Goal: Task Accomplishment & Management: Manage account settings

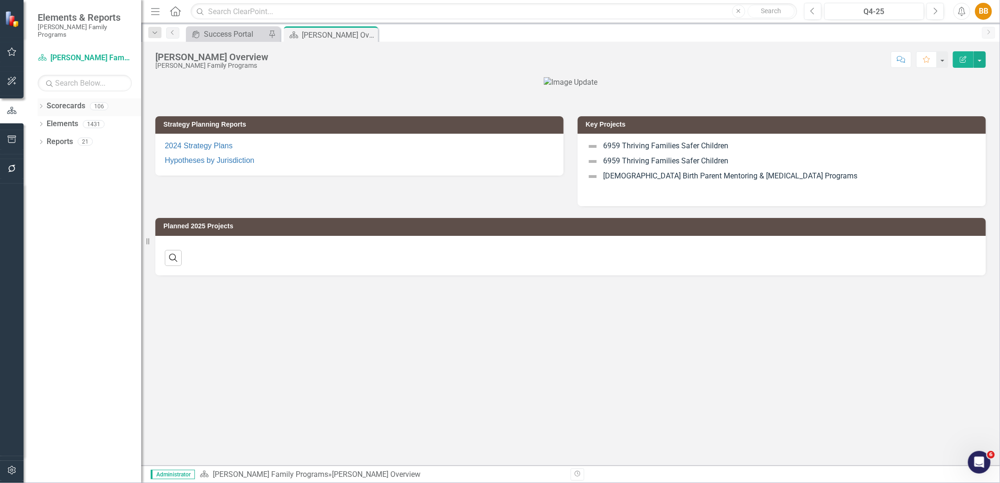
click at [39, 105] on icon "Dropdown" at bounding box center [41, 107] width 7 height 5
click at [46, 121] on icon "Dropdown" at bounding box center [45, 124] width 7 height 6
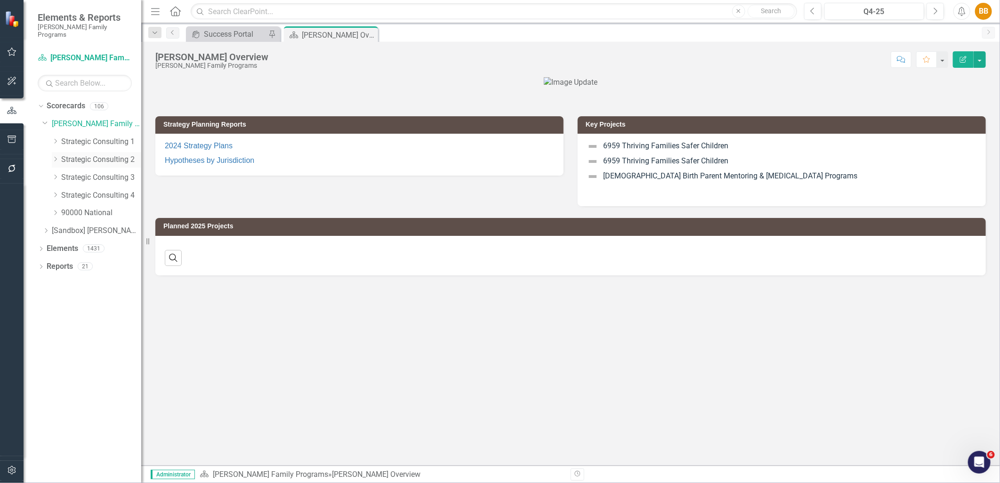
click at [62, 154] on link "Strategic Consulting 2" at bounding box center [101, 159] width 80 height 11
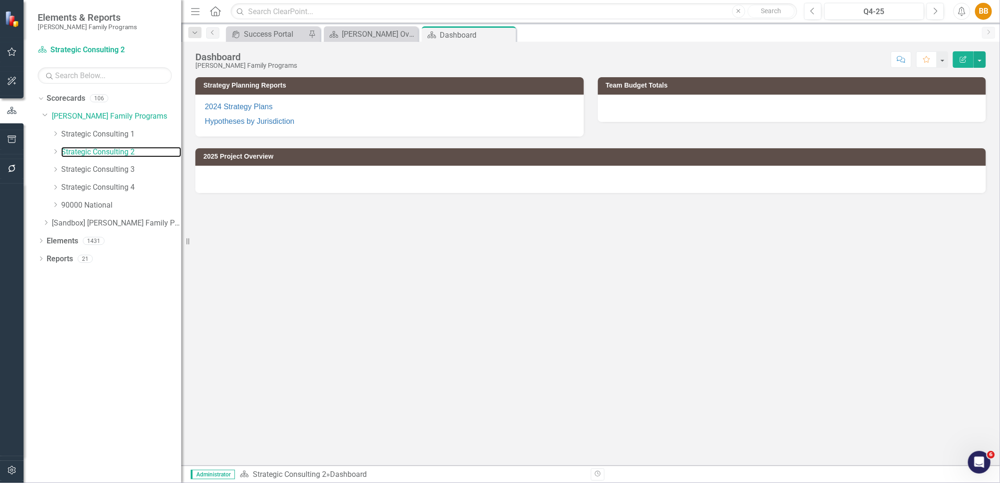
drag, startPoint x: 143, startPoint y: 172, endPoint x: 181, endPoint y: 173, distance: 38.6
click at [181, 173] on div "Resize" at bounding box center [185, 241] width 8 height 483
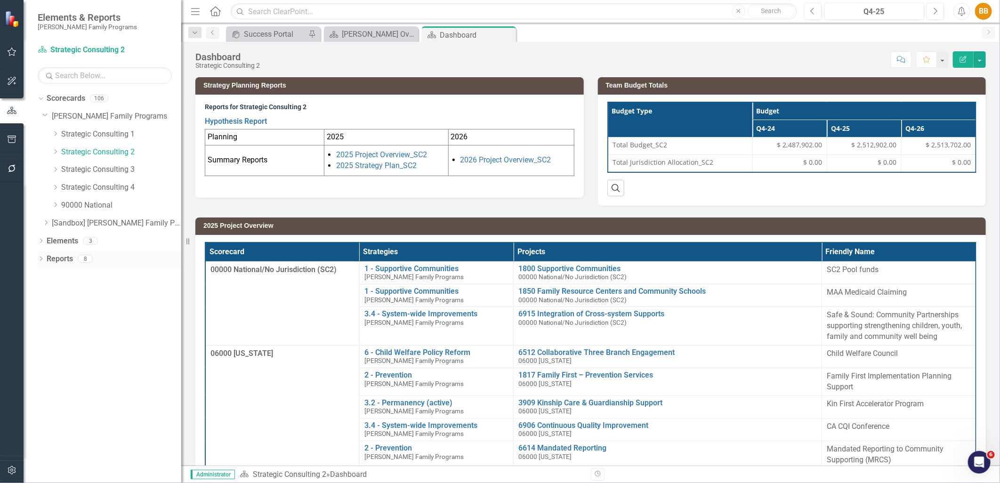
click at [40, 254] on div "Dropdown Reports 8" at bounding box center [110, 261] width 144 height 18
click at [38, 260] on icon "Dropdown" at bounding box center [41, 259] width 7 height 5
click at [42, 343] on icon "Dropdown" at bounding box center [45, 345] width 7 height 5
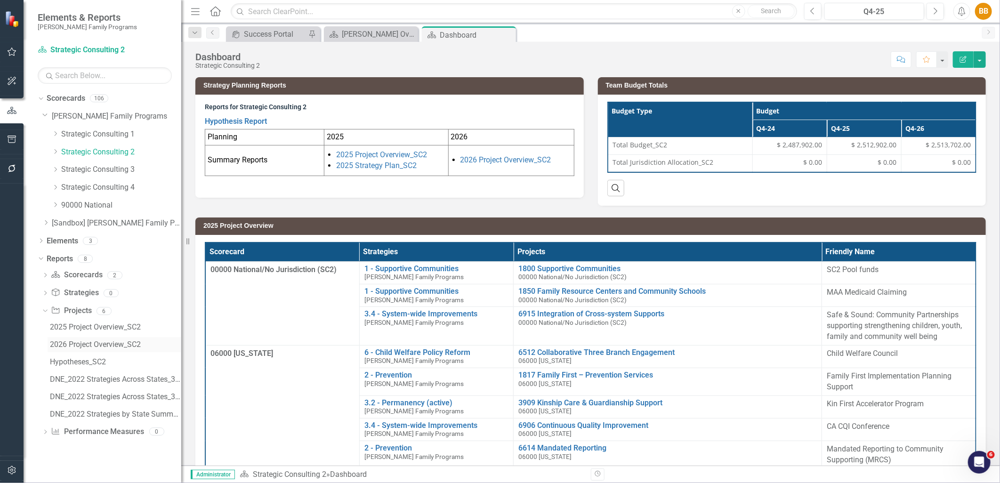
click at [160, 344] on div "2026 Project Overview_SC2" at bounding box center [115, 345] width 131 height 8
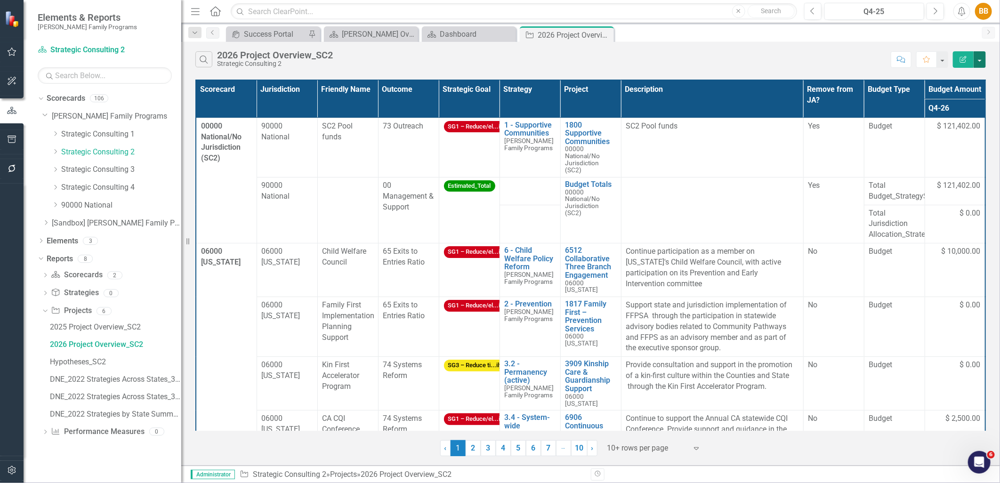
click at [977, 59] on button "button" at bounding box center [980, 59] width 12 height 16
click at [972, 73] on link "Edit Report Edit Report" at bounding box center [948, 76] width 74 height 17
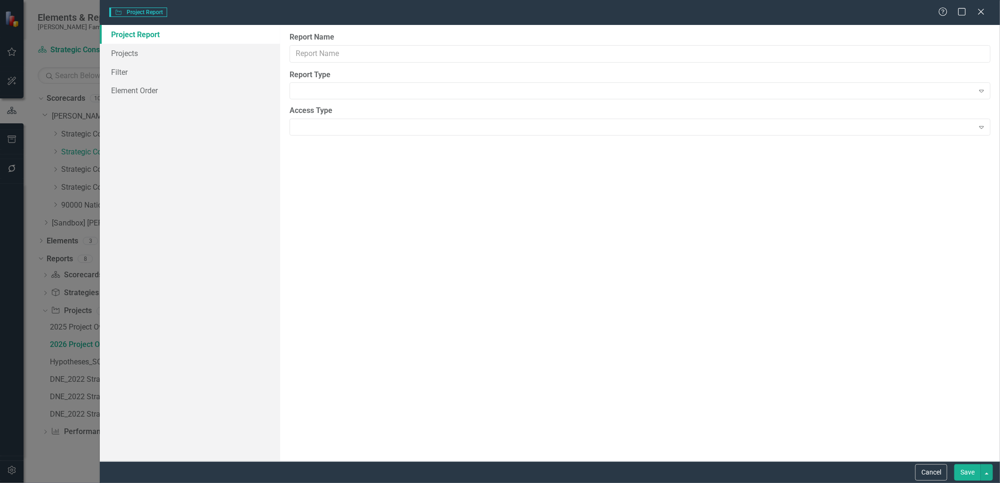
type input "2026 Project Overview_SC2"
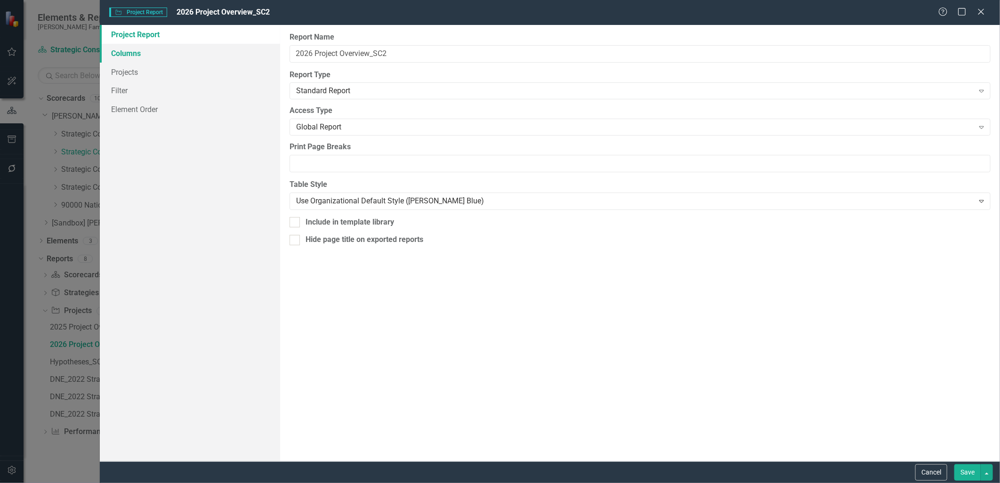
click at [144, 51] on link "Columns" at bounding box center [190, 53] width 180 height 19
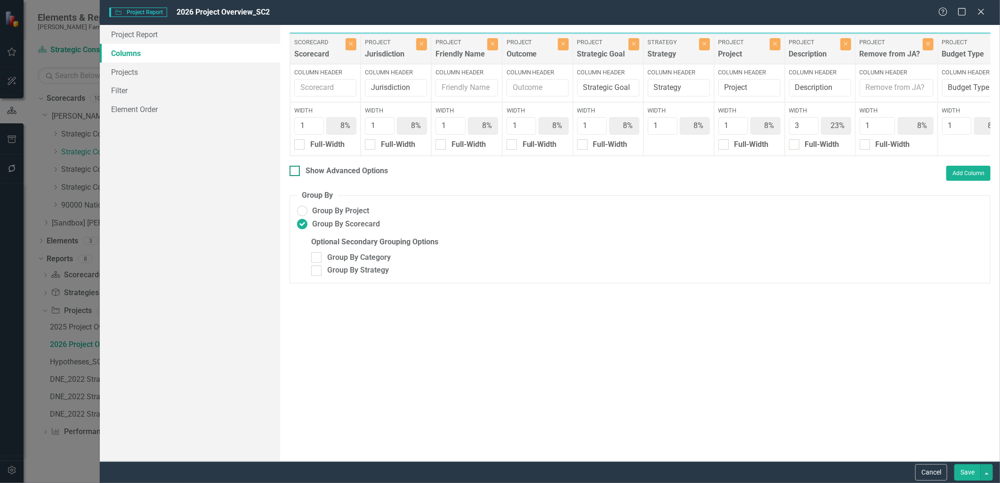
click at [366, 177] on div "Show Advanced Options" at bounding box center [347, 171] width 82 height 11
click at [296, 172] on input "Show Advanced Options" at bounding box center [293, 169] width 6 height 6
checkbox input "true"
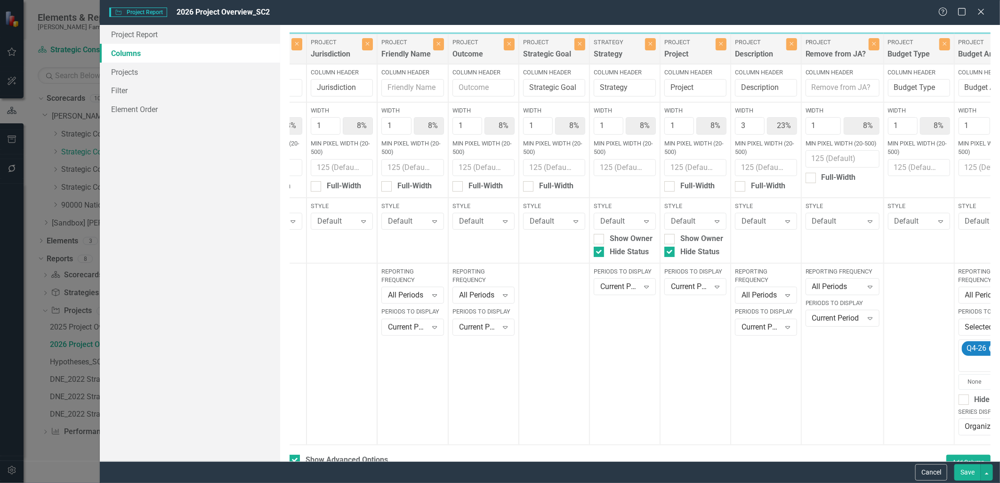
scroll to position [0, 41]
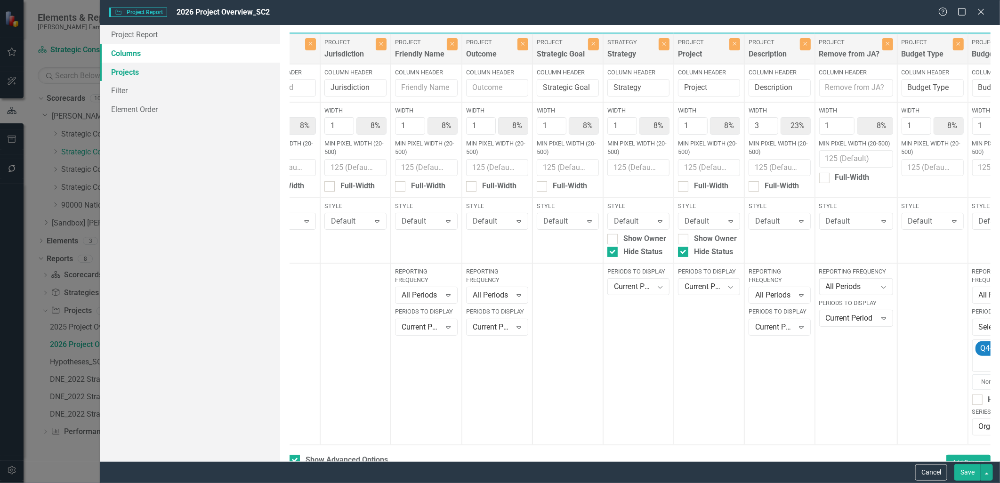
click at [201, 77] on link "Projects" at bounding box center [190, 72] width 180 height 19
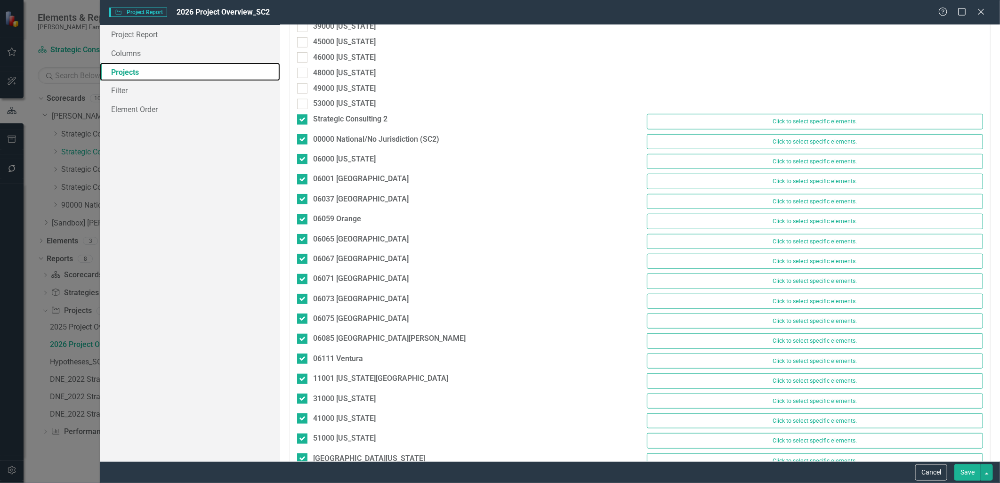
scroll to position [366, 0]
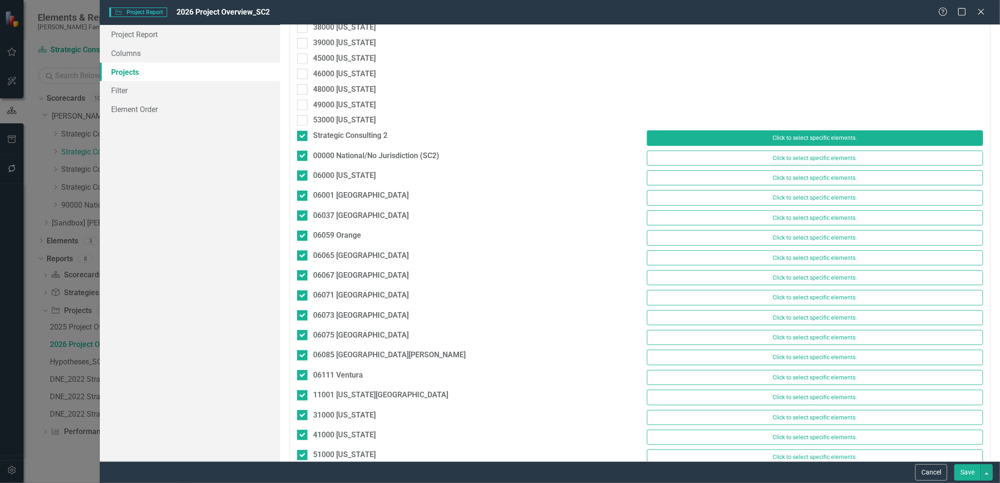
click at [788, 135] on button "Click to select specific elements." at bounding box center [815, 137] width 336 height 15
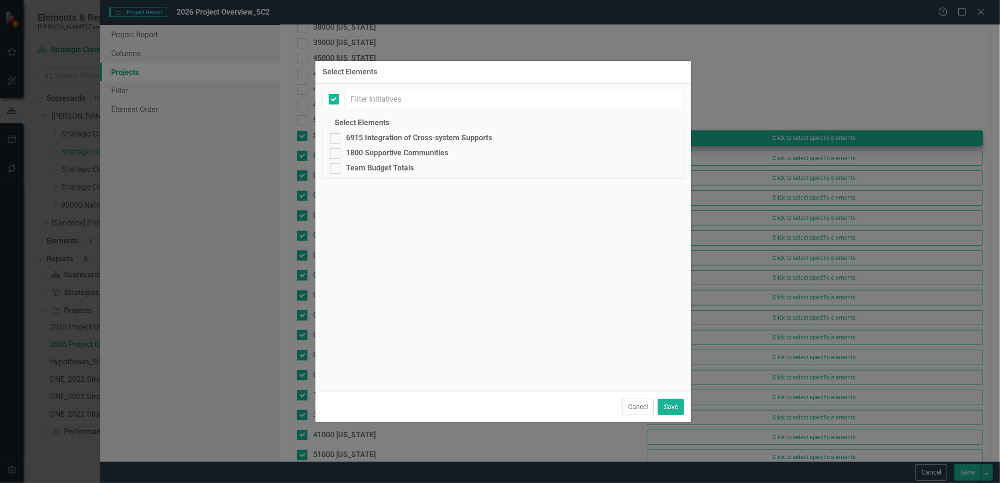
checkbox input "false"
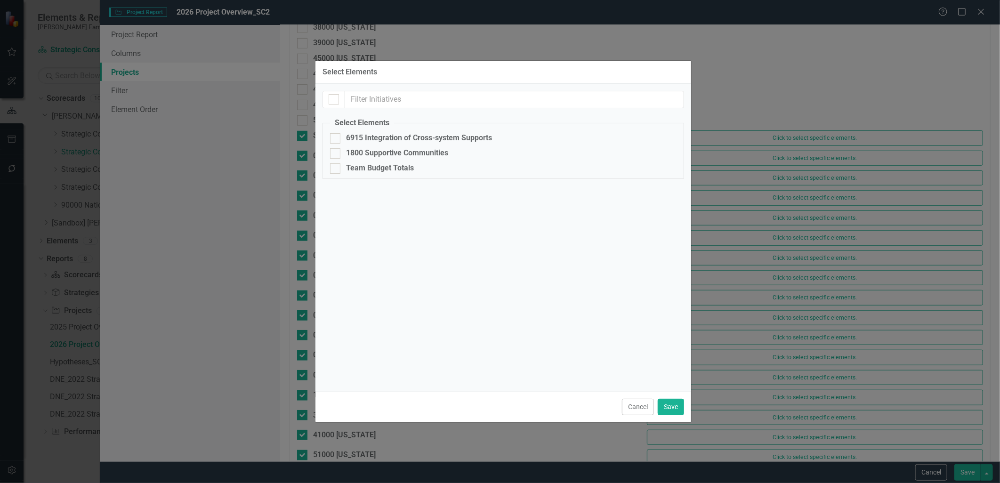
click at [630, 404] on button "Cancel" at bounding box center [638, 407] width 32 height 16
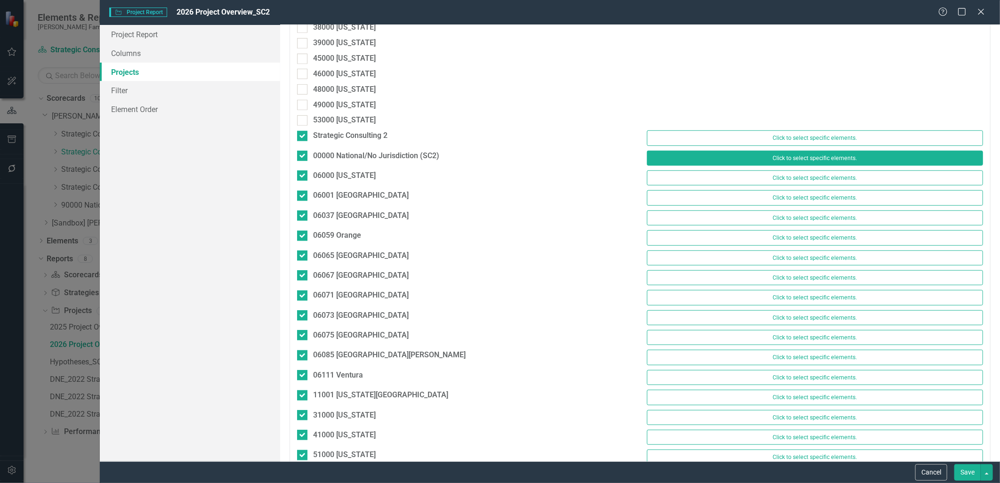
click at [762, 155] on button "Click to select specific elements." at bounding box center [815, 158] width 336 height 15
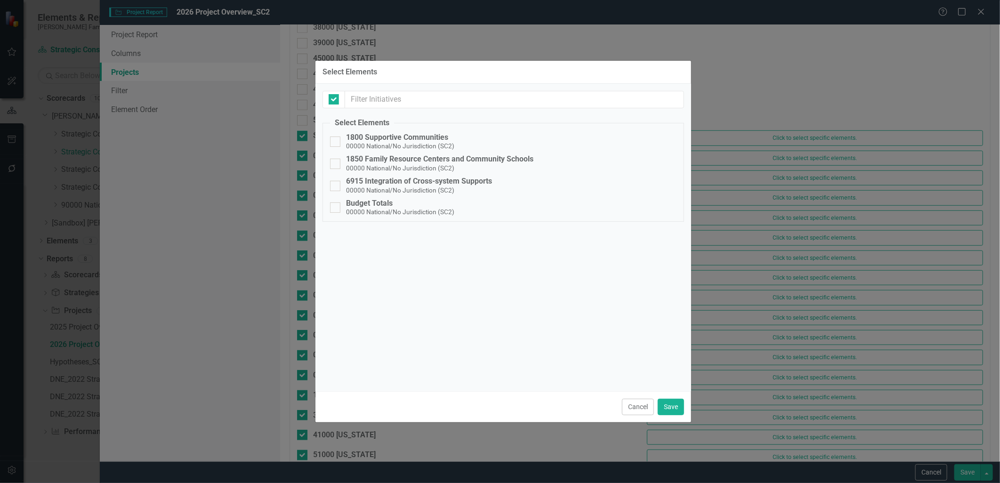
checkbox input "false"
click at [632, 412] on button "Cancel" at bounding box center [638, 407] width 32 height 16
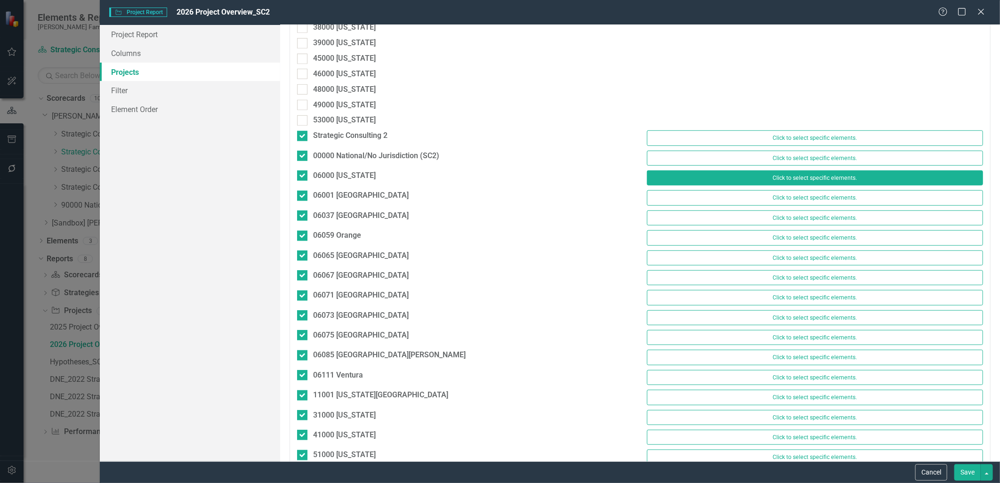
click at [687, 181] on button "Click to select specific elements." at bounding box center [815, 178] width 336 height 15
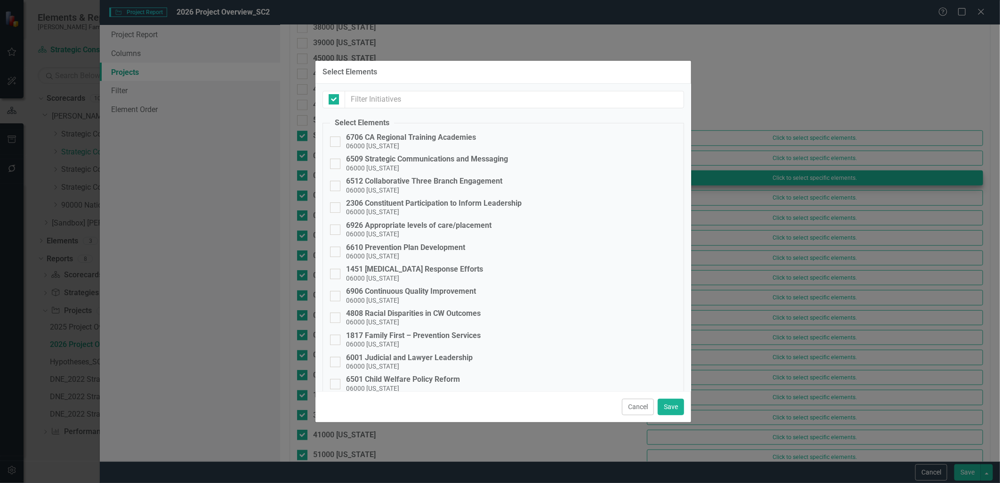
checkbox input "false"
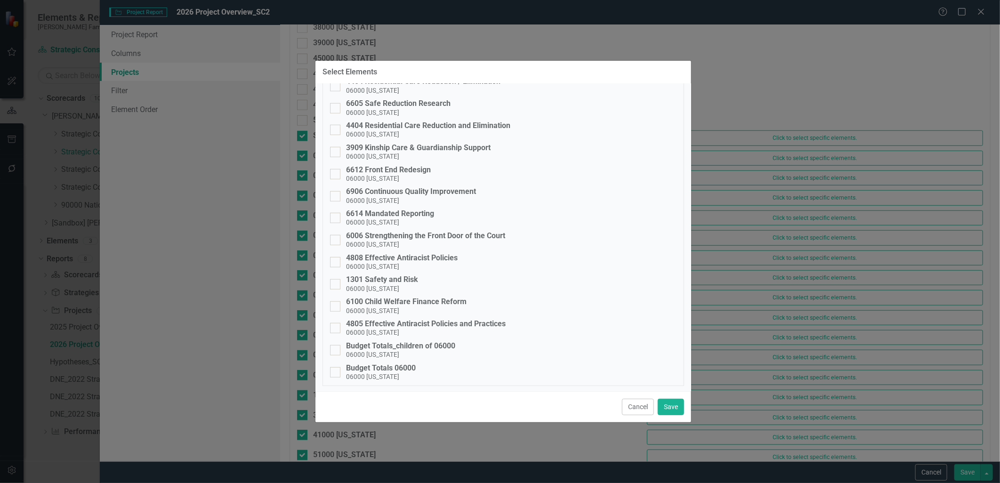
scroll to position [389, 0]
click at [630, 407] on button "Cancel" at bounding box center [638, 407] width 32 height 16
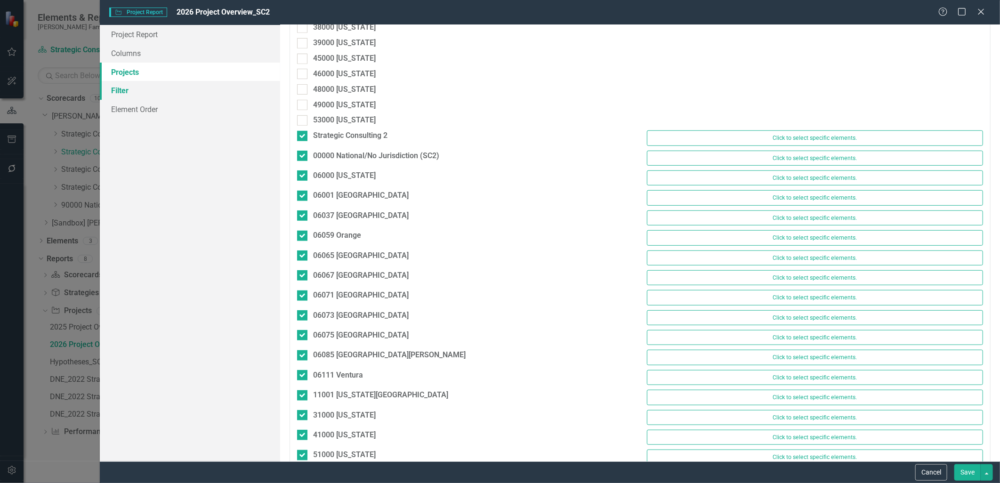
click at [181, 92] on link "Filter" at bounding box center [190, 90] width 180 height 19
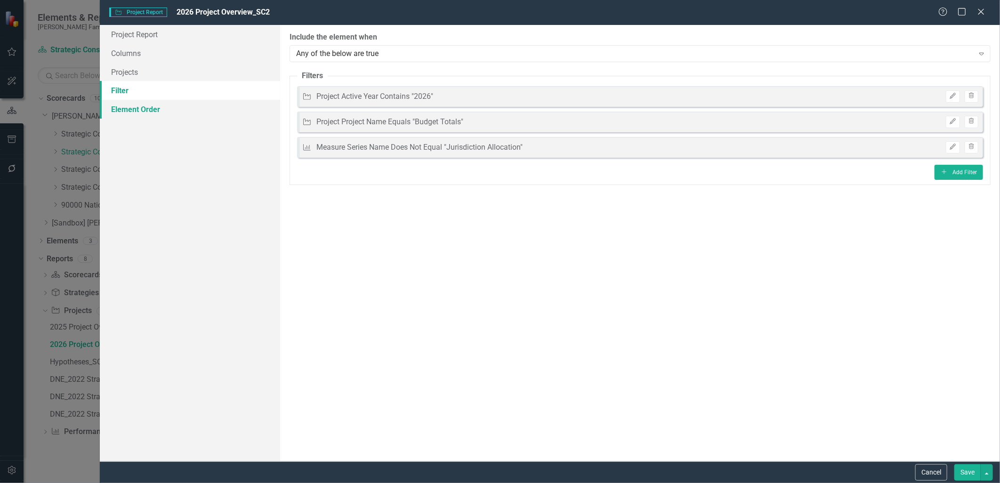
click at [176, 113] on link "Element Order" at bounding box center [190, 109] width 180 height 19
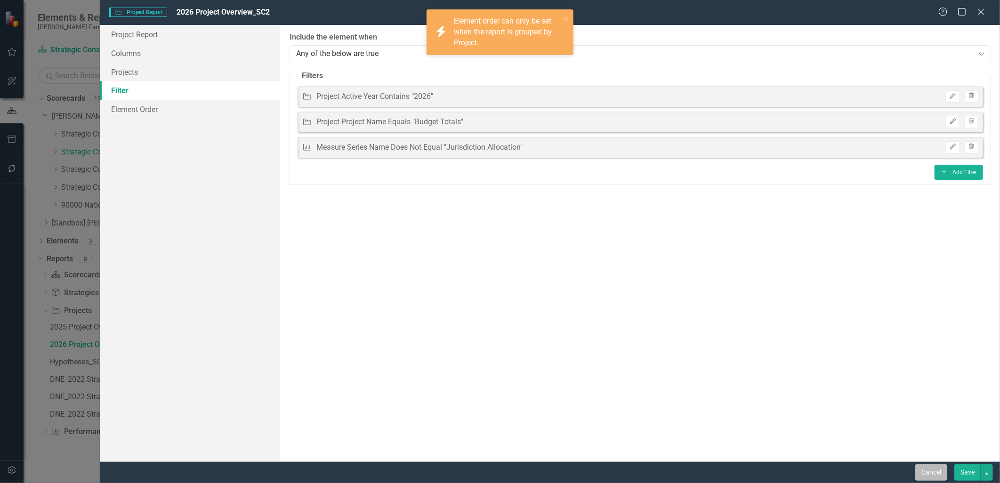
click at [935, 470] on button "Cancel" at bounding box center [932, 472] width 32 height 16
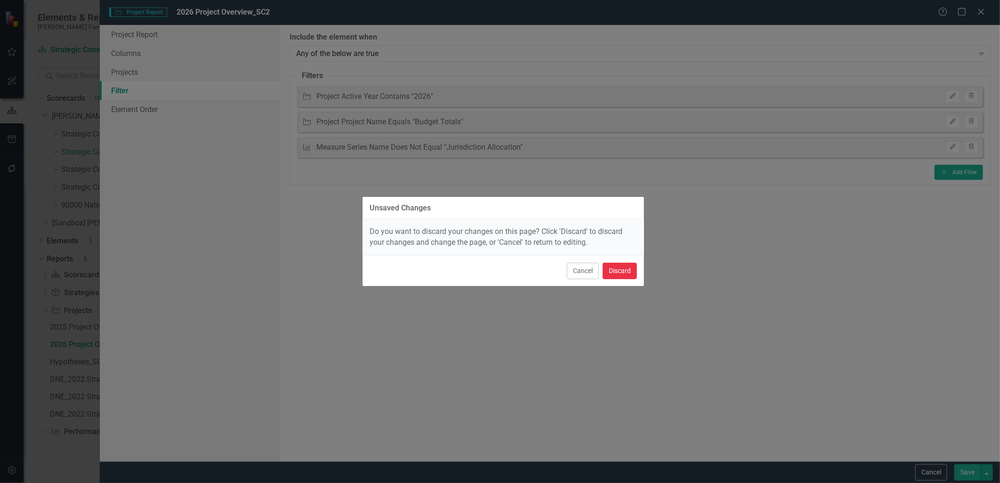
click at [624, 268] on button "Discard" at bounding box center [620, 271] width 34 height 16
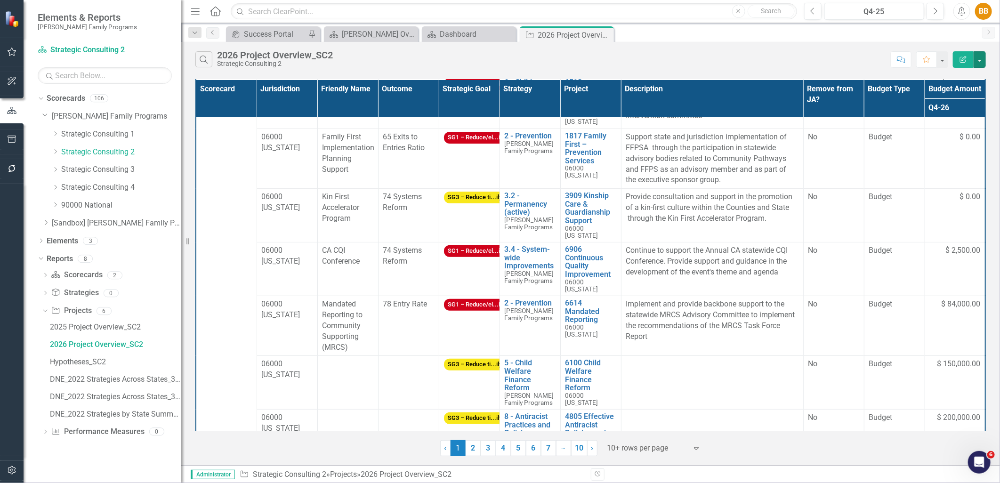
scroll to position [184, 0]
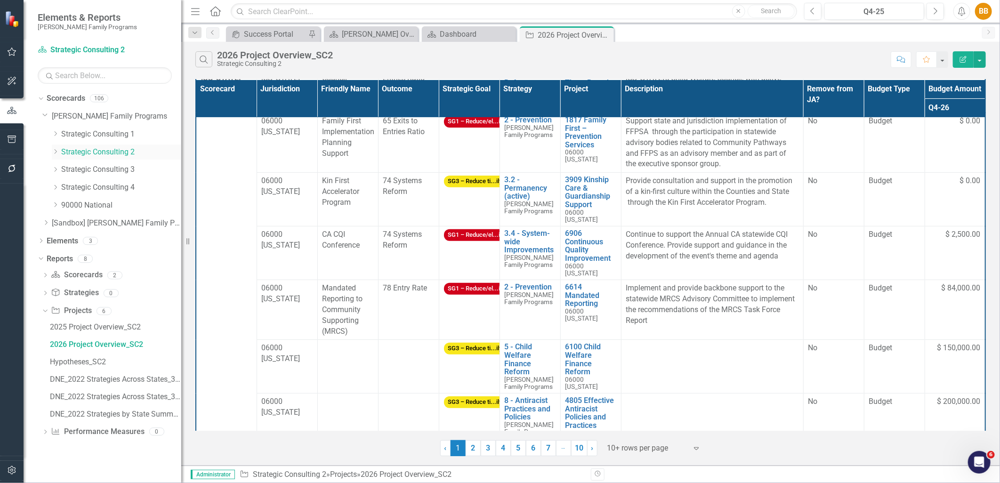
click at [55, 153] on icon "Dropdown" at bounding box center [55, 152] width 7 height 6
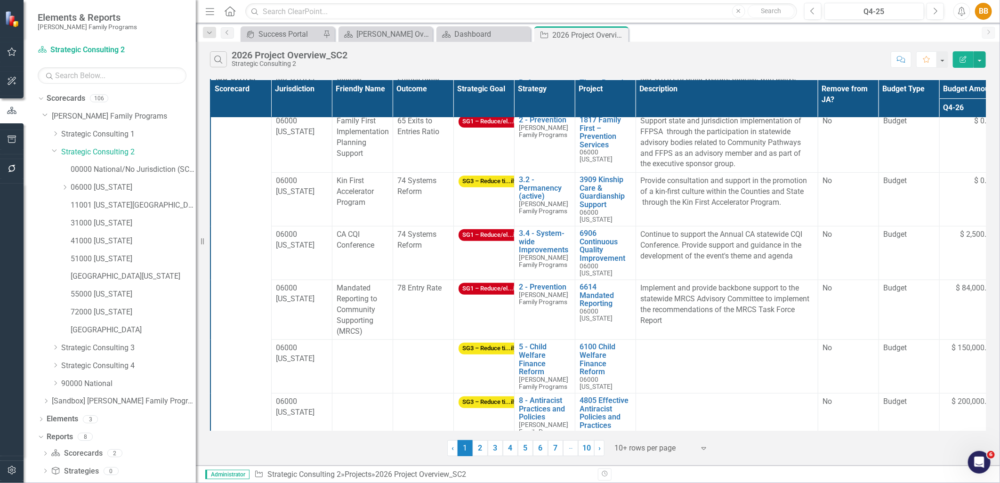
drag, startPoint x: 181, startPoint y: 171, endPoint x: 196, endPoint y: 172, distance: 14.6
click at [196, 172] on div "Resize" at bounding box center [200, 241] width 8 height 483
click at [284, 35] on div "Success Portal" at bounding box center [290, 34] width 62 height 12
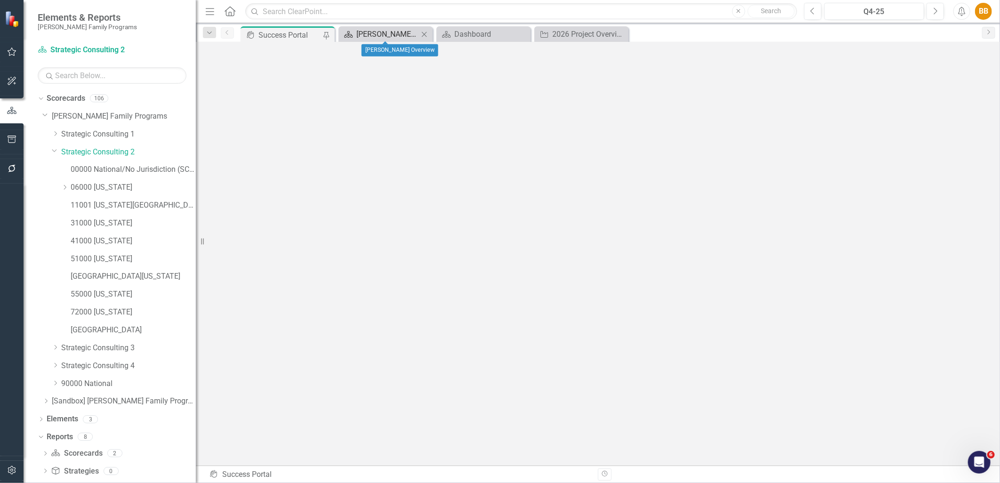
click at [358, 35] on div "[PERSON_NAME] Overview" at bounding box center [388, 34] width 62 height 12
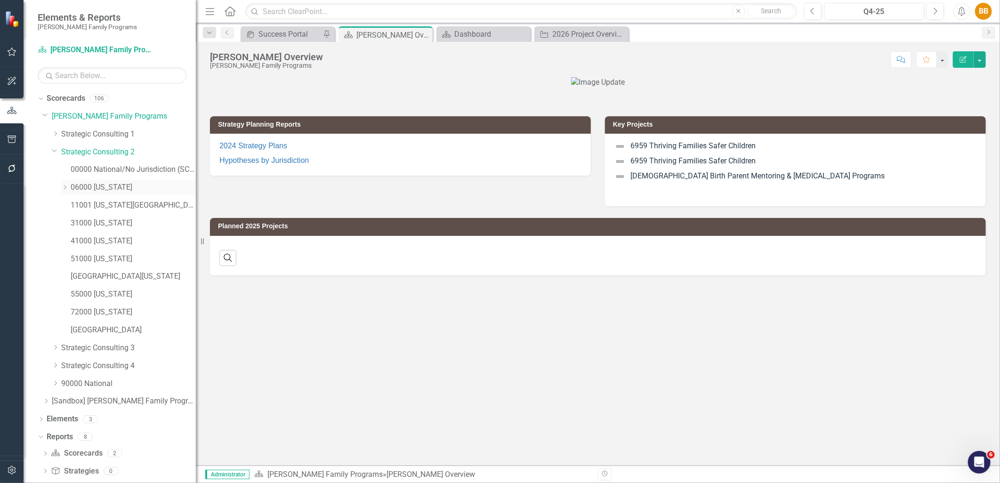
click at [65, 188] on icon "Dropdown" at bounding box center [64, 188] width 7 height 6
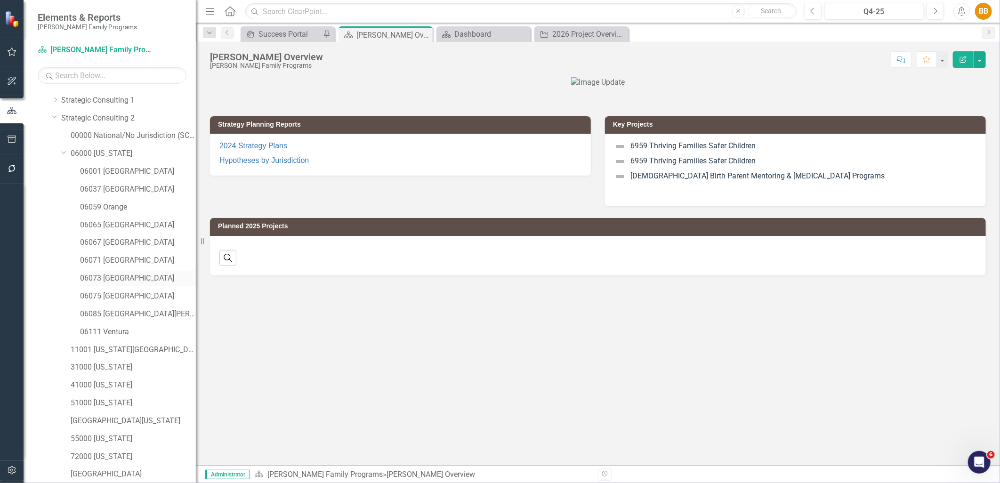
scroll to position [16, 0]
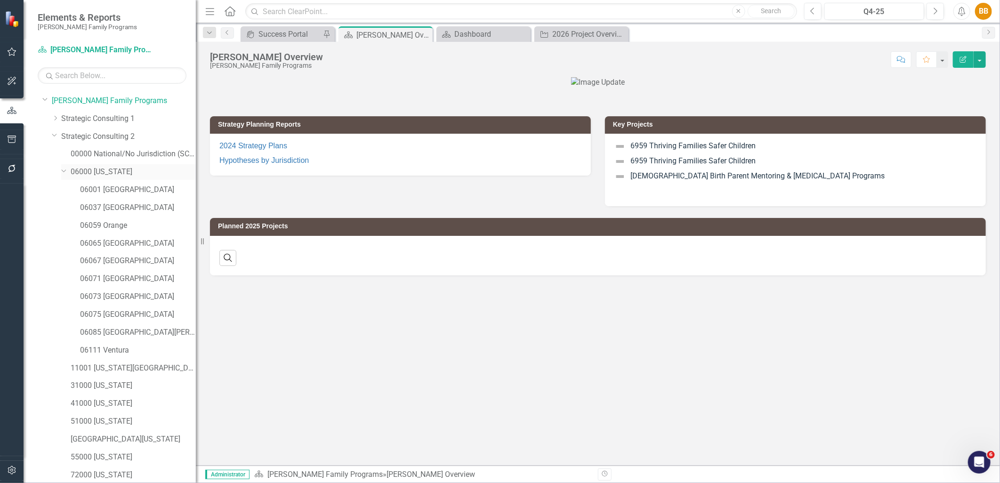
click at [111, 175] on link "06000 [US_STATE]" at bounding box center [133, 172] width 125 height 11
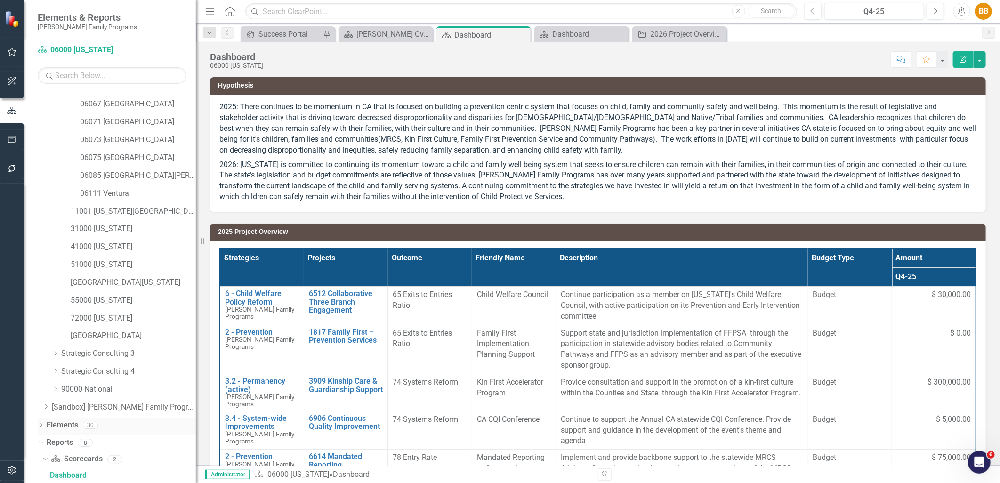
click at [41, 425] on icon "Dropdown" at bounding box center [41, 425] width 7 height 5
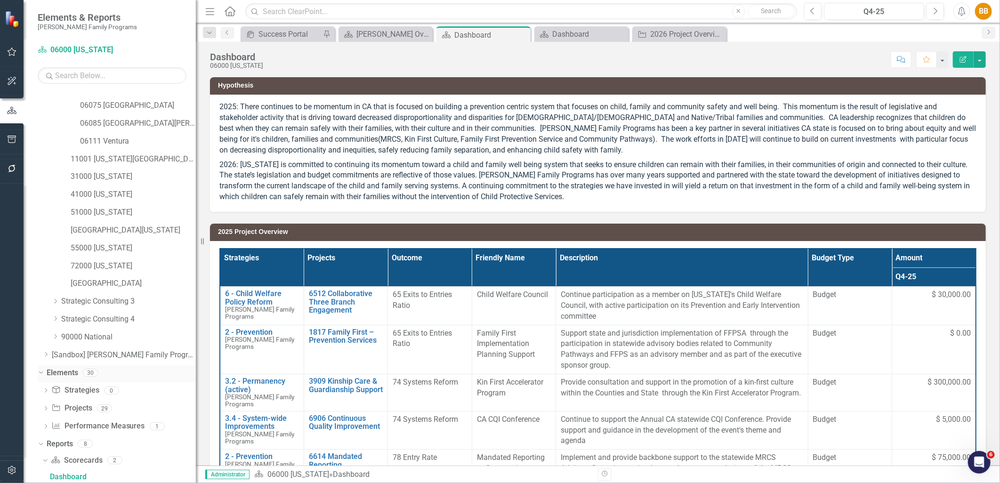
scroll to position [313, 0]
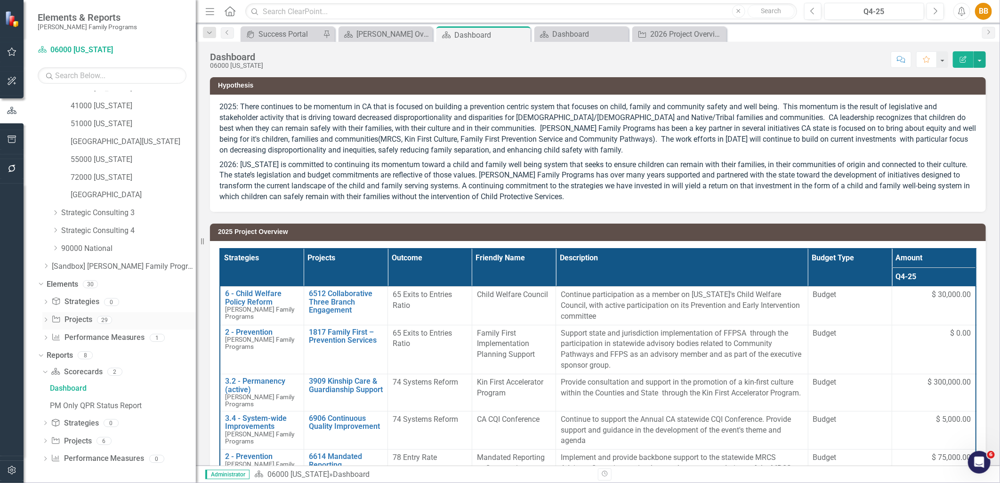
click at [44, 319] on icon "Dropdown" at bounding box center [45, 320] width 7 height 5
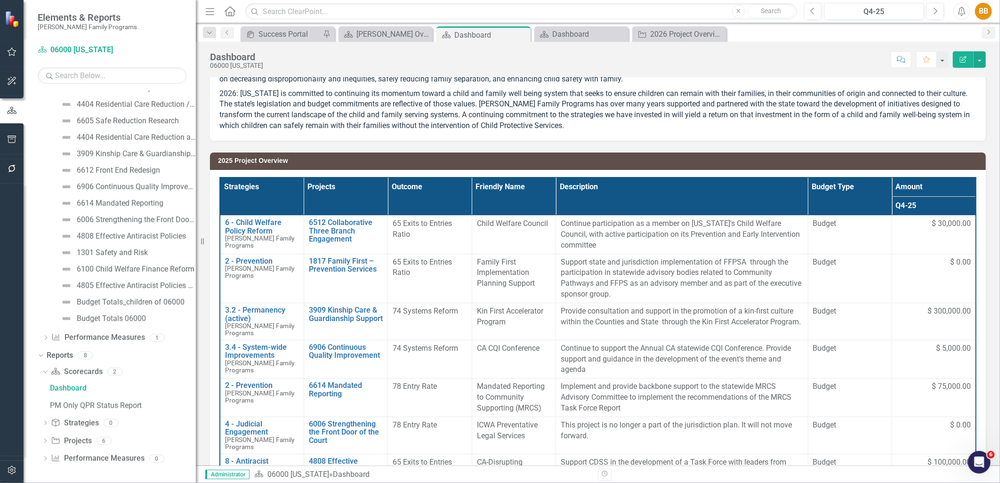
scroll to position [0, 0]
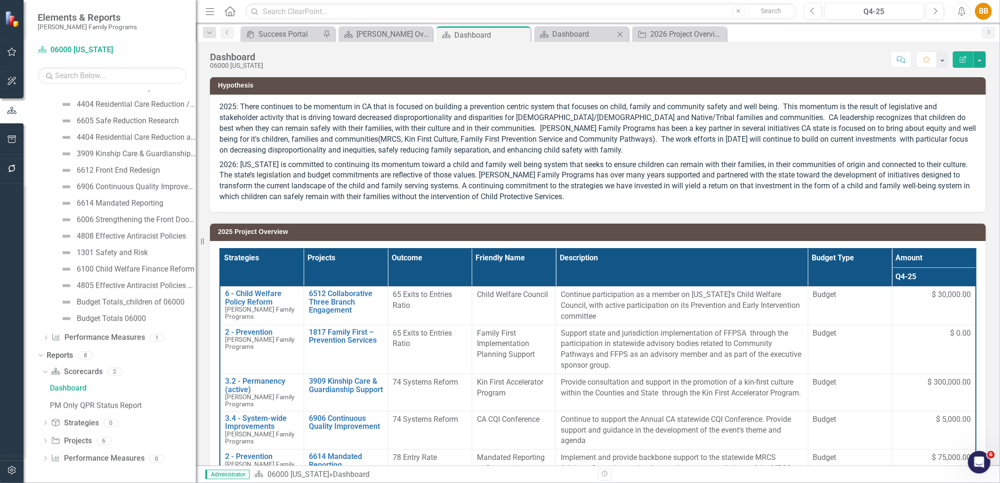
click at [577, 41] on div "Scorecard Dashboard Close" at bounding box center [582, 34] width 94 height 16
click at [128, 317] on div "Budget Totals 06000" at bounding box center [111, 319] width 69 height 8
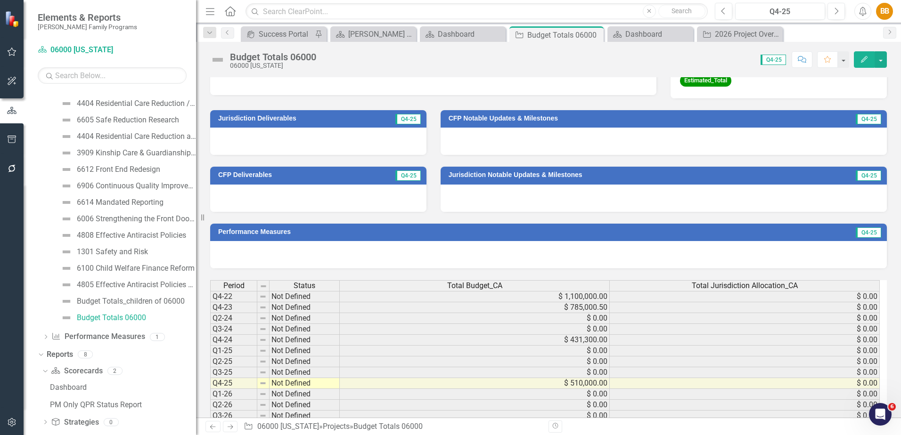
scroll to position [340, 0]
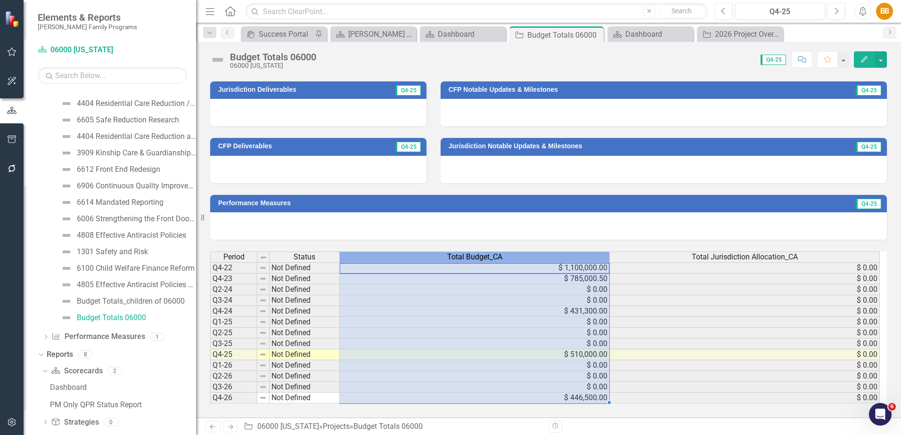
click at [468, 259] on span "Total Budget_CA" at bounding box center [474, 257] width 55 height 8
click at [515, 222] on div at bounding box center [548, 225] width 676 height 27
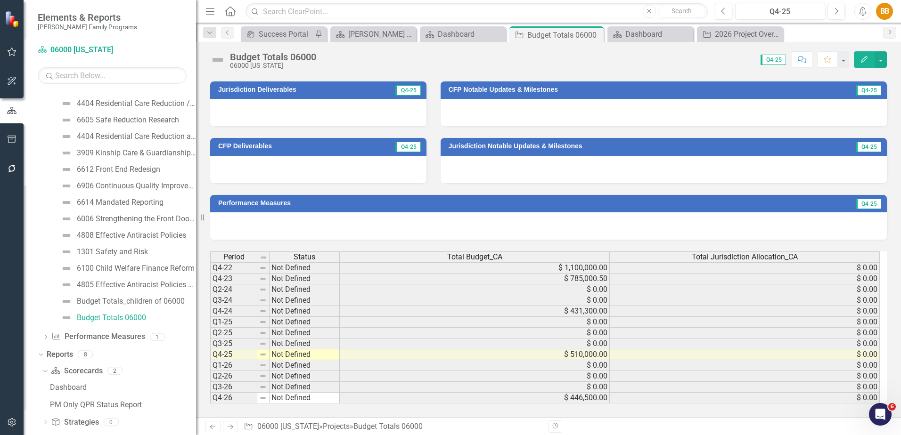
click at [472, 260] on span "Total Budget_CA" at bounding box center [474, 257] width 55 height 8
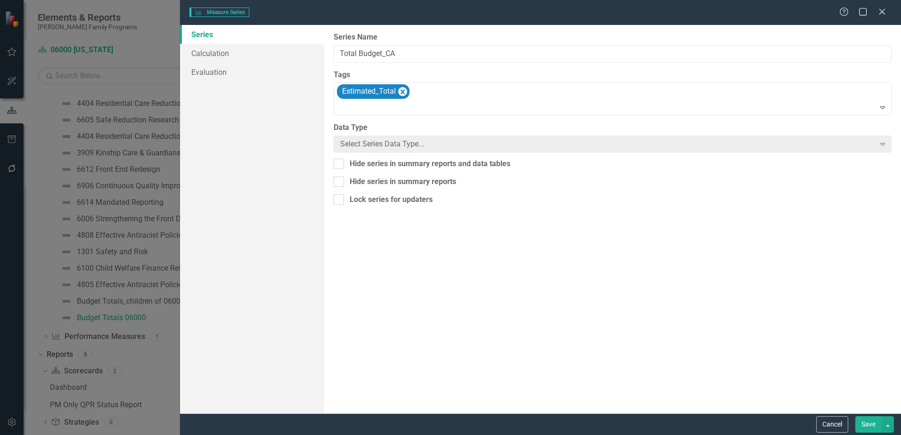
type input "Total Budget_CA"
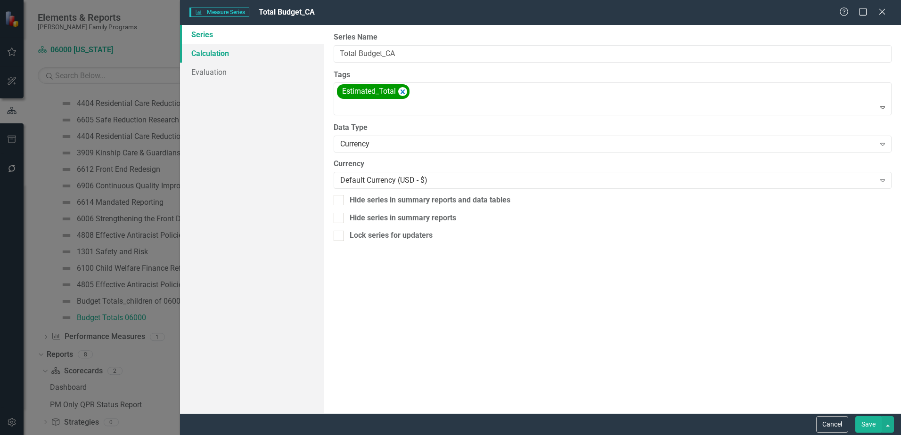
click at [251, 52] on link "Calculation" at bounding box center [252, 53] width 144 height 19
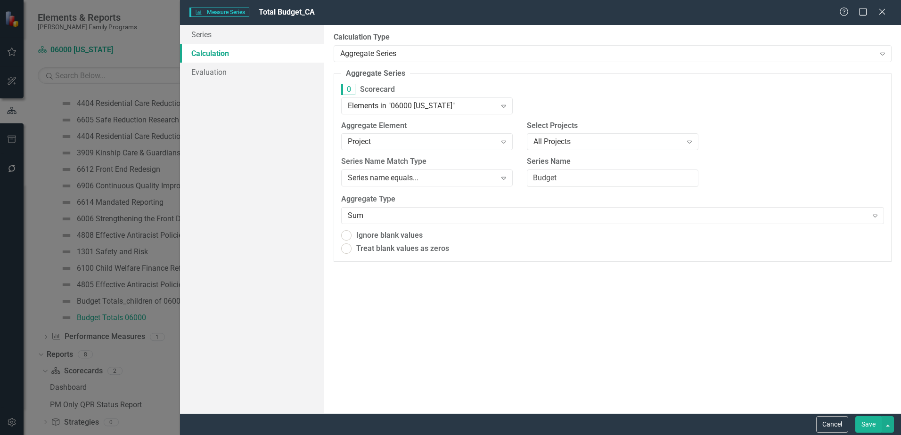
radio input "true"
click at [498, 178] on div "Expand" at bounding box center [503, 179] width 17 height 15
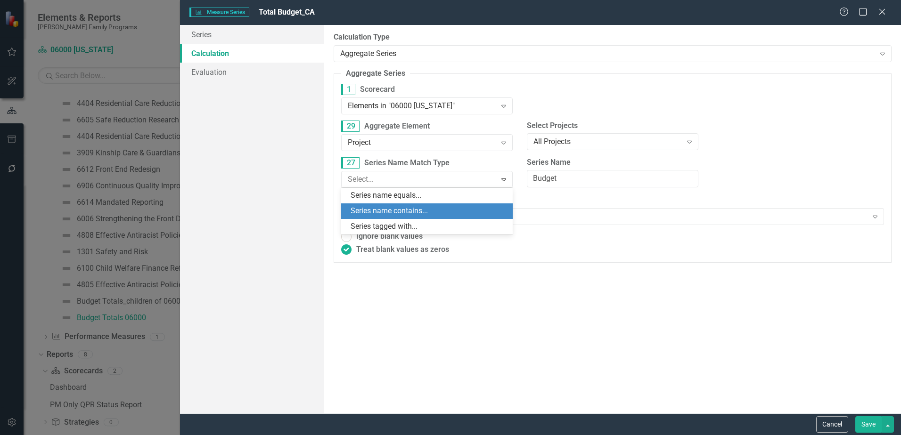
click at [485, 206] on div "Series name contains..." at bounding box center [428, 211] width 156 height 11
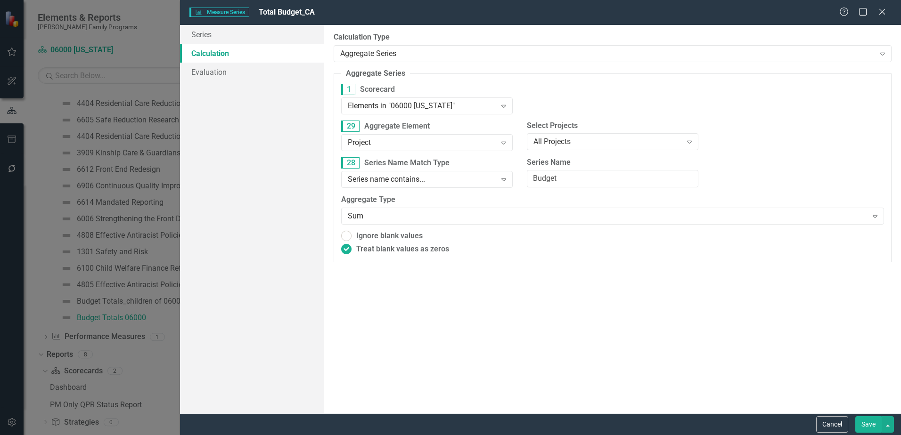
click at [862, 421] on button "Save" at bounding box center [868, 424] width 26 height 16
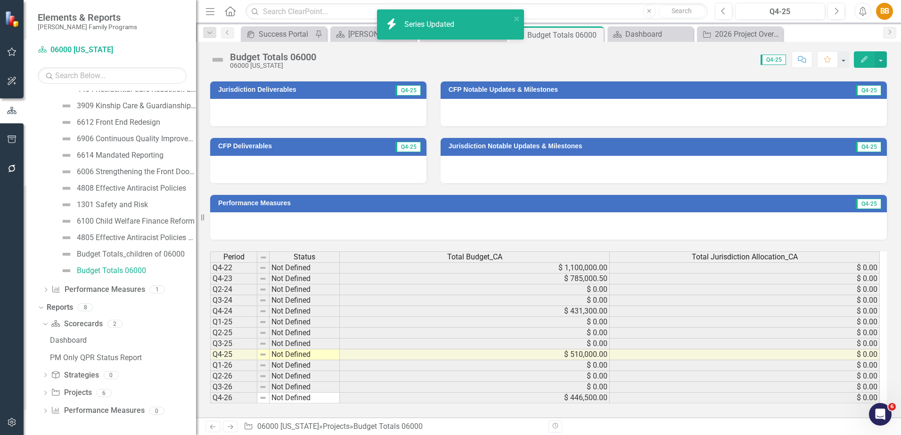
scroll to position [347, 0]
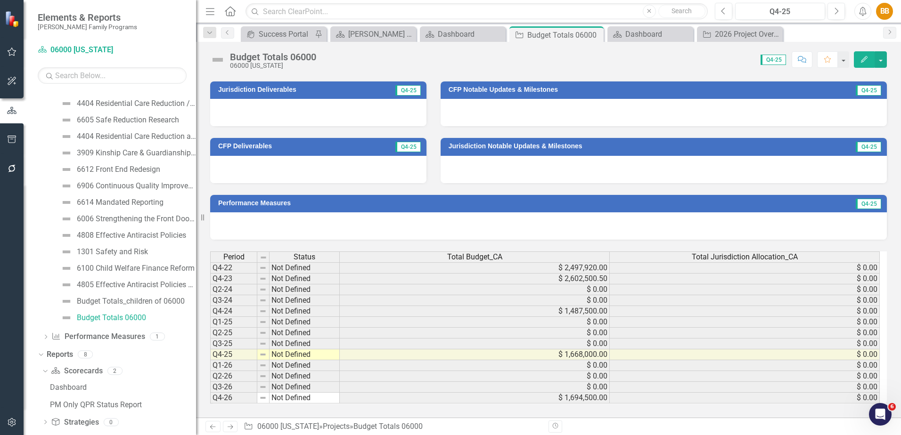
click at [476, 257] on span "Total Budget_CA" at bounding box center [474, 257] width 55 height 8
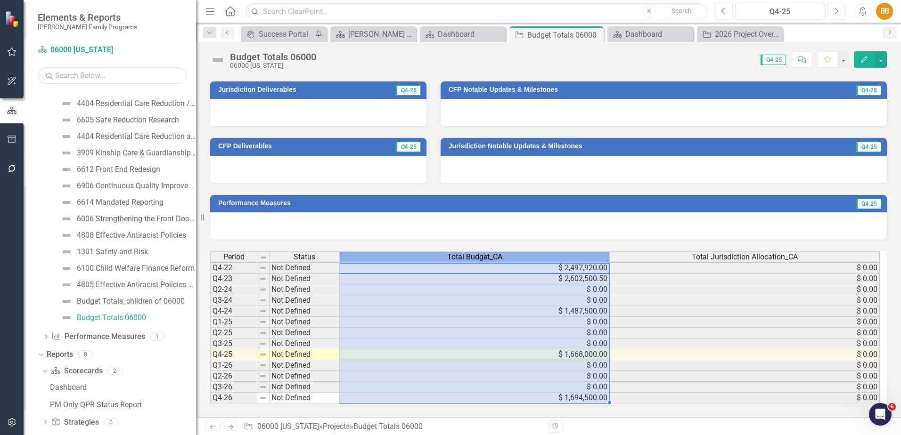
click at [476, 257] on span "Total Budget_CA" at bounding box center [474, 257] width 55 height 8
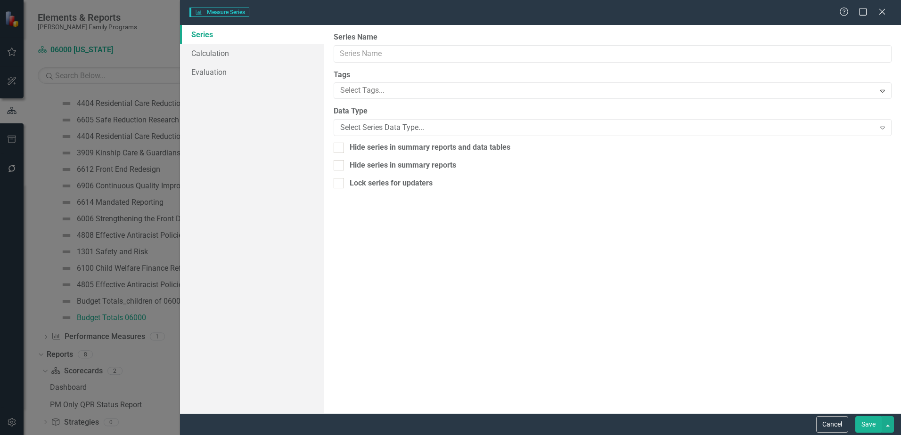
type input "Total Budget_CA"
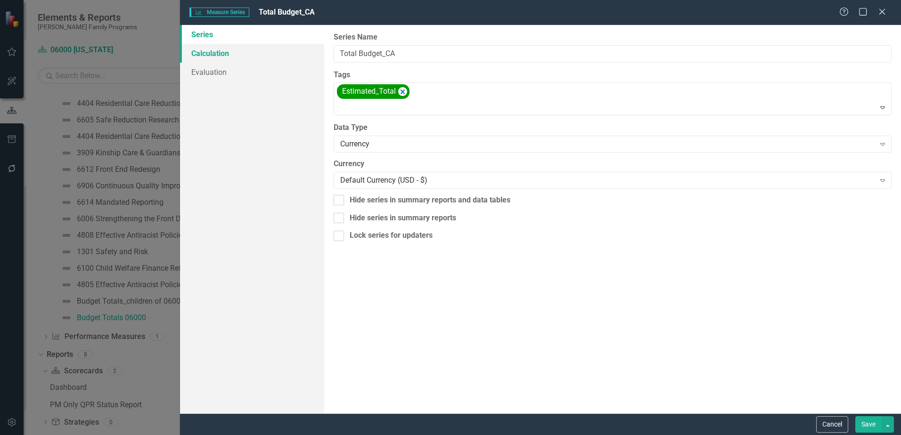
click at [263, 57] on link "Calculation" at bounding box center [252, 53] width 144 height 19
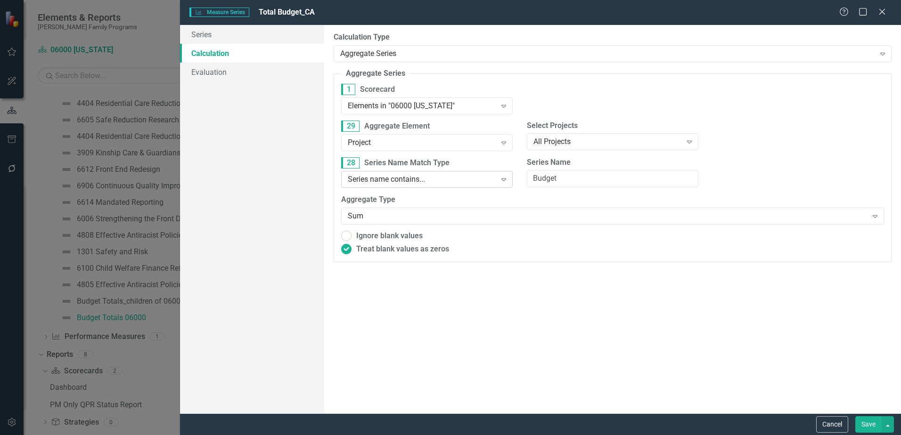
click at [459, 182] on div "Series name contains..." at bounding box center [422, 179] width 148 height 11
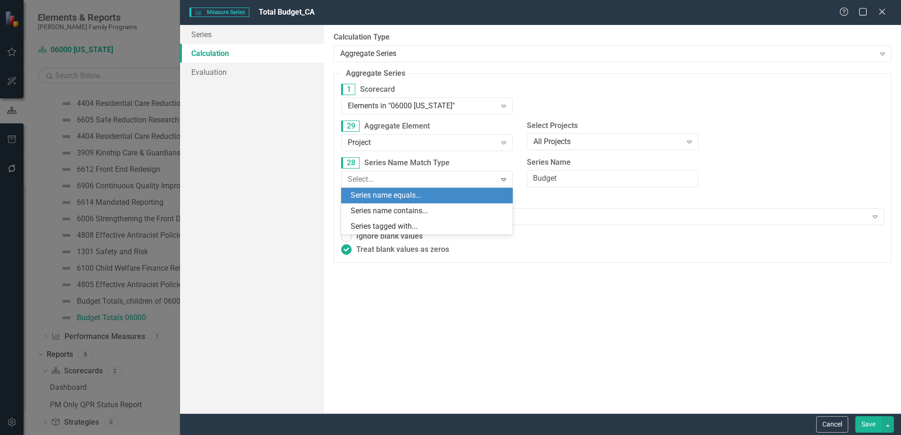
click at [456, 195] on div "Series name equals..." at bounding box center [428, 195] width 156 height 11
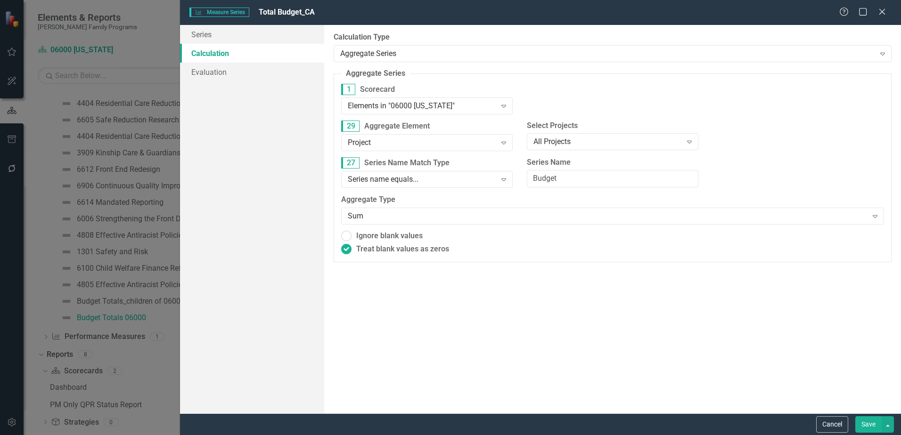
click at [862, 420] on button "Save" at bounding box center [868, 424] width 26 height 16
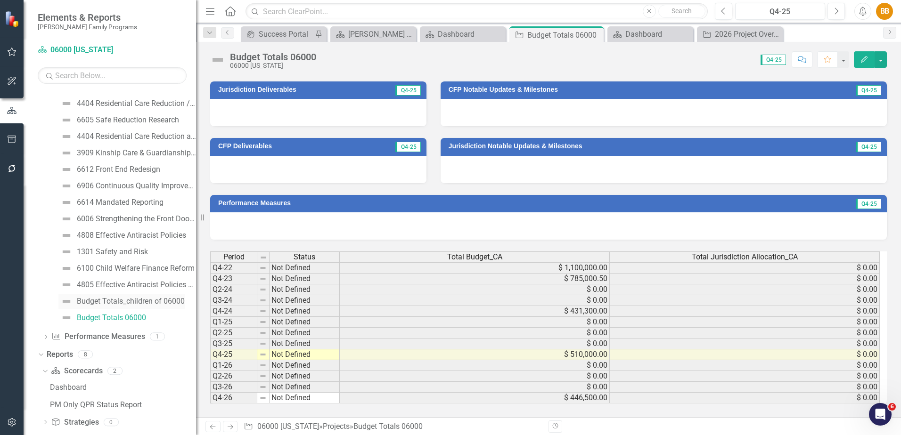
click at [138, 301] on div "Budget Totals_children of 06000" at bounding box center [131, 301] width 108 height 8
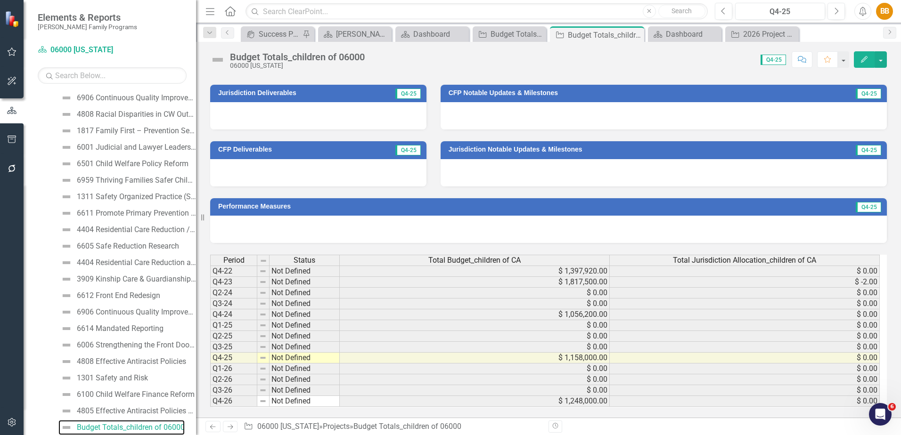
scroll to position [340, 0]
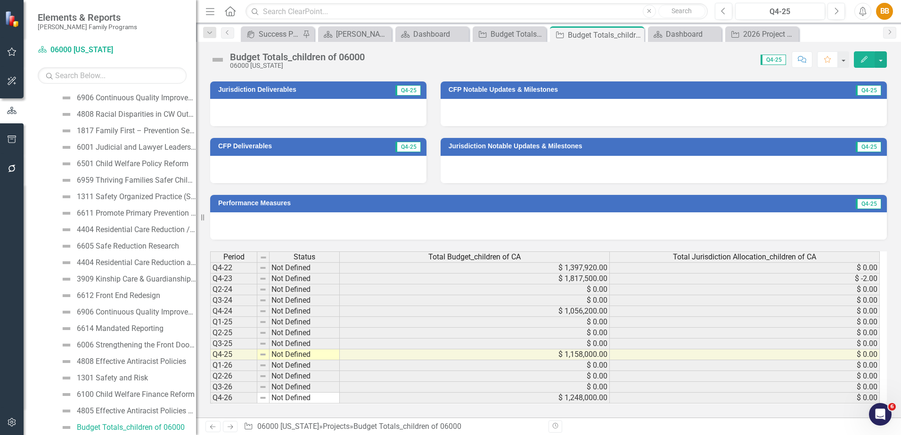
click at [541, 260] on div "Total Budget_children of CA" at bounding box center [474, 257] width 269 height 10
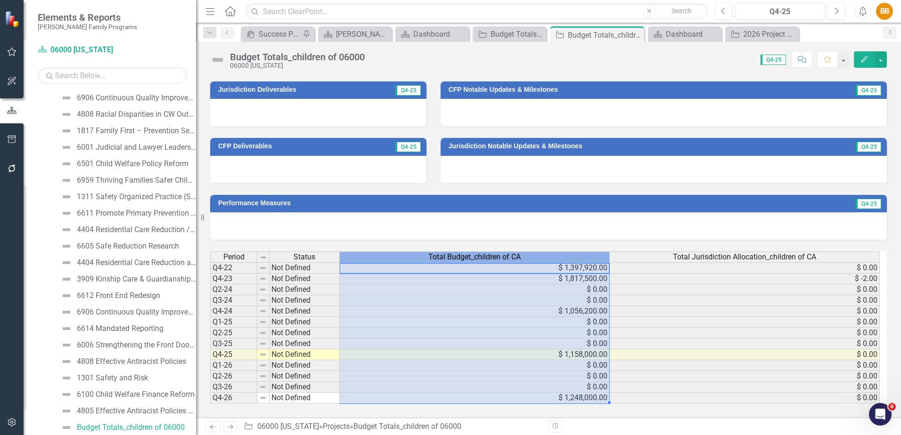
click at [541, 260] on div "Total Budget_children of CA" at bounding box center [474, 257] width 269 height 10
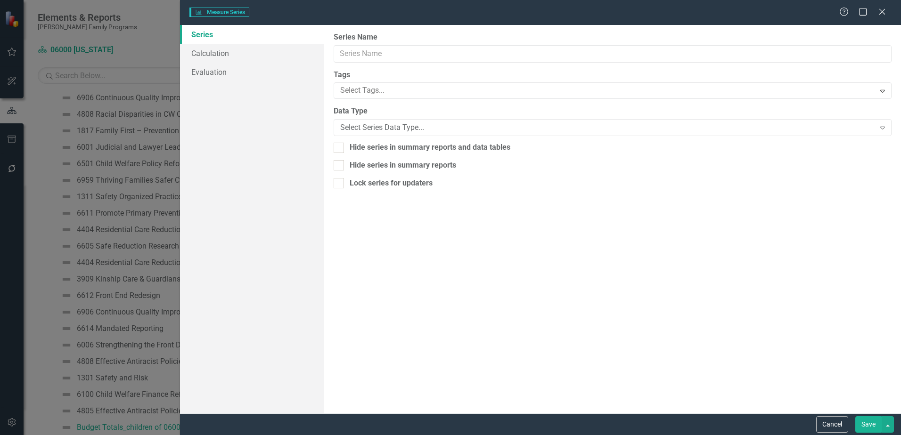
type input "Total Budget_children of CA"
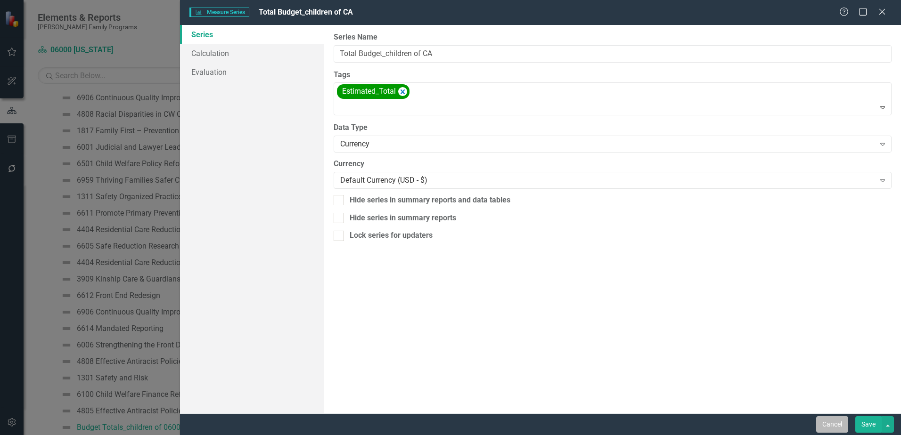
click at [825, 422] on button "Cancel" at bounding box center [832, 424] width 32 height 16
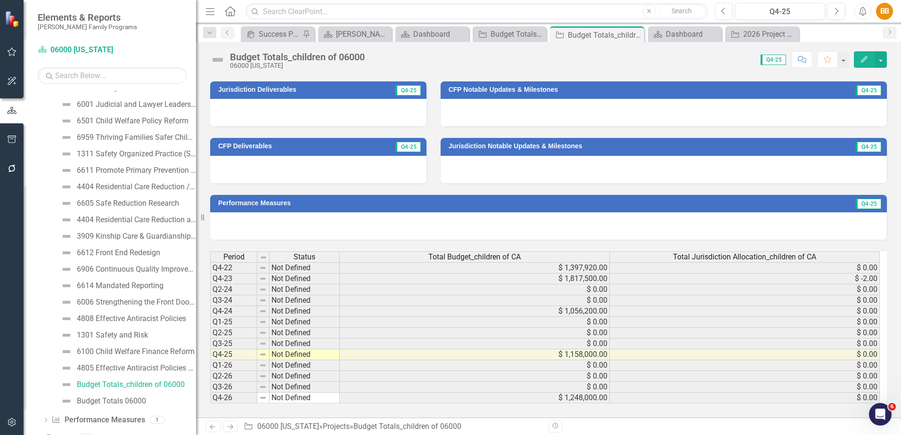
scroll to position [362, 0]
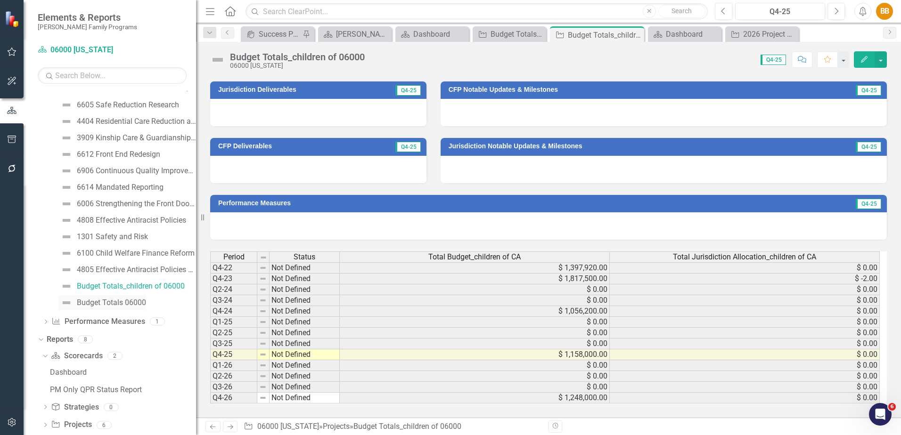
click at [132, 305] on div "Budget Totals 06000" at bounding box center [111, 303] width 69 height 8
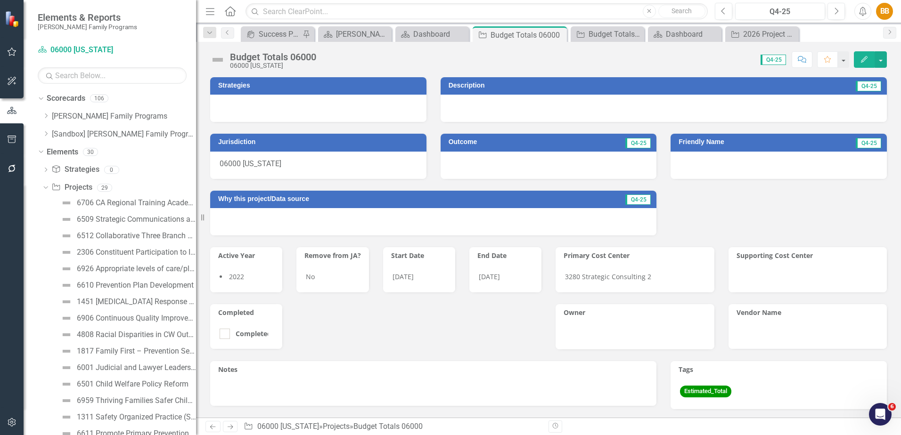
click at [42, 189] on div "Dropdown Strategy Strategies 0 Dropdown Project Projects 29 6706 CA Regional Tr…" at bounding box center [117, 428] width 158 height 532
click at [49, 185] on div "Dropdown Project Projects 29" at bounding box center [119, 189] width 154 height 18
click at [80, 119] on link "[PERSON_NAME] Family Programs" at bounding box center [124, 116] width 144 height 11
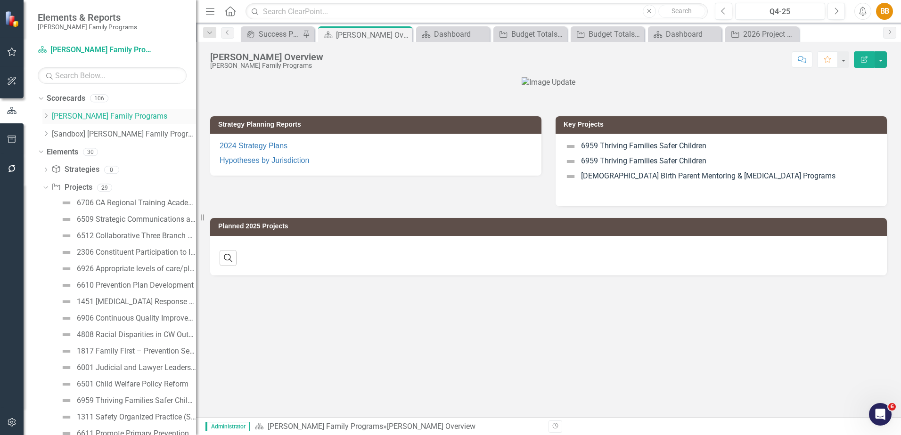
click at [44, 116] on icon "Dropdown" at bounding box center [45, 116] width 7 height 6
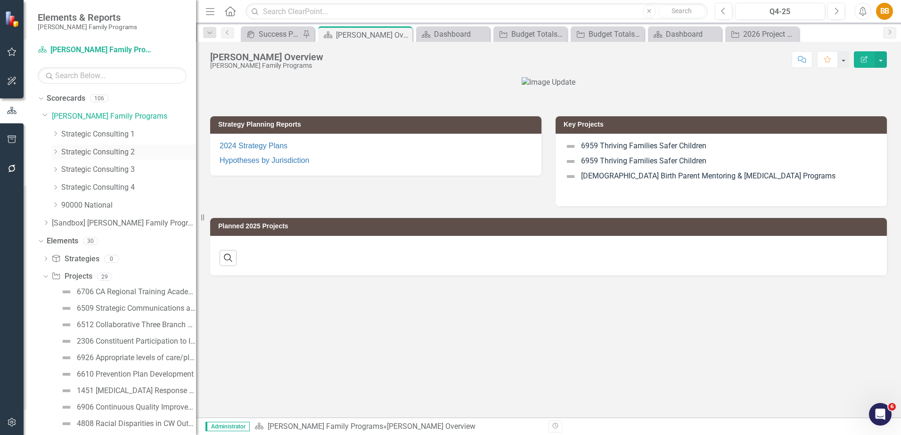
click at [73, 151] on link "Strategic Consulting 2" at bounding box center [128, 152] width 135 height 11
click at [84, 151] on link "Strategic Consulting 2" at bounding box center [128, 152] width 135 height 11
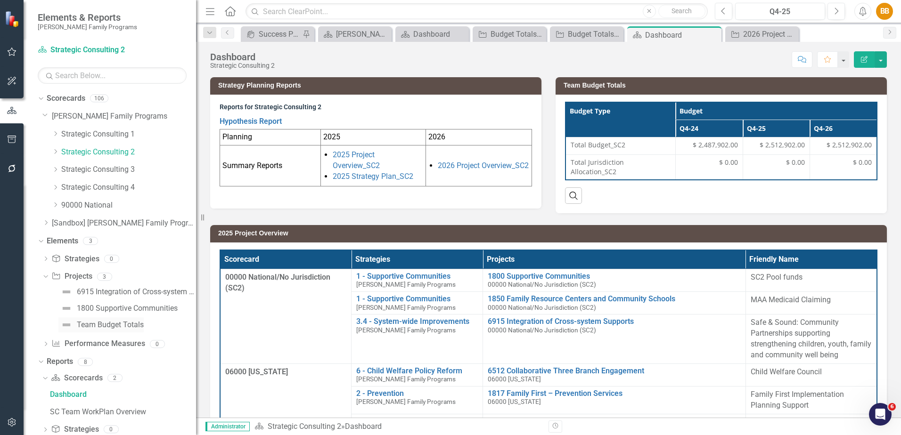
click at [130, 325] on div "Team Budget Totals" at bounding box center [110, 325] width 67 height 8
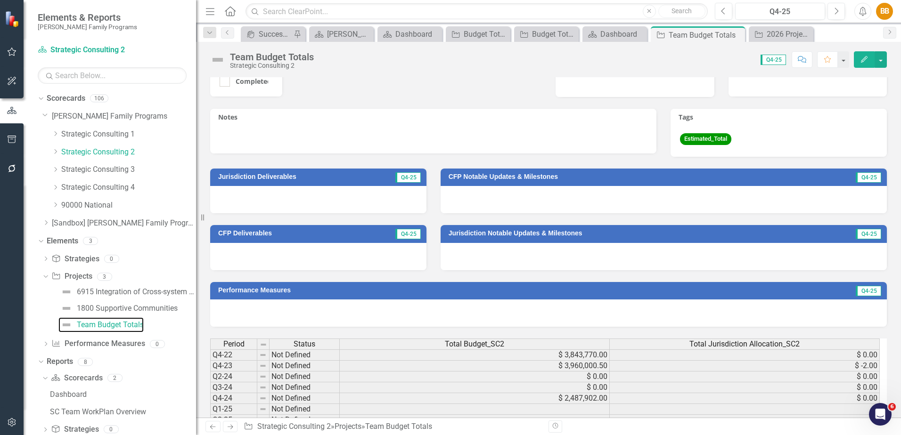
scroll to position [283, 0]
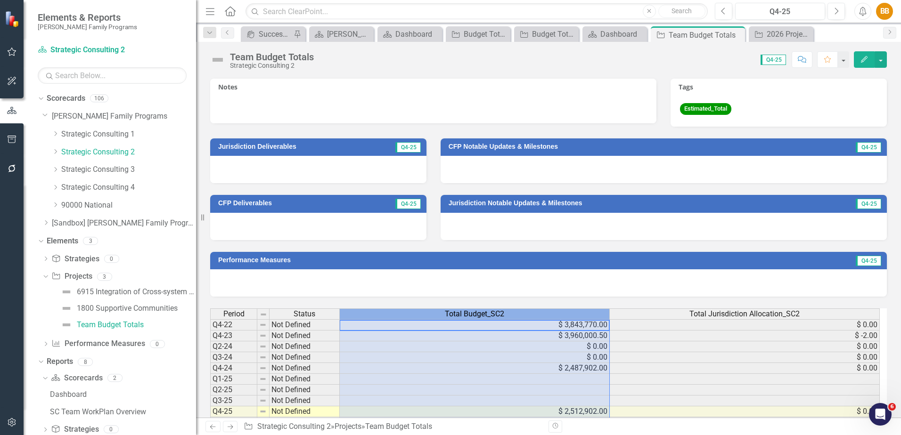
click at [496, 315] on span "Total Budget_SC2" at bounding box center [474, 314] width 59 height 8
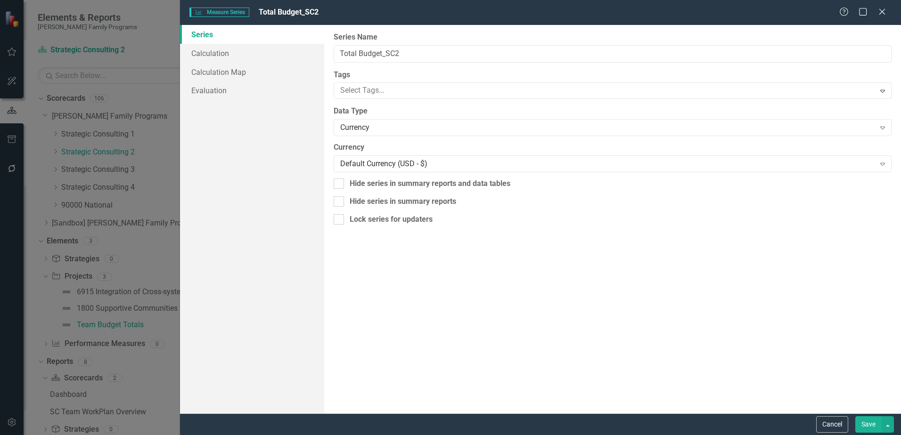
type input "Total Budget_SC2"
click at [835, 422] on button "Cancel" at bounding box center [832, 424] width 32 height 16
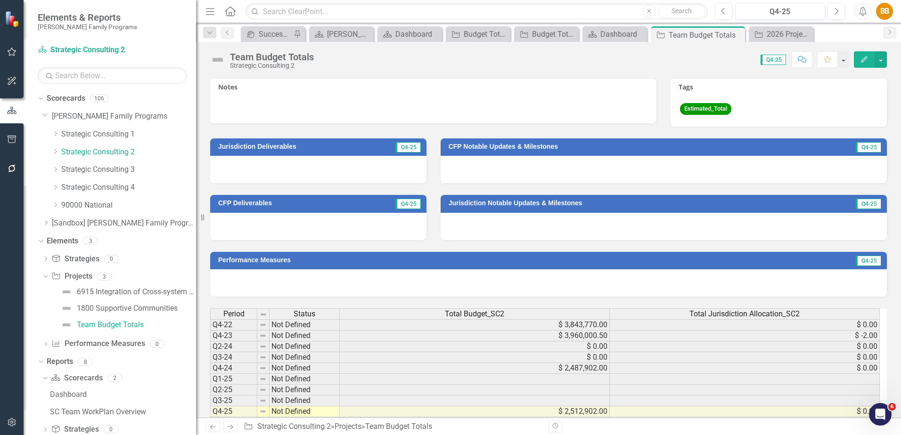
scroll to position [340, 0]
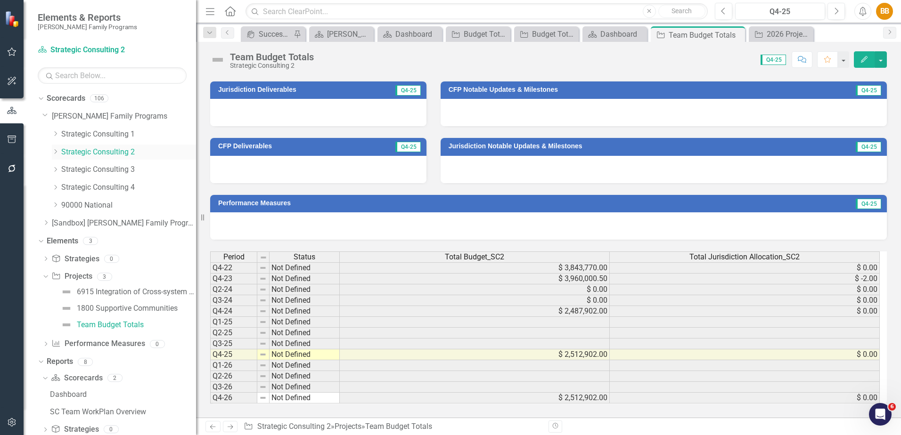
click at [53, 152] on icon "Dropdown" at bounding box center [55, 152] width 7 height 6
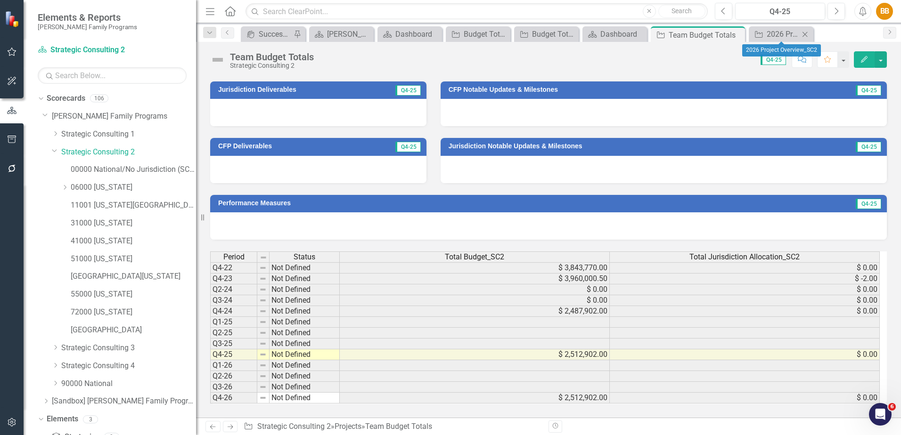
click at [806, 34] on icon "Close" at bounding box center [804, 35] width 9 height 8
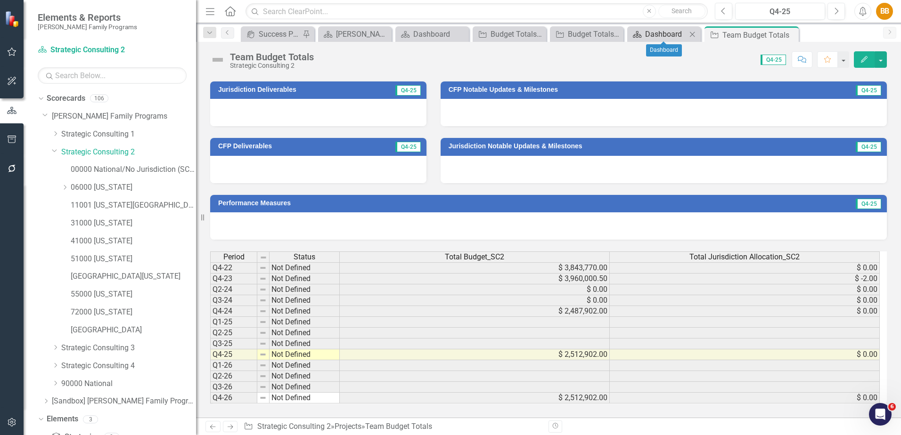
click at [671, 37] on div "Dashboard" at bounding box center [665, 34] width 41 height 12
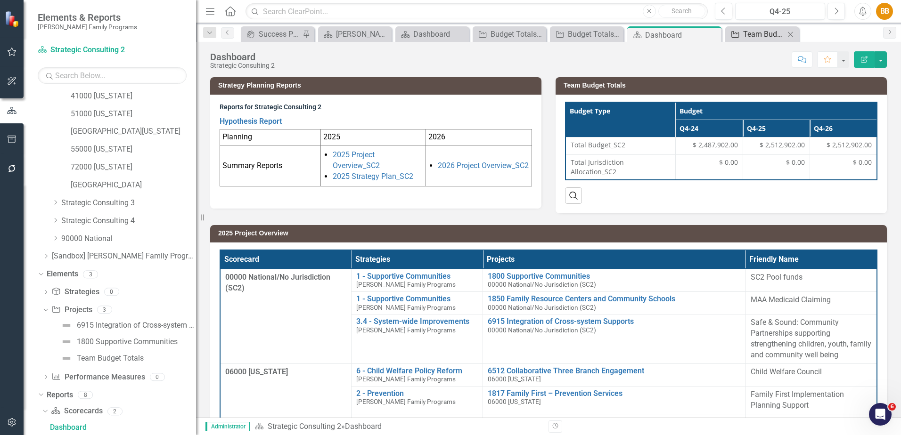
click at [765, 31] on div "Team Budget Totals" at bounding box center [763, 34] width 41 height 12
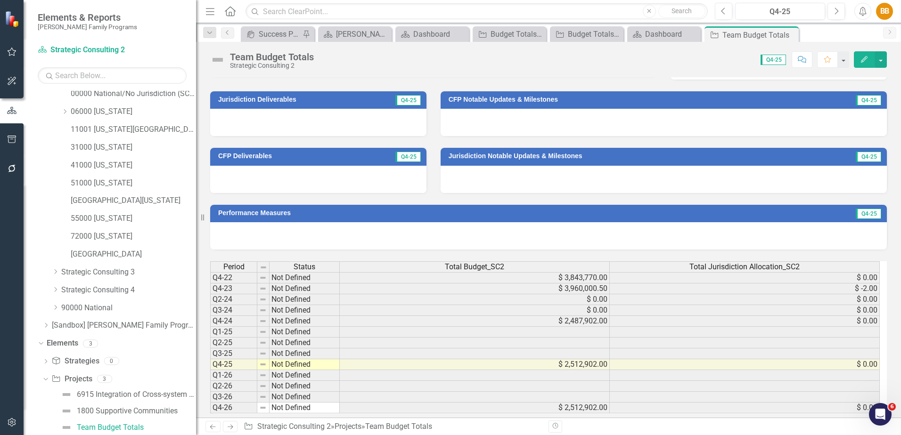
scroll to position [340, 0]
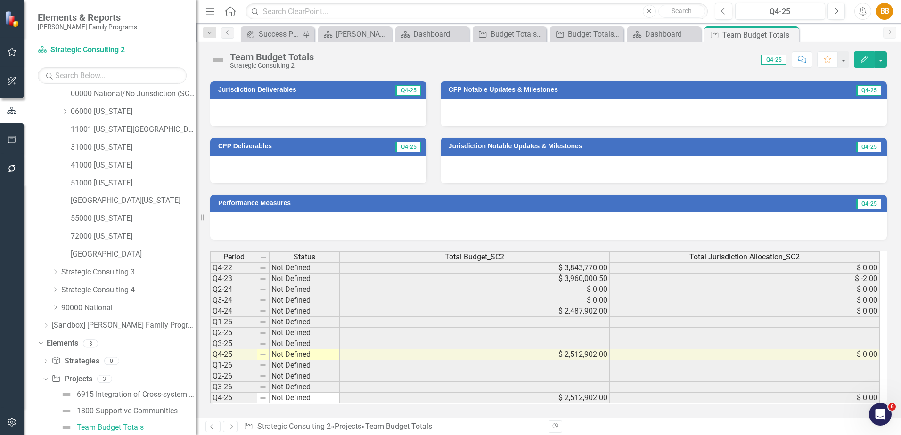
click at [474, 253] on span "Total Budget_SC2" at bounding box center [474, 257] width 59 height 8
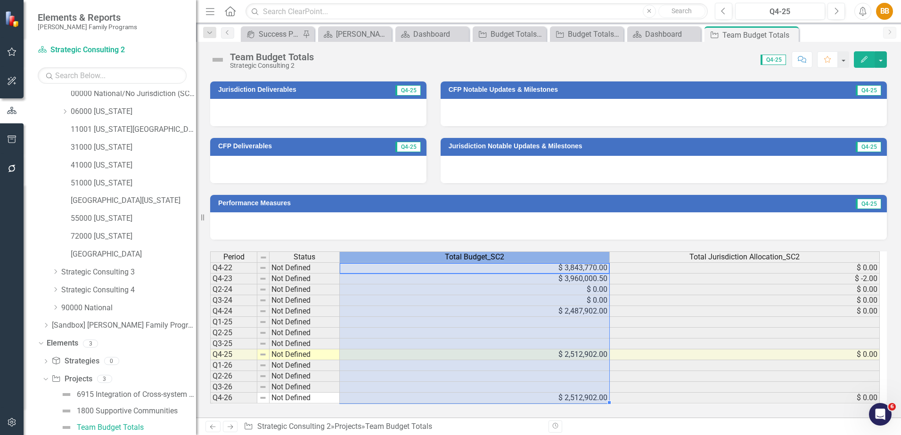
click at [474, 253] on span "Total Budget_SC2" at bounding box center [474, 257] width 59 height 8
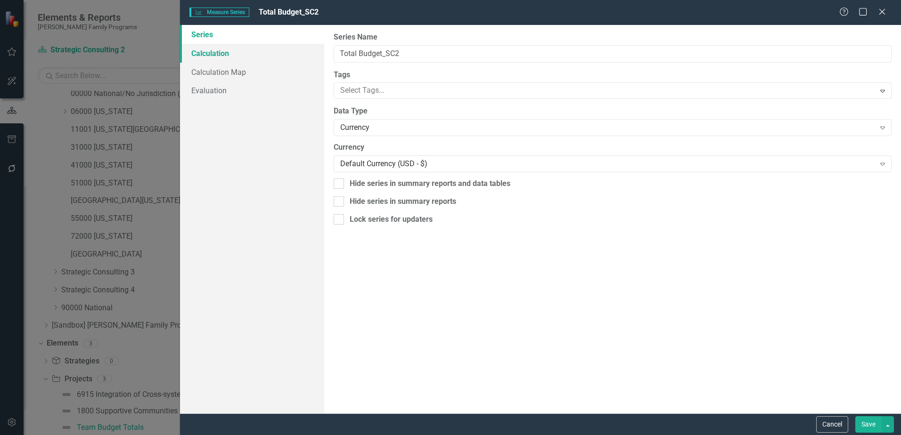
click at [245, 52] on link "Calculation" at bounding box center [252, 53] width 144 height 19
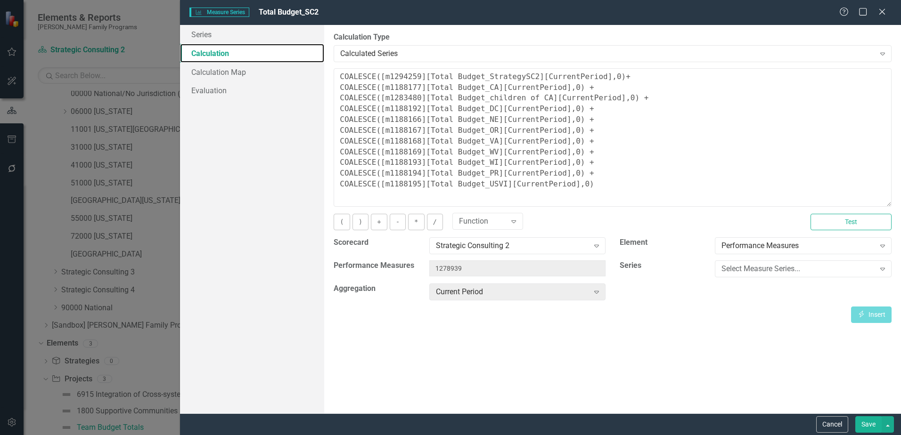
drag, startPoint x: 889, startPoint y: 126, endPoint x: 873, endPoint y: 204, distance: 79.4
click at [873, 204] on textarea "COALESCE([m1294259][Total Budget_StrategySC2][CurrentPeriod],0)+ COALESCE([m118…" at bounding box center [612, 137] width 558 height 138
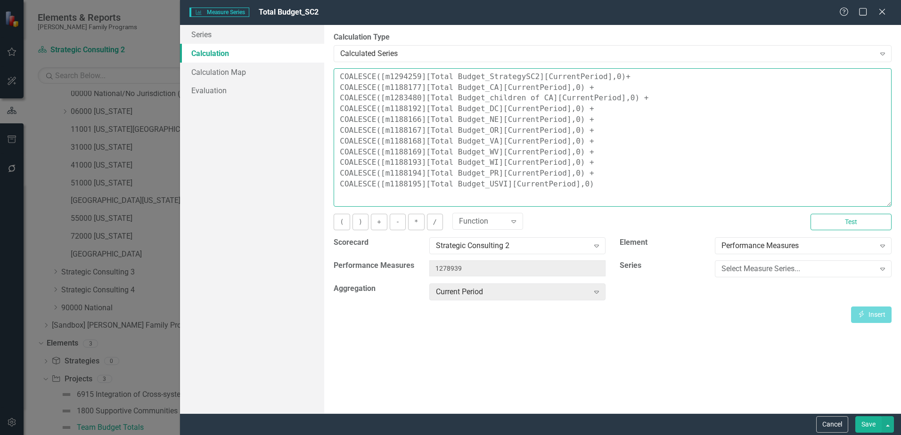
click at [452, 87] on textarea "COALESCE([m1294259][Total Budget_StrategySC2][CurrentPeriod],0)+ COALESCE([m118…" at bounding box center [612, 137] width 558 height 138
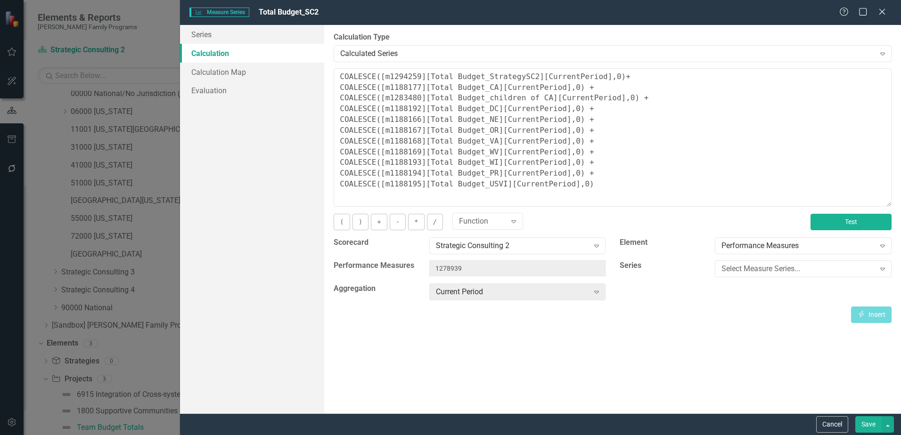
click at [829, 224] on button "Test" at bounding box center [850, 222] width 81 height 16
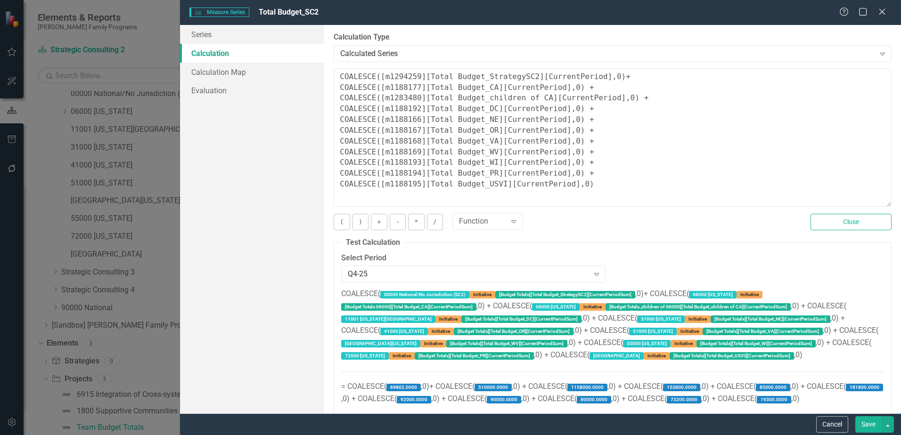
scroll to position [36, 0]
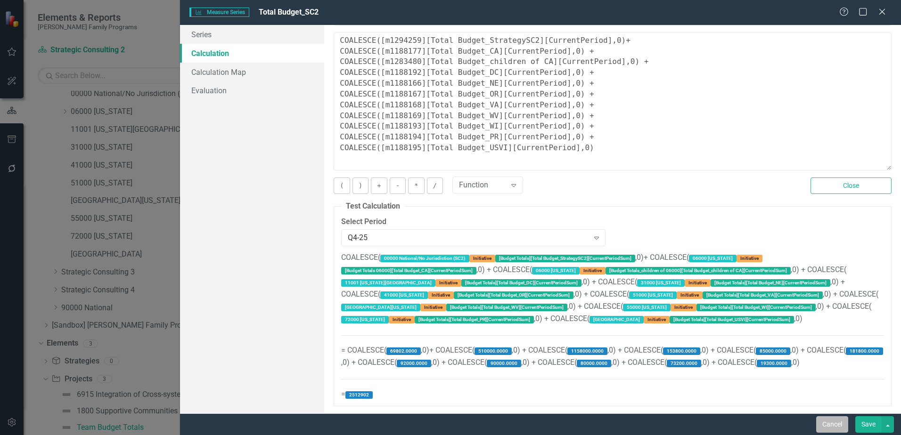
click at [828, 422] on button "Cancel" at bounding box center [832, 424] width 32 height 16
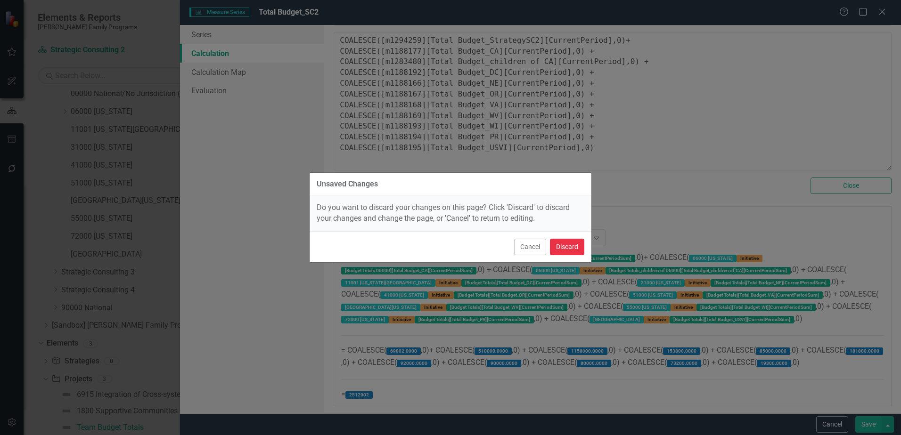
click at [565, 244] on button "Discard" at bounding box center [567, 247] width 34 height 16
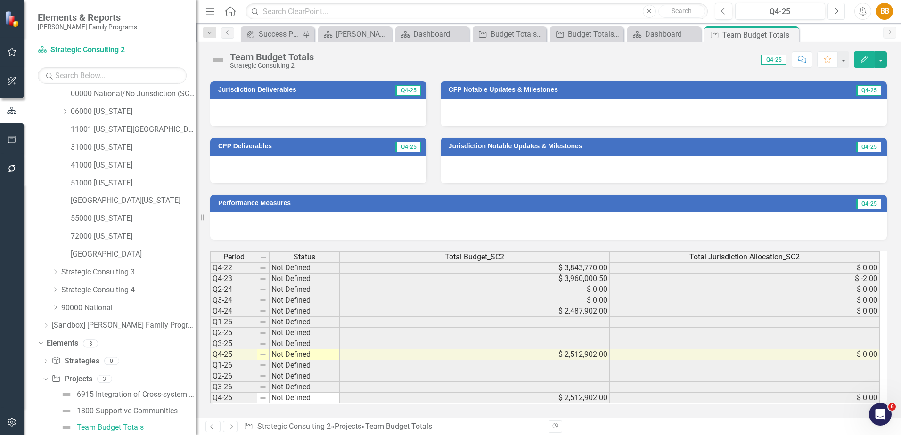
click at [834, 9] on icon "Next" at bounding box center [835, 11] width 5 height 8
click at [834, 10] on icon "Next" at bounding box center [835, 11] width 5 height 8
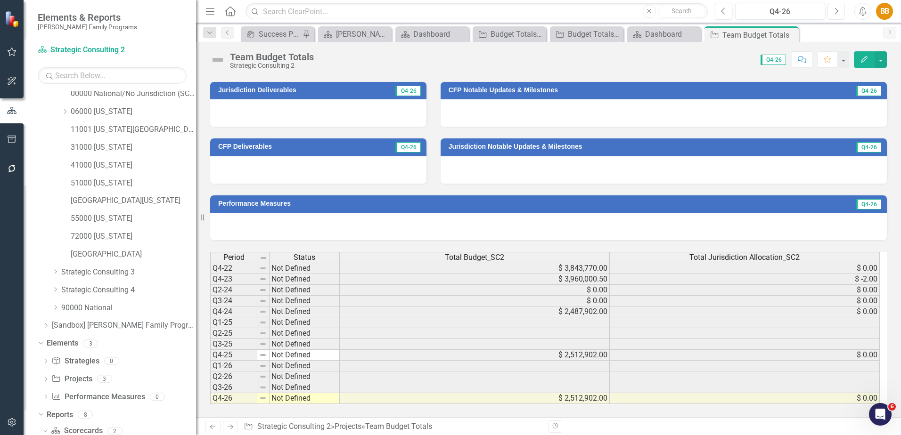
scroll to position [340, 0]
click at [829, 259] on div "Total Jurisdiction Allocation_SC2" at bounding box center [743, 257] width 269 height 10
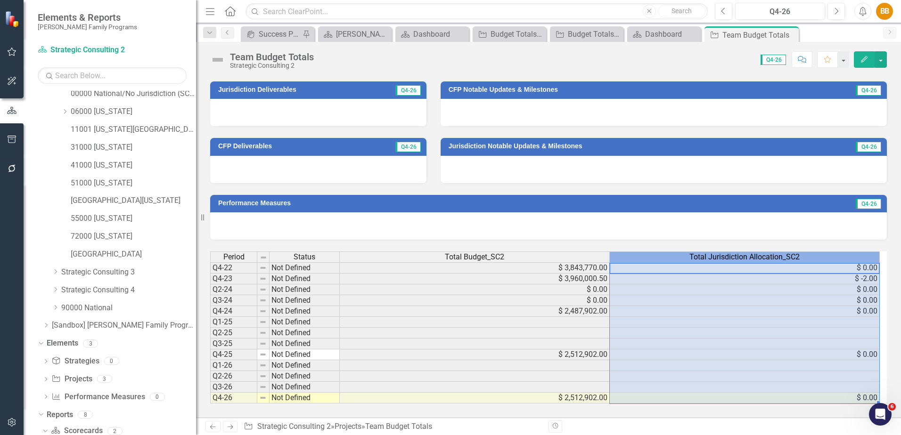
click at [829, 259] on div "Total Jurisdiction Allocation_SC2" at bounding box center [743, 257] width 269 height 10
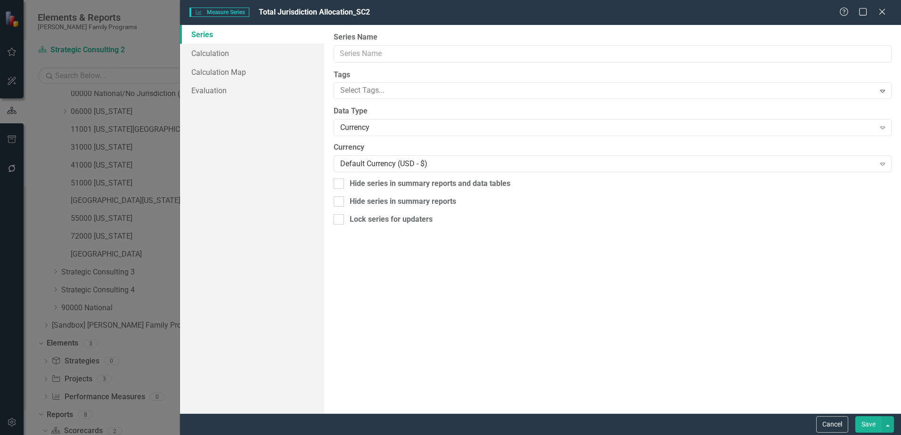
type input "Total Jurisdiction Allocation_SC2"
click at [252, 57] on link "Calculation" at bounding box center [252, 53] width 144 height 19
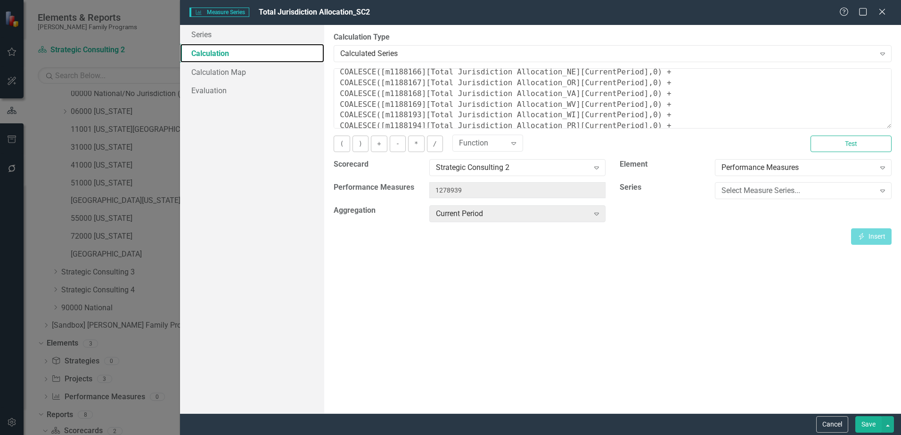
scroll to position [75, 0]
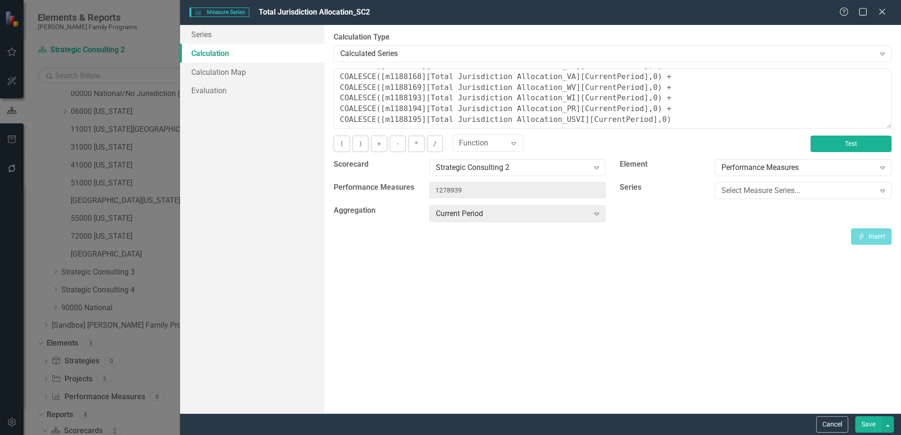
click at [845, 152] on button "Test" at bounding box center [850, 144] width 81 height 16
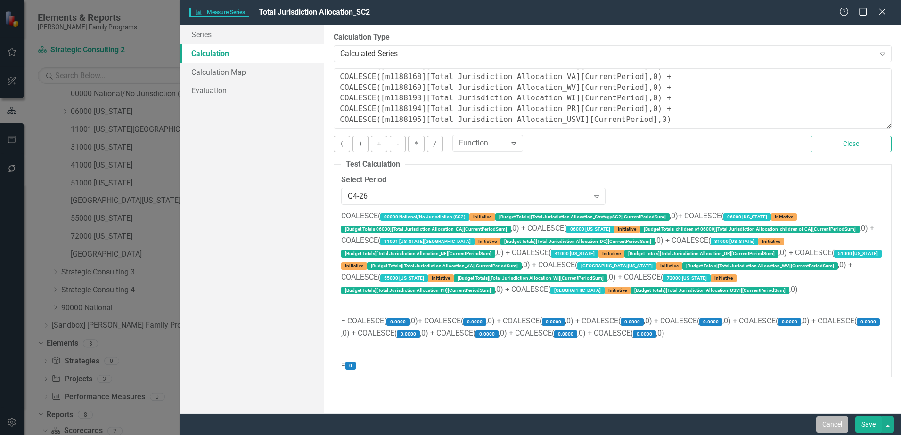
click at [829, 420] on button "Cancel" at bounding box center [832, 424] width 32 height 16
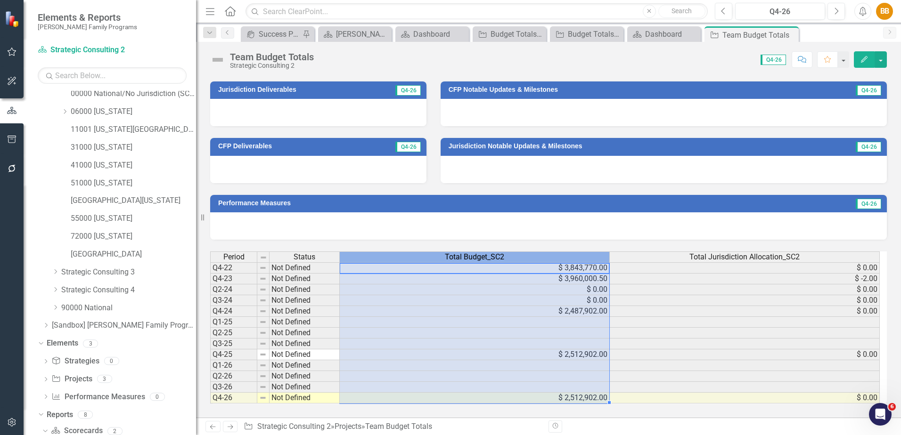
click at [555, 261] on div "Total Budget_SC2" at bounding box center [474, 257] width 269 height 10
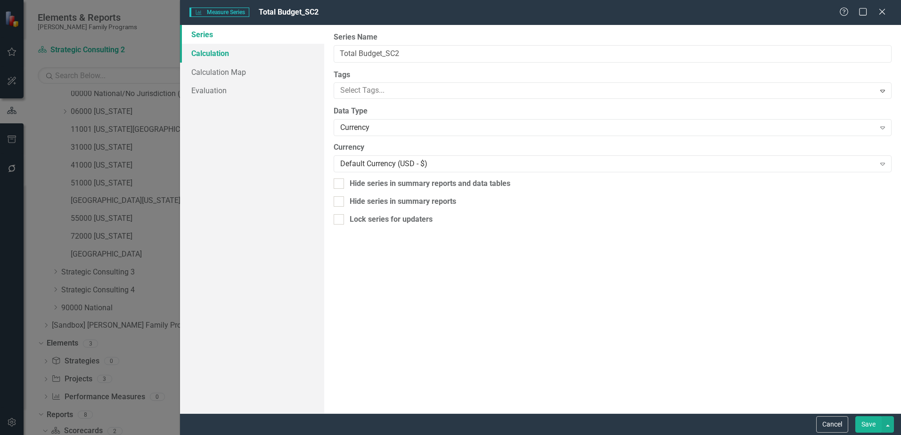
click at [247, 54] on link "Calculation" at bounding box center [252, 53] width 144 height 19
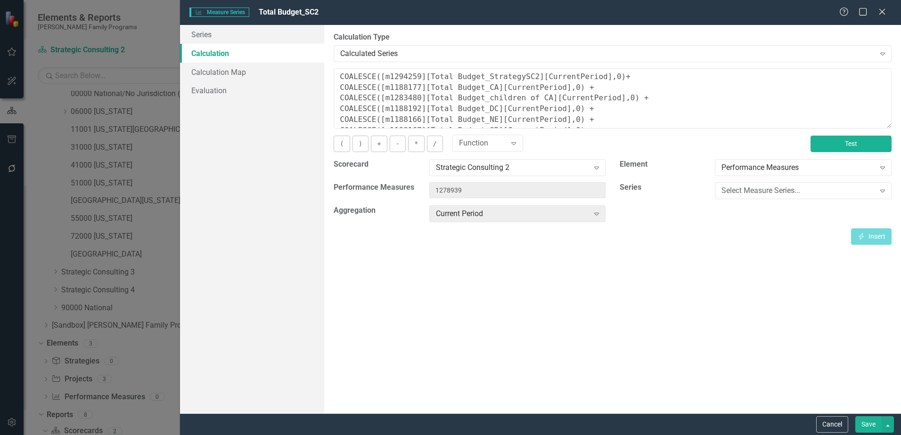
click at [833, 141] on button "Test" at bounding box center [850, 144] width 81 height 16
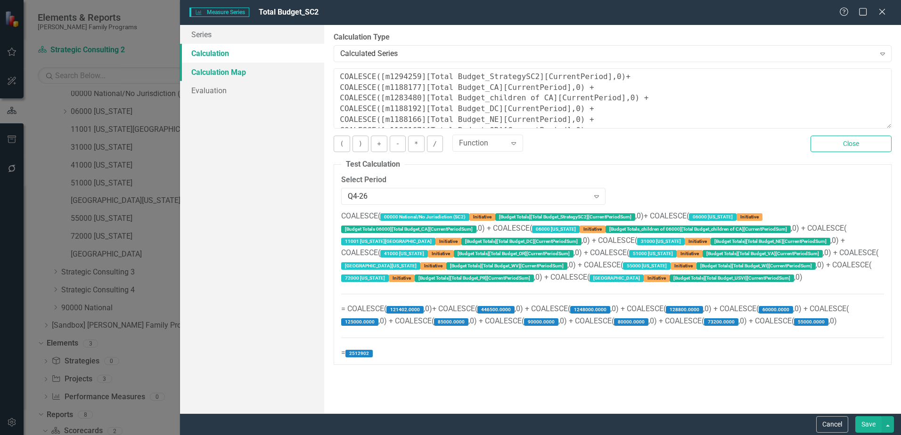
click at [232, 69] on link "Calculation Map" at bounding box center [252, 72] width 144 height 19
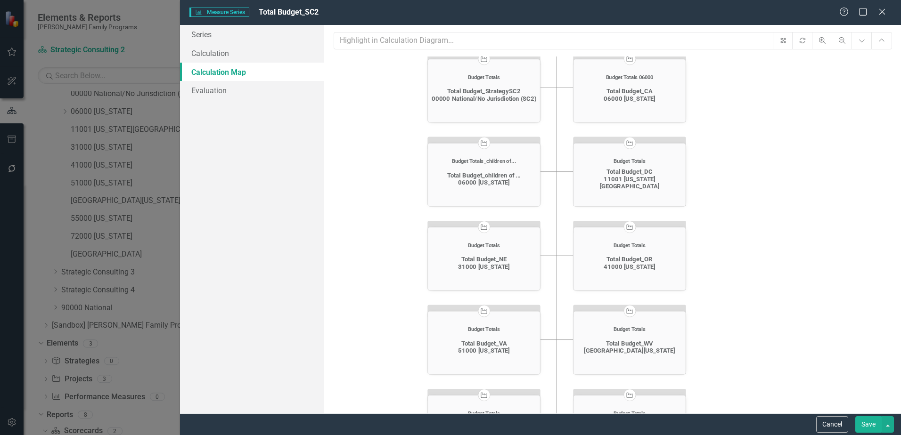
drag, startPoint x: 398, startPoint y: 242, endPoint x: 371, endPoint y: 124, distance: 120.7
click at [370, 122] on icon "Project Team Budget Totals Total Budget_SC2 $ 2,512,902.00 View Calculation ico…" at bounding box center [612, 251] width 558 height 388
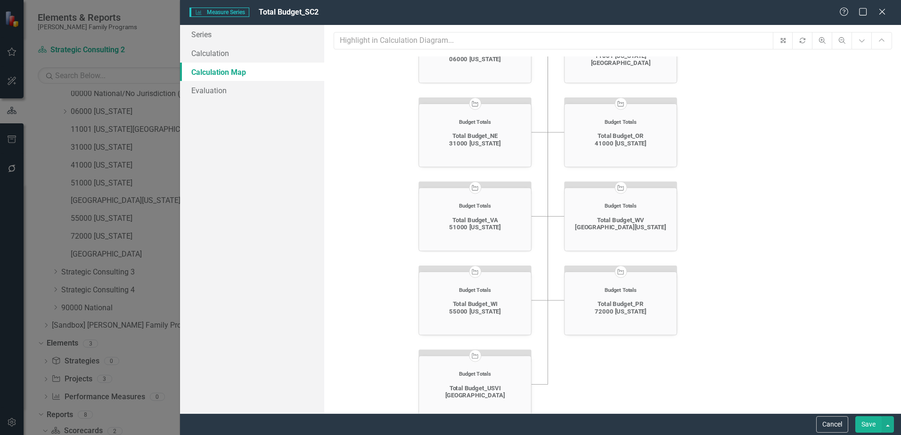
drag, startPoint x: 377, startPoint y: 255, endPoint x: 368, endPoint y: 133, distance: 122.3
click at [368, 133] on icon "Project Team Budget Totals Total Budget_SC2 $ 2,512,902.00 View Calculation ico…" at bounding box center [612, 251] width 558 height 388
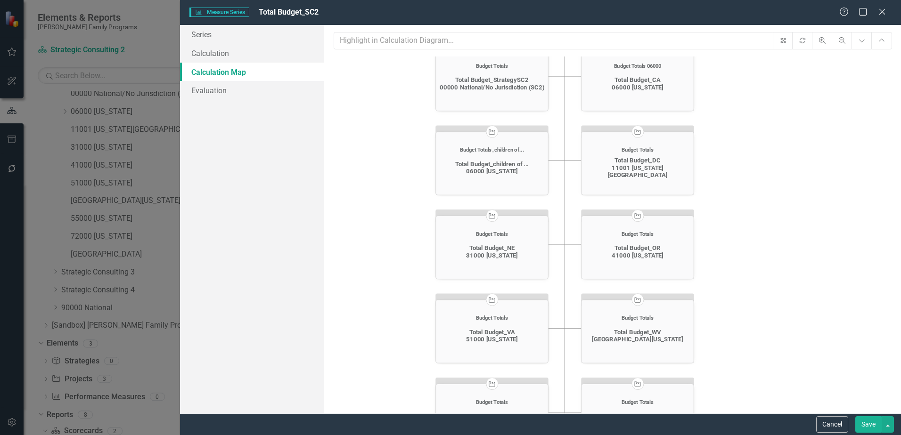
drag, startPoint x: 374, startPoint y: 246, endPoint x: 395, endPoint y: 413, distance: 168.0
click at [396, 413] on icon "Project Team Budget Totals Total Budget_SC2 $ 2,512,902.00 View Calculation ico…" at bounding box center [612, 251] width 558 height 388
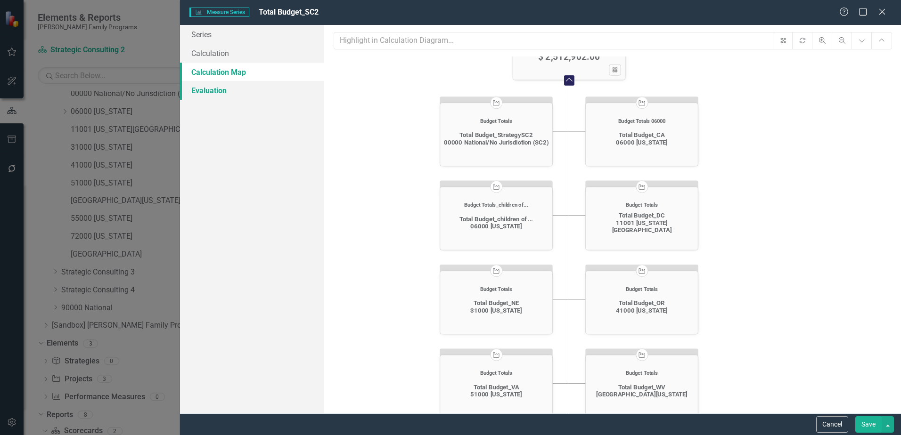
click at [239, 95] on link "Evaluation" at bounding box center [252, 90] width 144 height 19
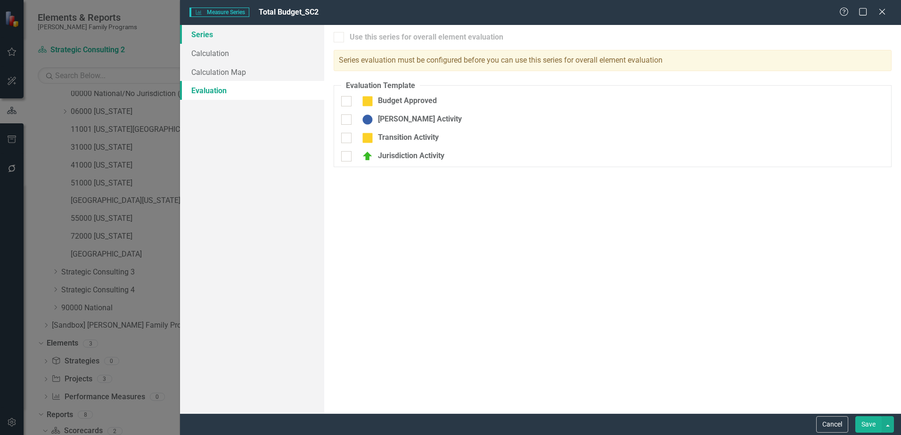
click at [219, 42] on link "Series" at bounding box center [252, 34] width 144 height 19
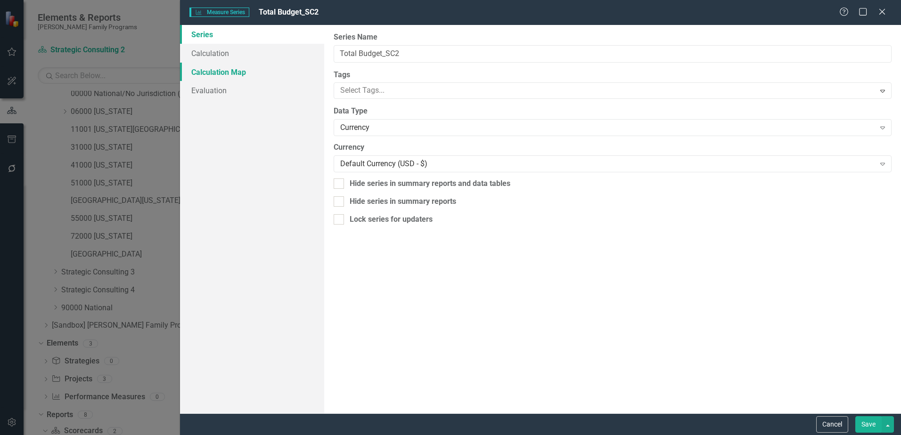
click at [254, 64] on link "Calculation Map" at bounding box center [252, 72] width 144 height 19
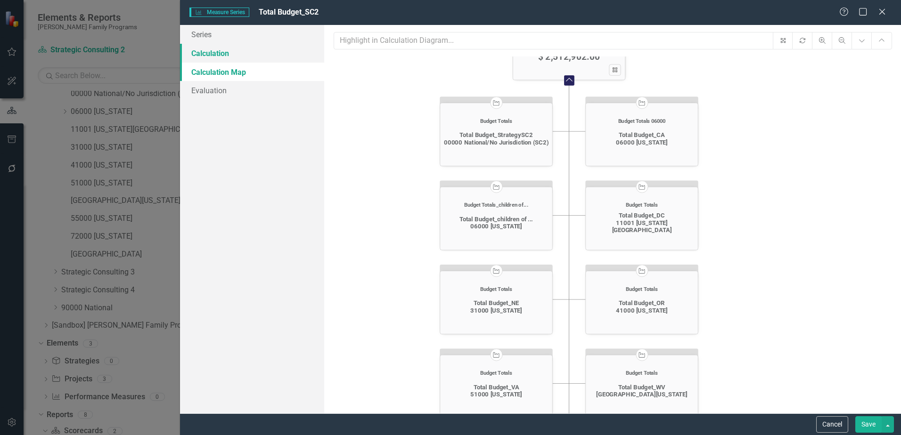
click at [251, 51] on link "Calculation" at bounding box center [252, 53] width 144 height 19
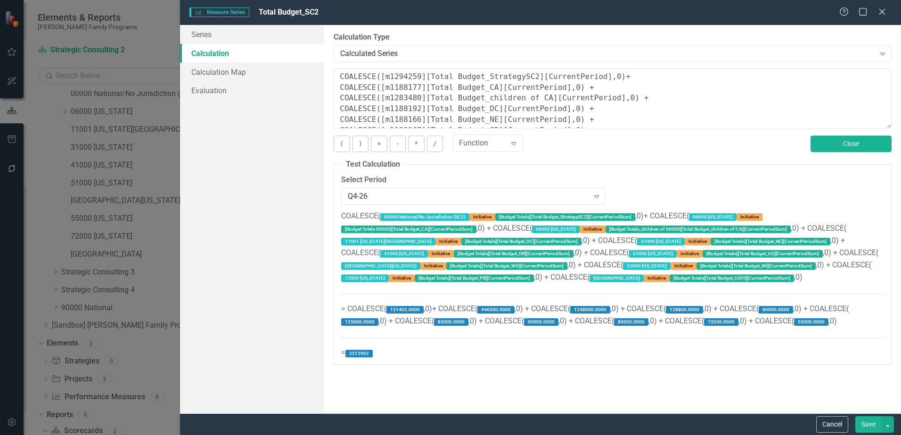
click at [837, 146] on button "Close" at bounding box center [850, 144] width 81 height 16
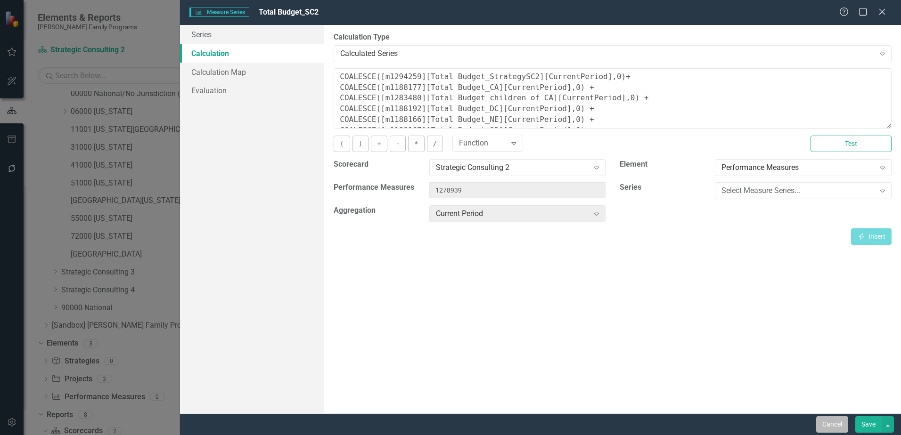
click at [831, 420] on button "Cancel" at bounding box center [832, 424] width 32 height 16
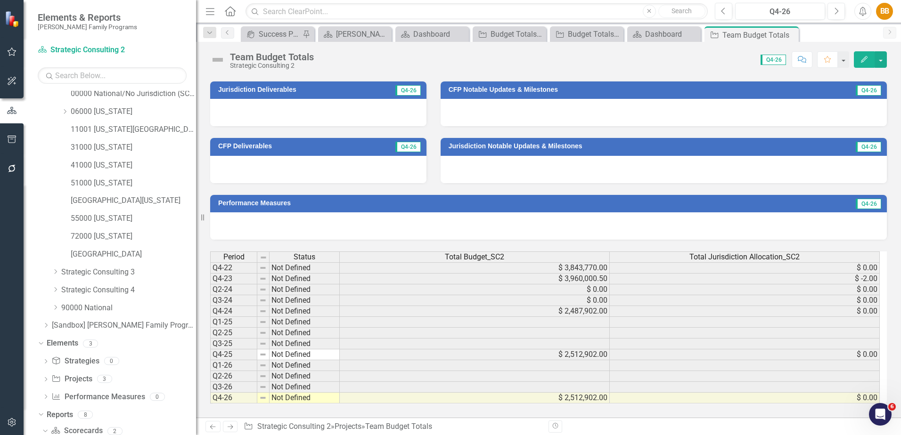
click at [544, 255] on div "Total Budget_SC2" at bounding box center [474, 257] width 269 height 10
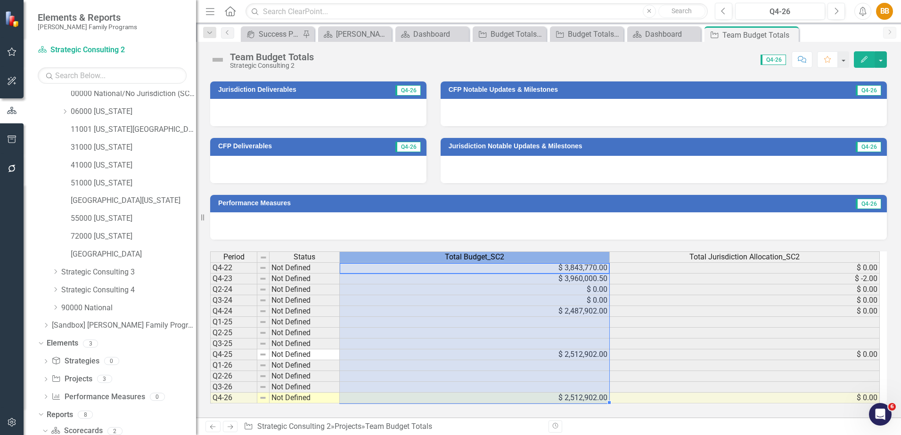
click at [544, 255] on div "Total Budget_SC2" at bounding box center [474, 257] width 269 height 10
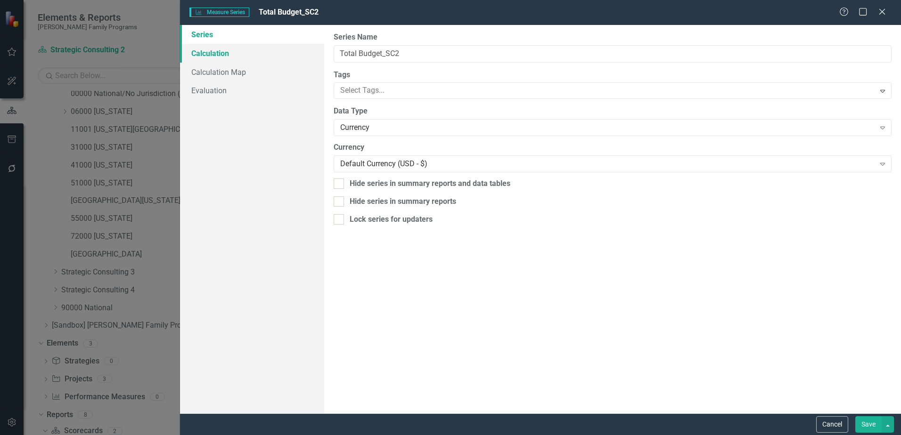
click at [252, 52] on link "Calculation" at bounding box center [252, 53] width 144 height 19
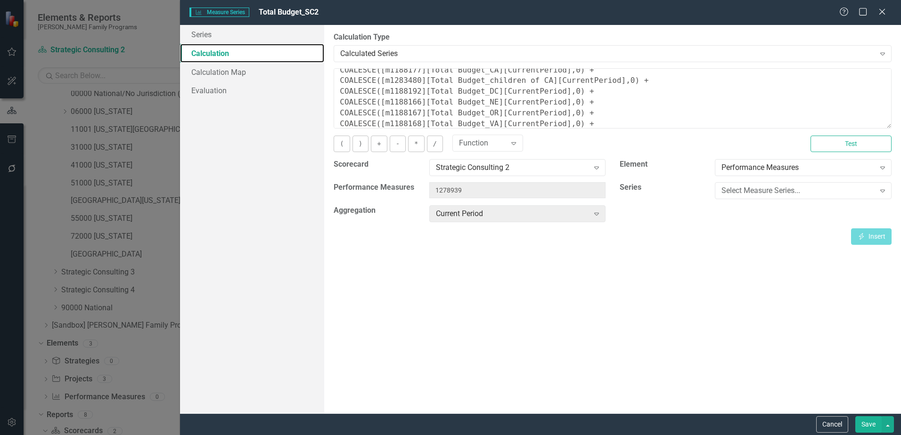
scroll to position [0, 0]
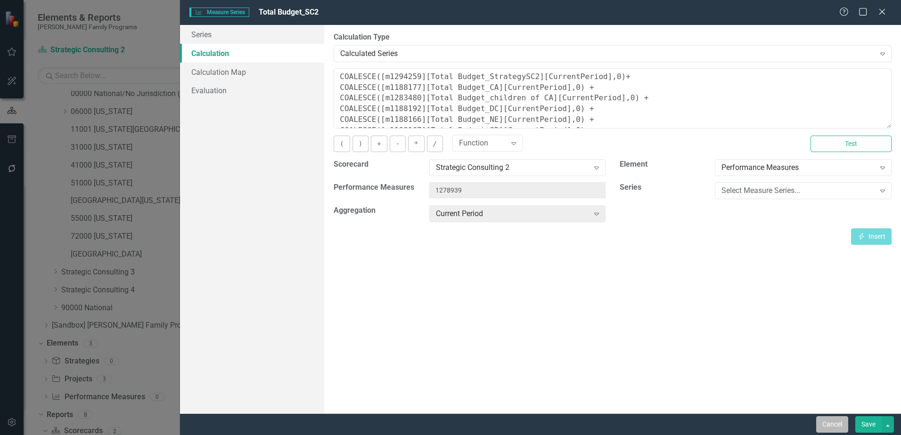
click at [824, 431] on button "Cancel" at bounding box center [832, 424] width 32 height 16
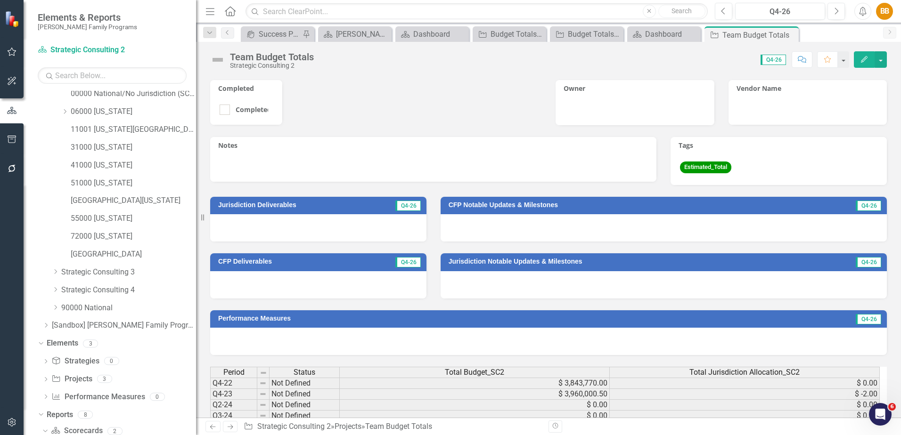
scroll to position [236, 0]
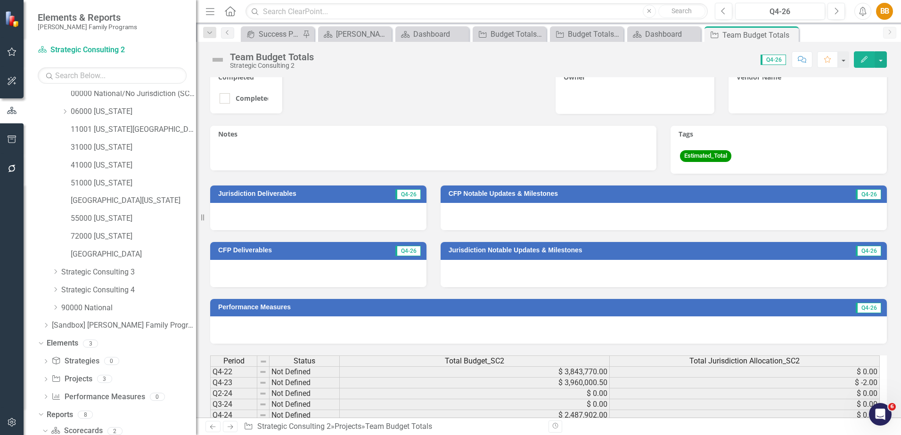
click at [0, 0] on icon "Close" at bounding box center [0, 0] width 0 height 0
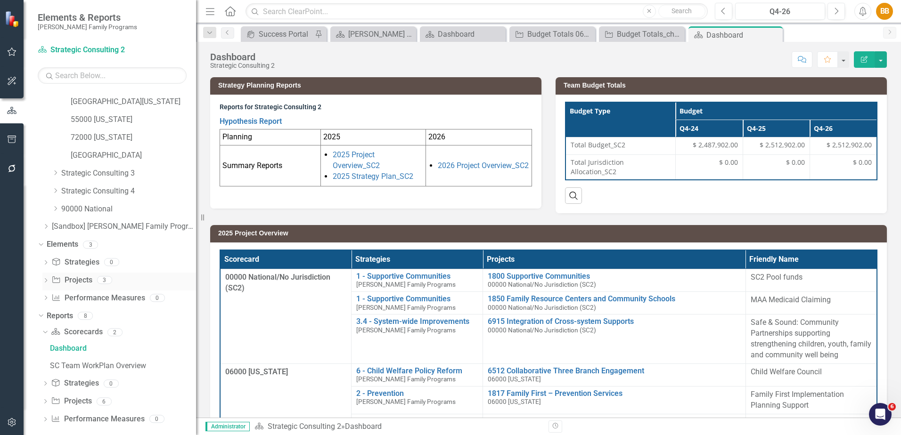
scroll to position [183, 0]
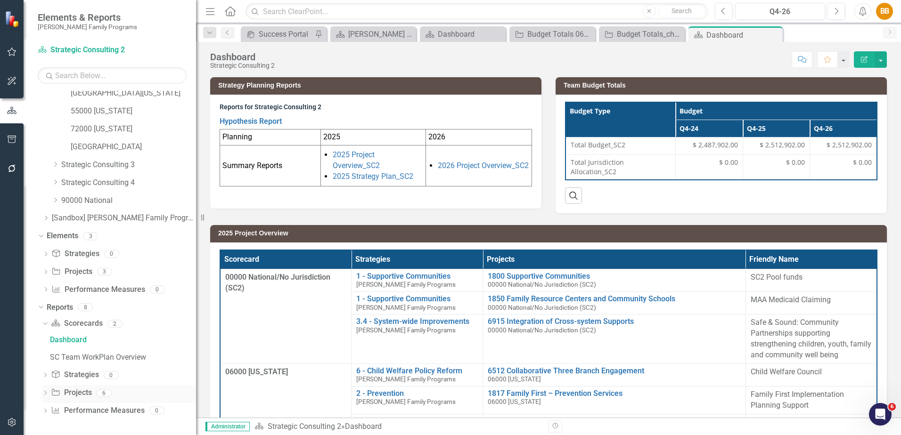
click at [47, 388] on div "Dropdown Project Projects 6" at bounding box center [119, 394] width 154 height 18
click at [46, 393] on icon "Dropdown" at bounding box center [45, 393] width 7 height 5
click at [131, 388] on link "2026 Project Overview_SC2" at bounding box center [122, 393] width 148 height 15
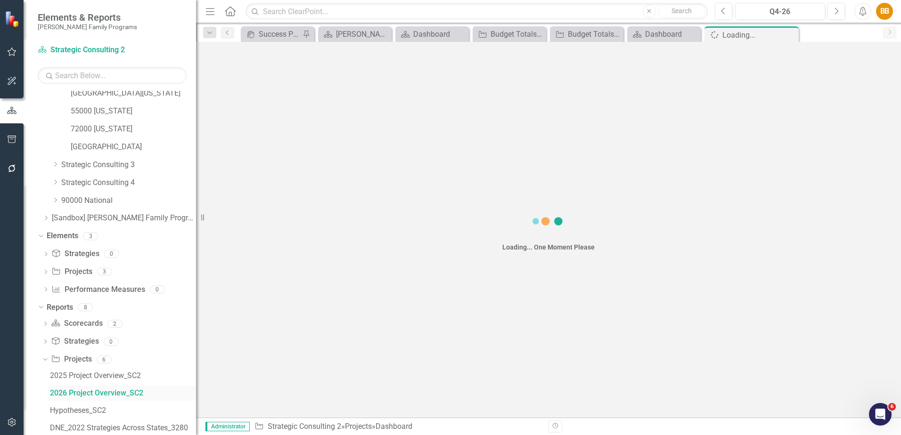
scroll to position [149, 0]
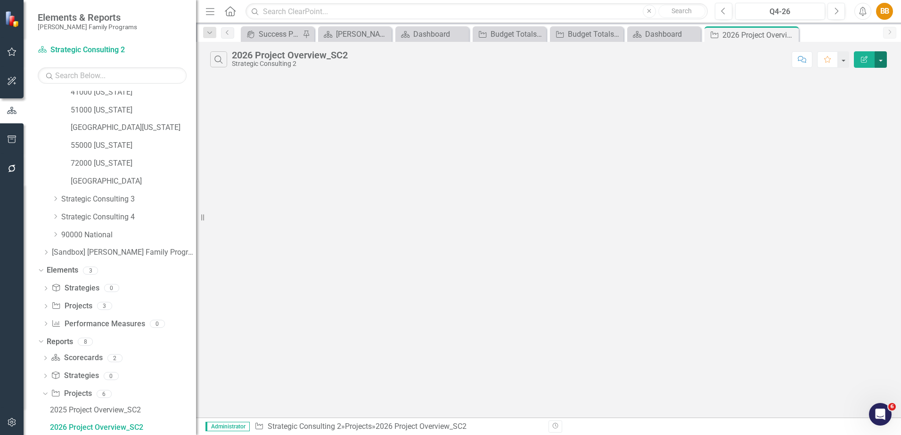
click at [877, 63] on button "button" at bounding box center [880, 59] width 12 height 16
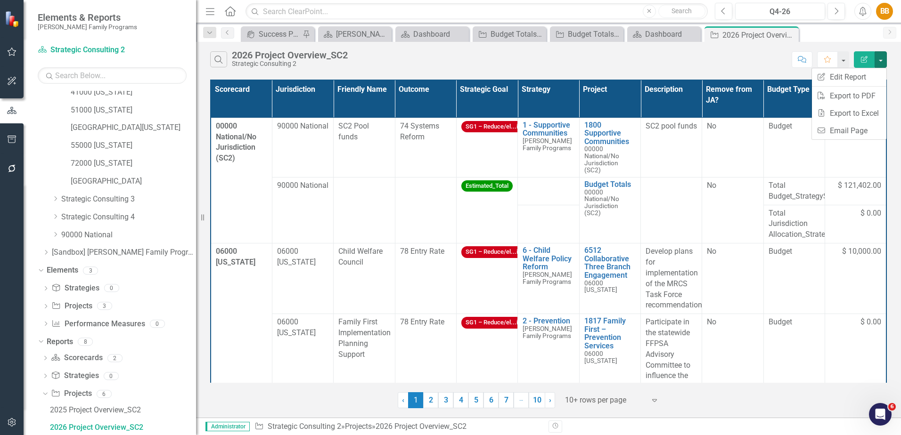
click at [898, 166] on div "Scorecard Jurisdiction Friendly Name Outcome Strategic Goal Strategy Project De…" at bounding box center [548, 242] width 705 height 331
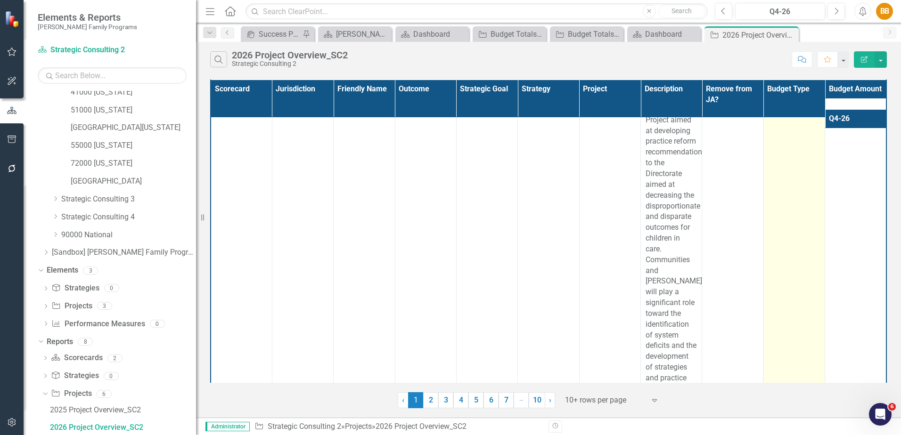
scroll to position [1185, 0]
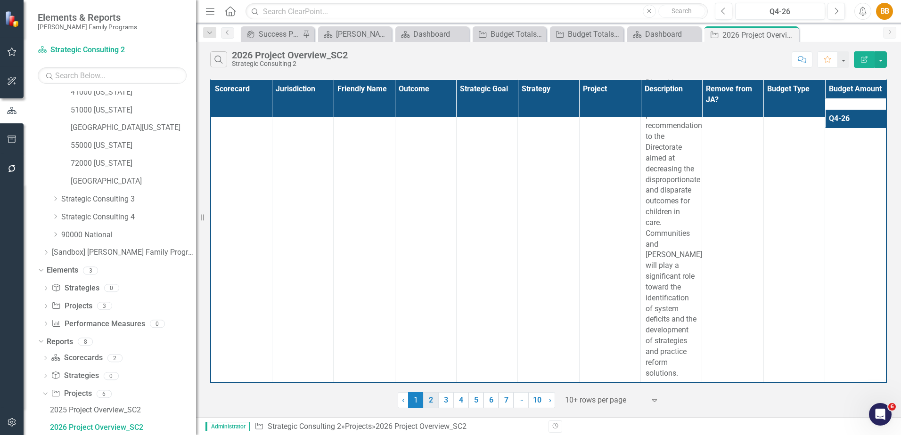
click at [435, 400] on link "2" at bounding box center [430, 400] width 15 height 16
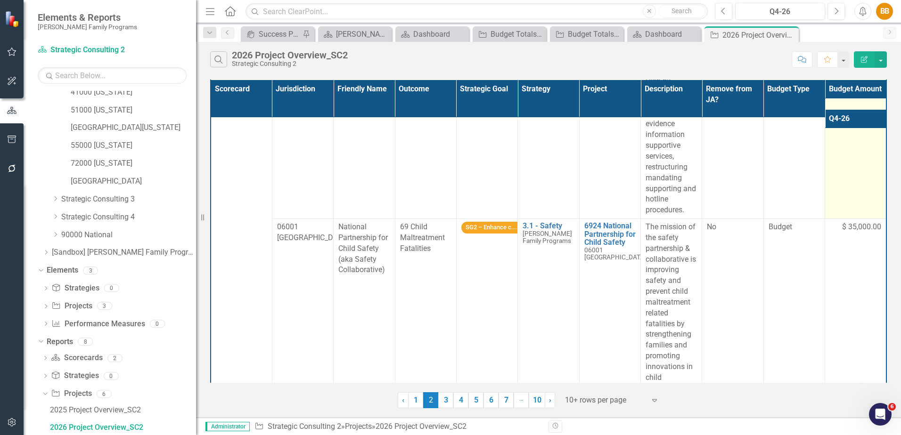
scroll to position [0, 0]
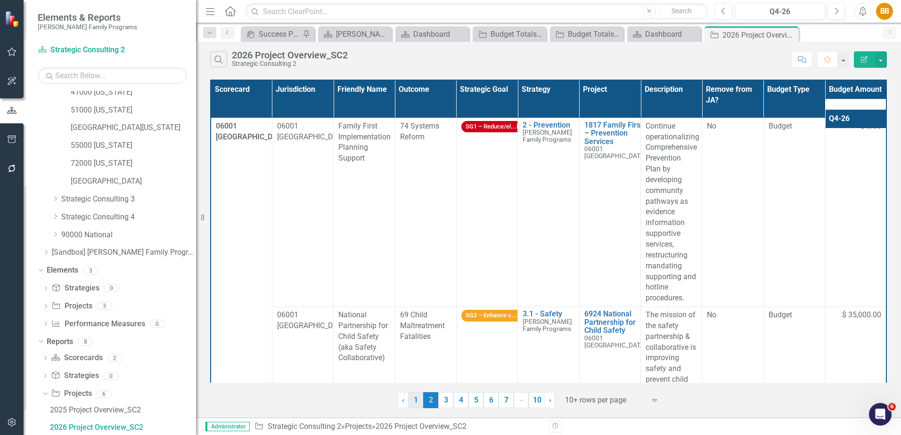
click at [420, 404] on link "1" at bounding box center [415, 400] width 15 height 16
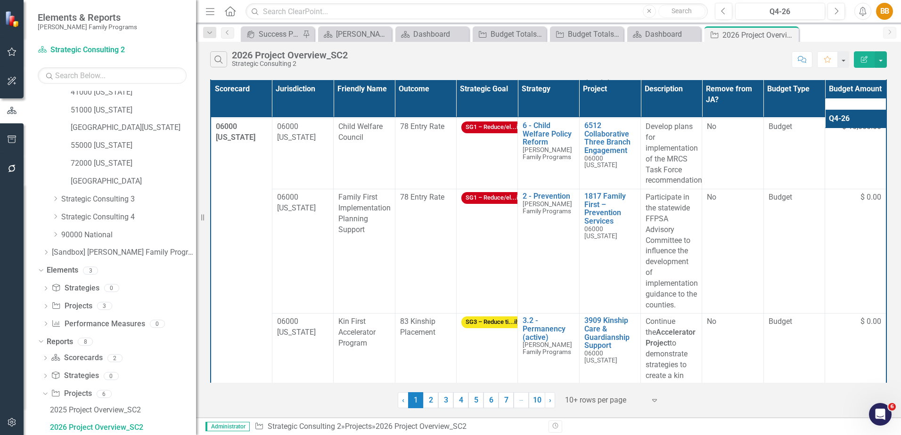
scroll to position [54, 0]
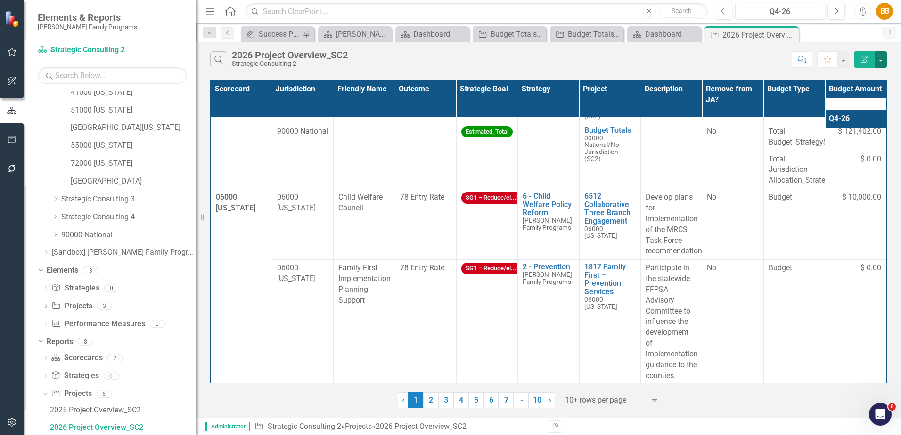
click at [882, 59] on button "button" at bounding box center [880, 59] width 12 height 16
click at [873, 80] on link "Edit Report Edit Report" at bounding box center [849, 76] width 74 height 17
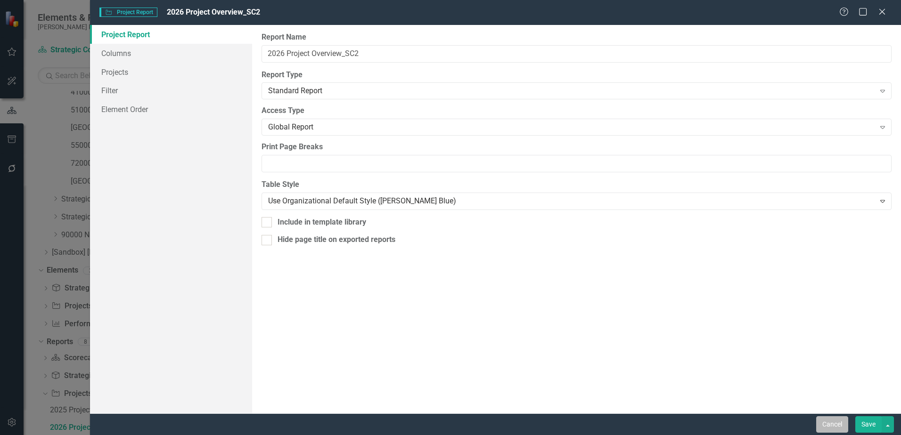
click at [845, 421] on button "Cancel" at bounding box center [832, 424] width 32 height 16
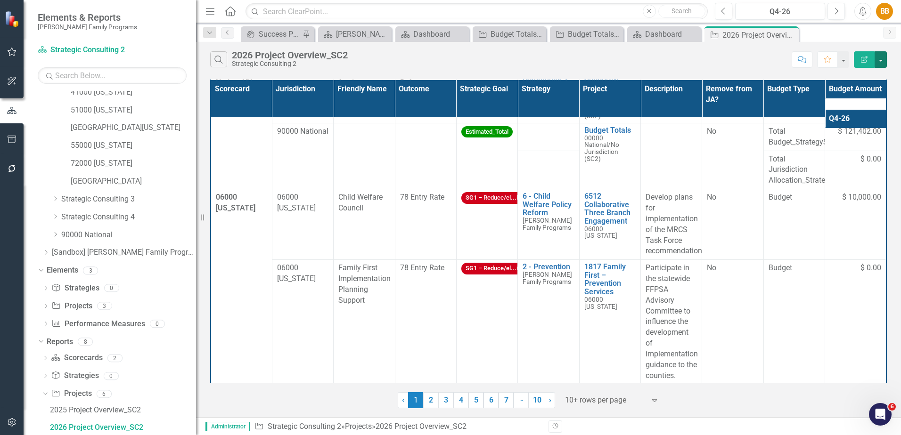
click at [879, 59] on button "button" at bounding box center [880, 59] width 12 height 16
click at [858, 110] on link "Excel Export to Excel" at bounding box center [849, 113] width 74 height 17
click at [869, 59] on button "Edit Report" at bounding box center [863, 59] width 21 height 16
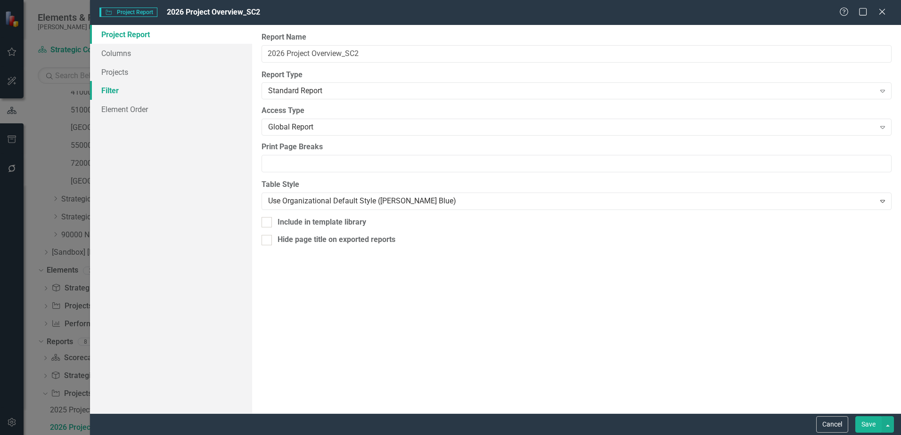
click at [186, 85] on link "Filter" at bounding box center [171, 90] width 162 height 19
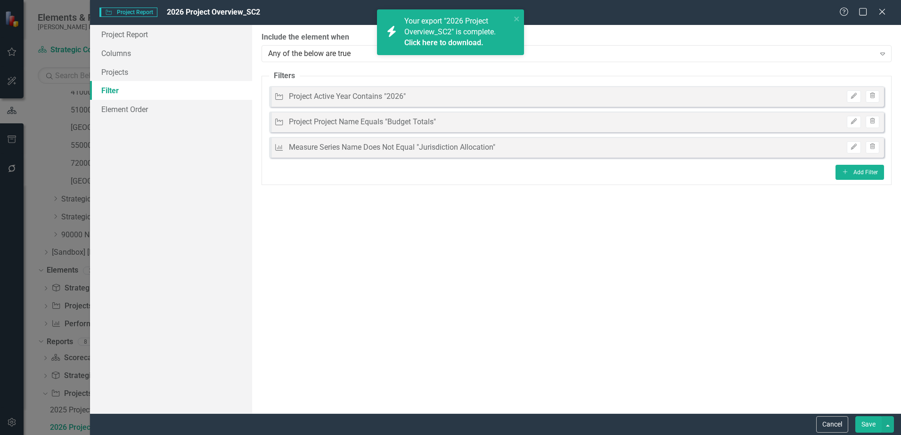
click at [467, 40] on link "Click here to download." at bounding box center [443, 42] width 79 height 9
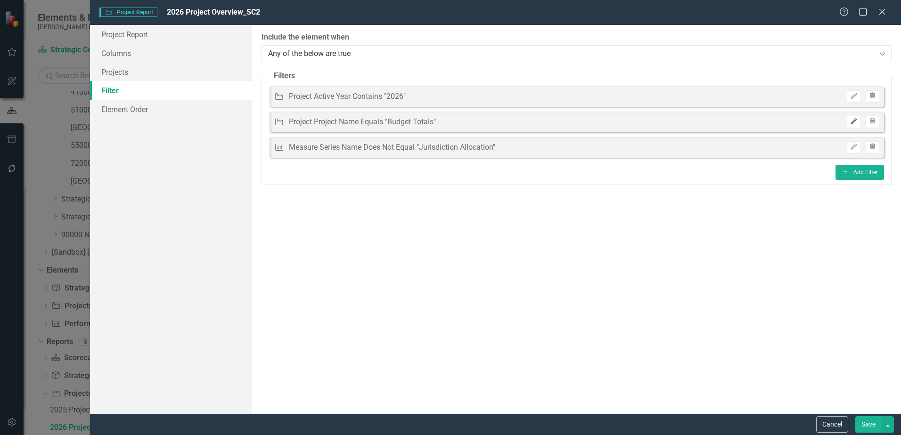
click at [853, 123] on icon "Edit" at bounding box center [853, 122] width 7 height 6
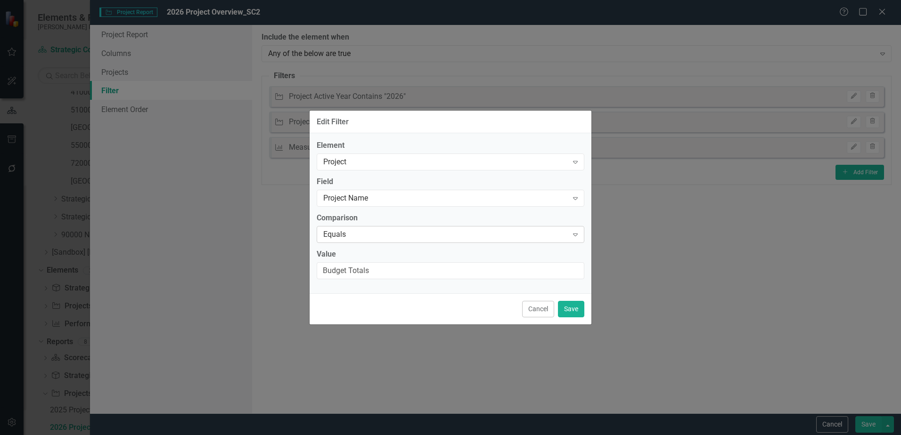
click at [382, 232] on div "Equals" at bounding box center [445, 234] width 244 height 11
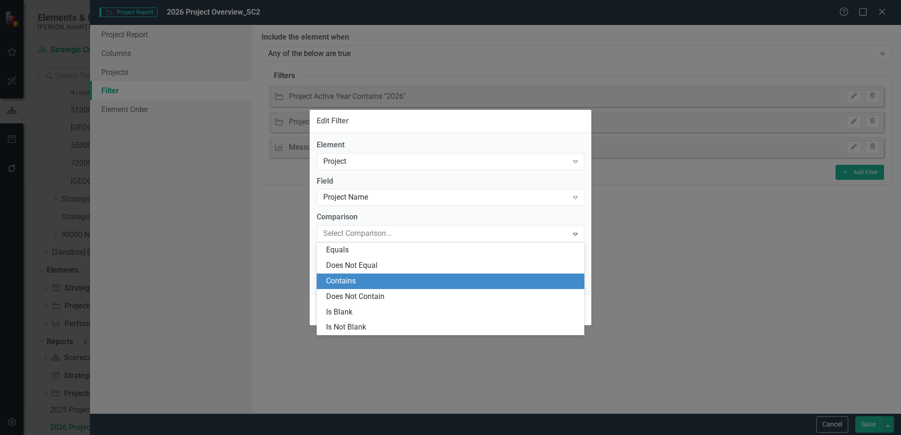
click at [370, 275] on div "Contains" at bounding box center [451, 282] width 268 height 16
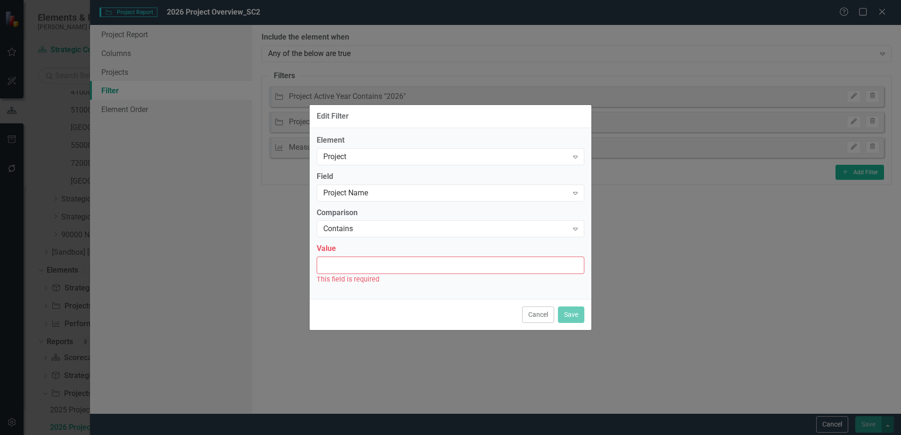
click at [373, 271] on input "Value" at bounding box center [451, 265] width 268 height 17
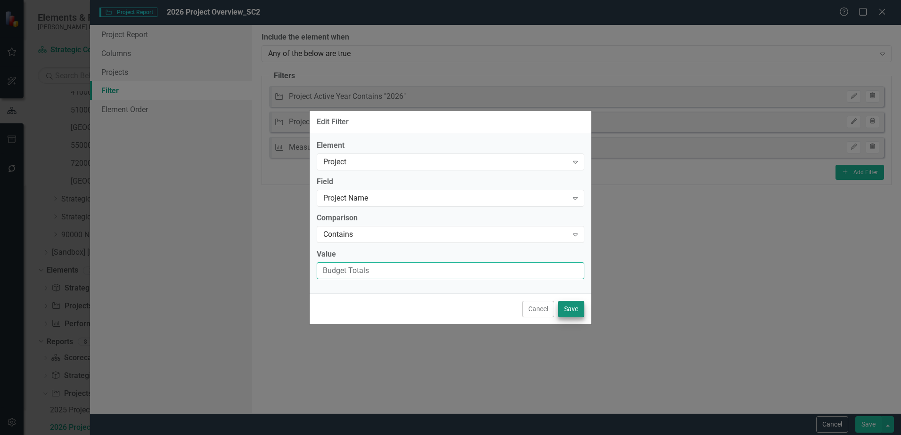
type input "Budget Totals"
click at [565, 306] on button "Save" at bounding box center [571, 309] width 26 height 16
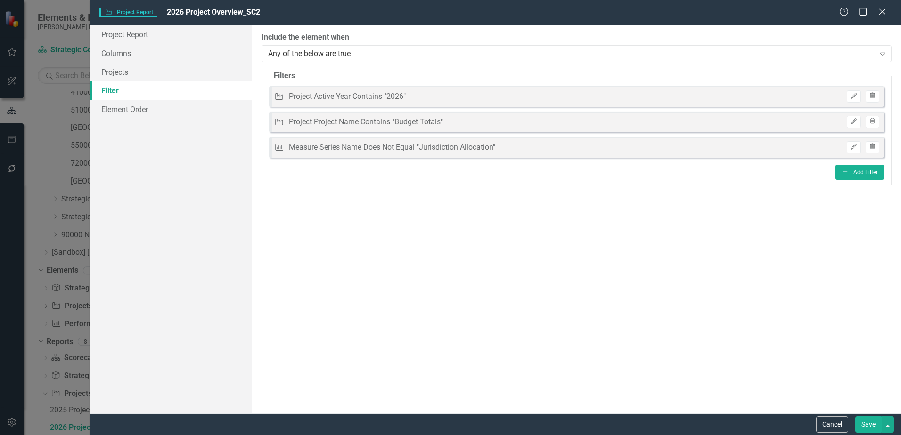
click at [863, 418] on button "Save" at bounding box center [868, 424] width 26 height 16
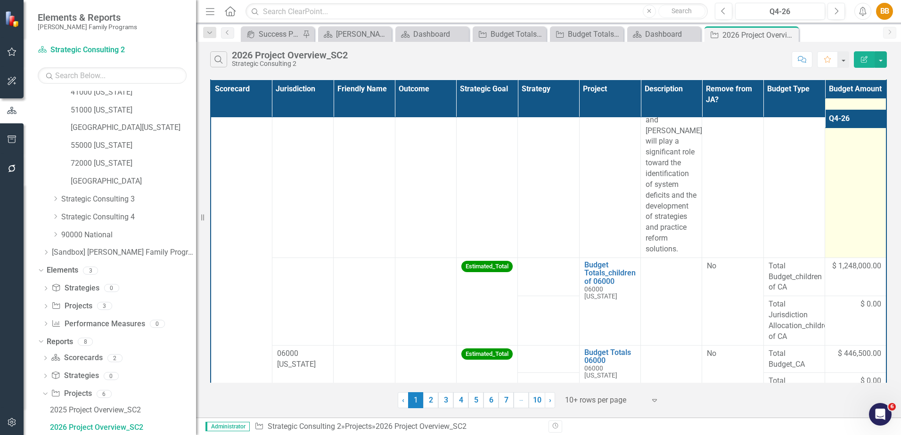
scroll to position [1404, 0]
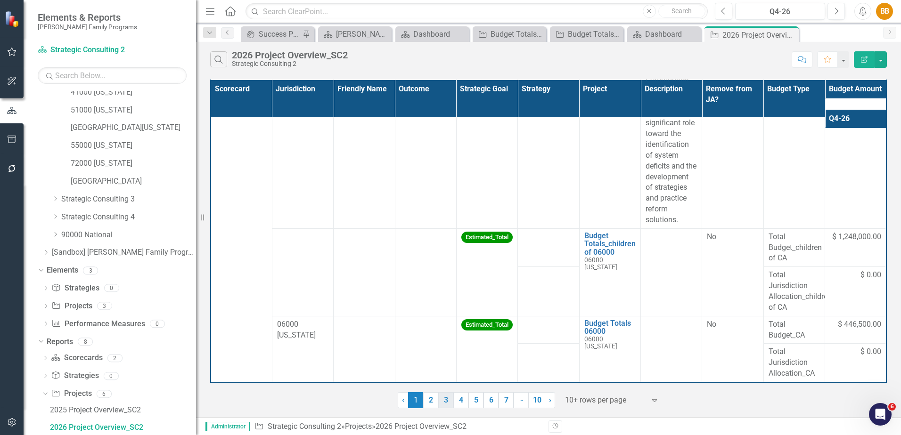
drag, startPoint x: 435, startPoint y: 404, endPoint x: 451, endPoint y: 392, distance: 20.3
click at [435, 404] on link "2" at bounding box center [430, 400] width 15 height 16
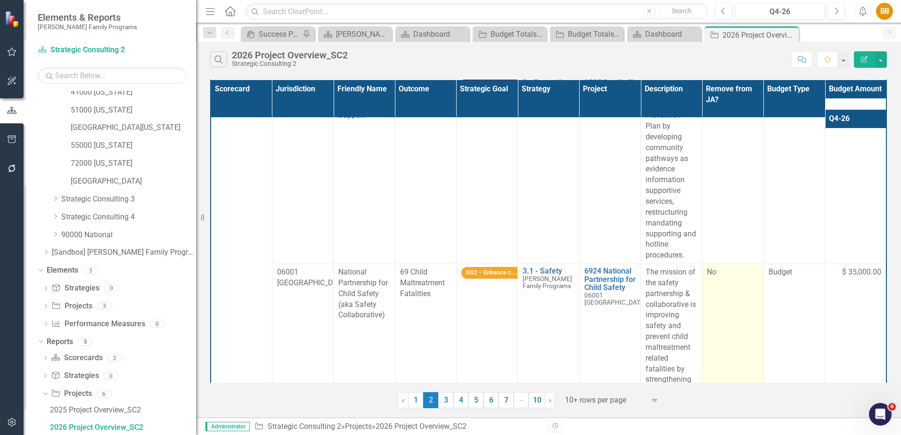
scroll to position [0, 0]
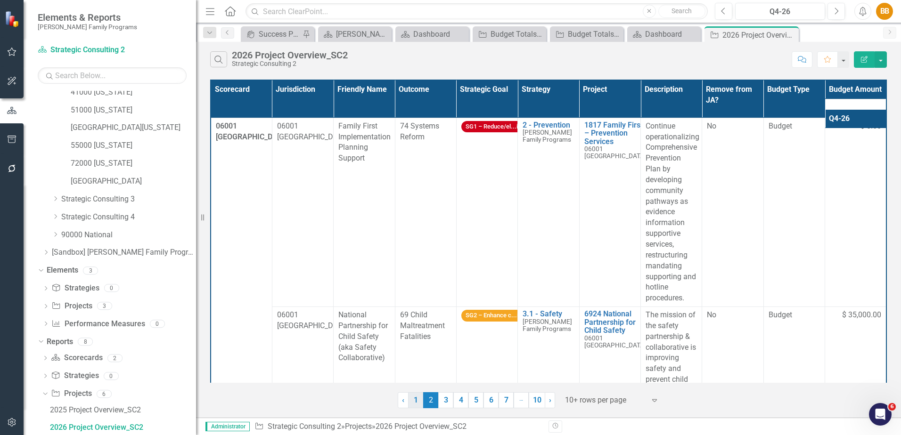
click at [419, 402] on link "1" at bounding box center [415, 400] width 15 height 16
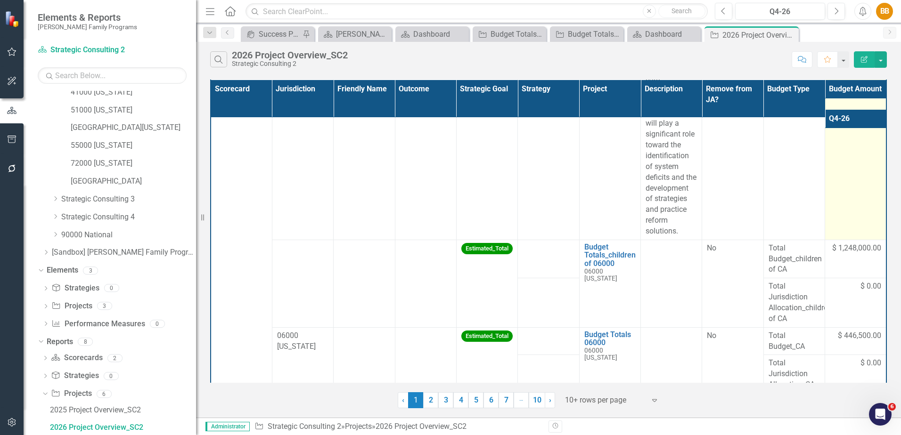
scroll to position [1404, 0]
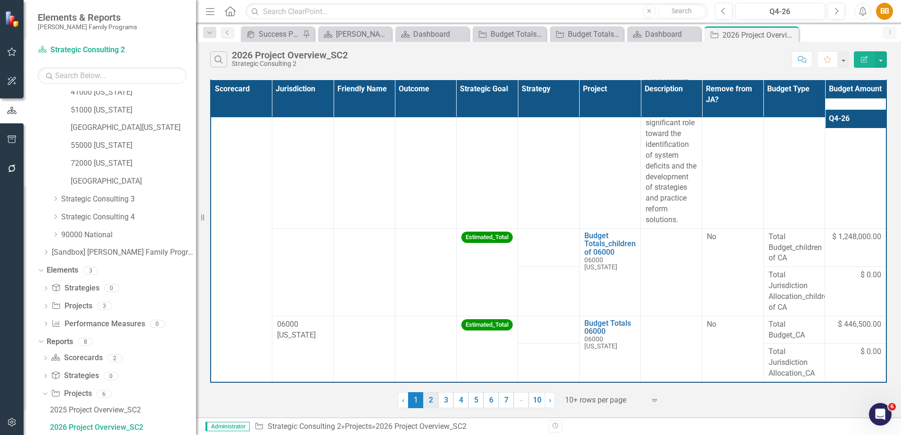
click at [430, 396] on link "2" at bounding box center [430, 400] width 15 height 16
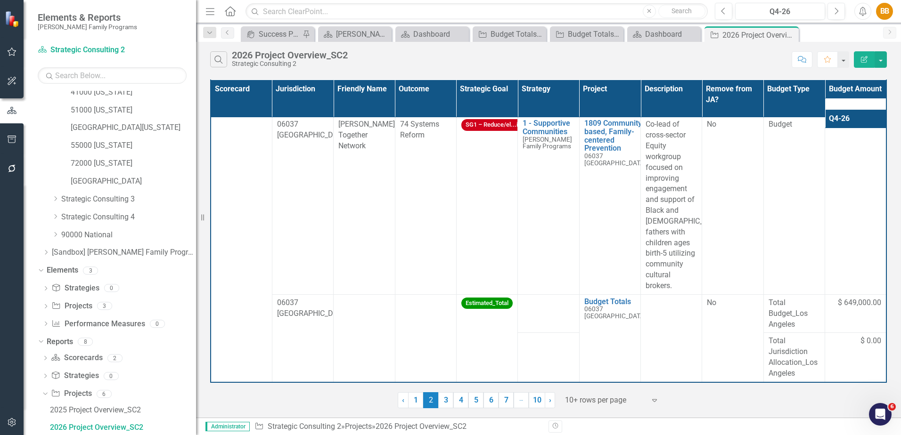
scroll to position [4308, 0]
click at [859, 15] on icon "Alerts" at bounding box center [862, 11] width 10 height 9
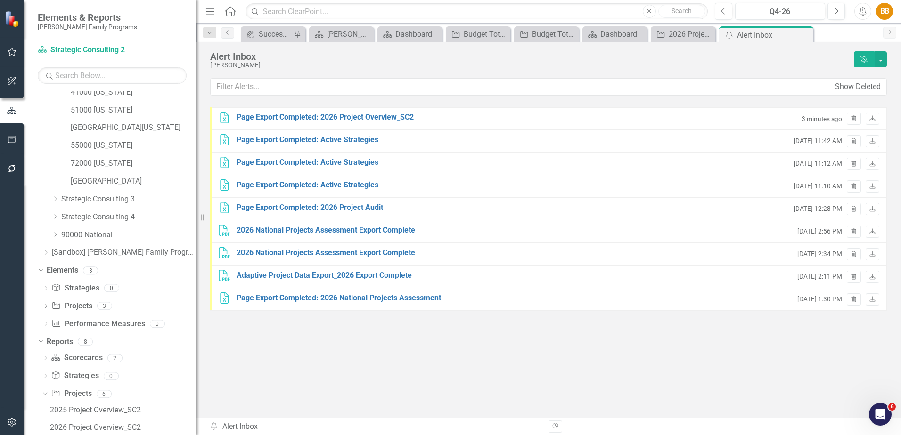
click at [0, 0] on icon "Close" at bounding box center [0, 0] width 0 height 0
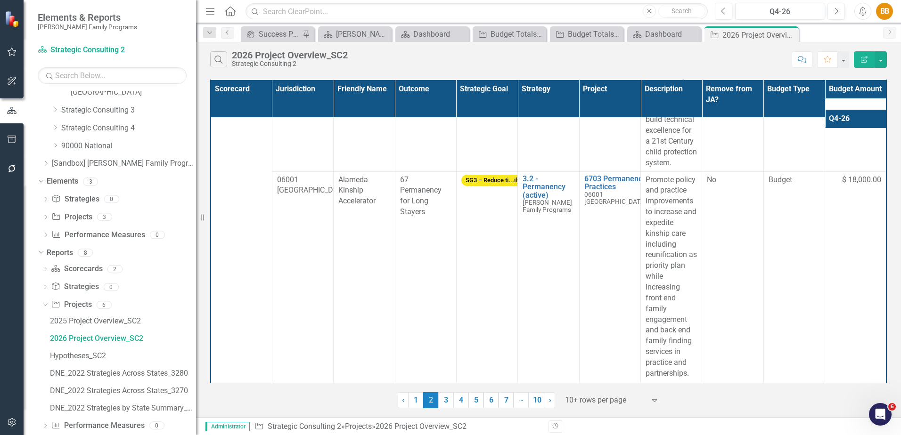
scroll to position [253, 0]
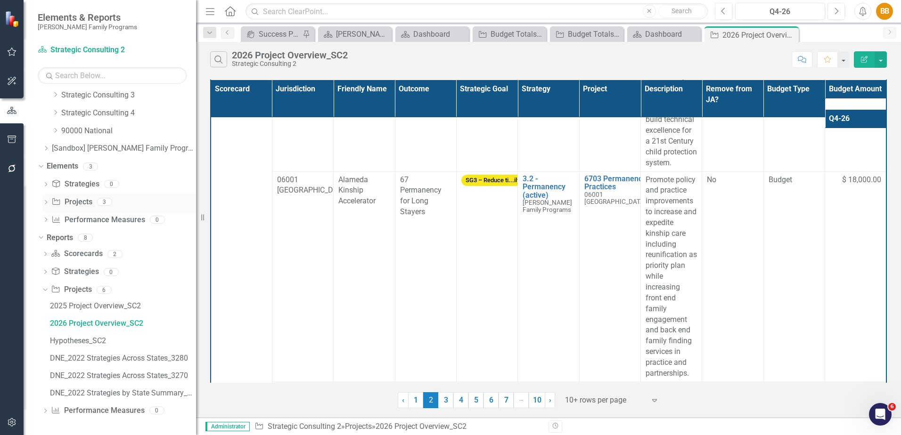
click at [47, 204] on icon "Dropdown" at bounding box center [45, 203] width 7 height 5
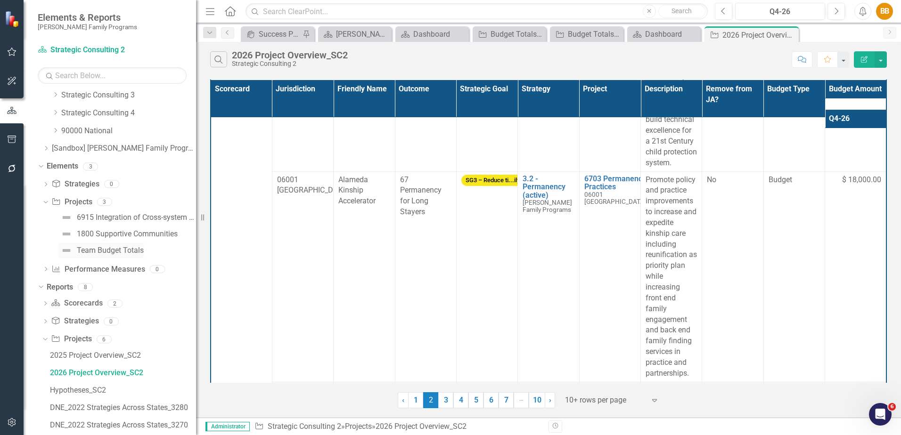
click at [114, 249] on div "Team Budget Totals" at bounding box center [110, 250] width 67 height 8
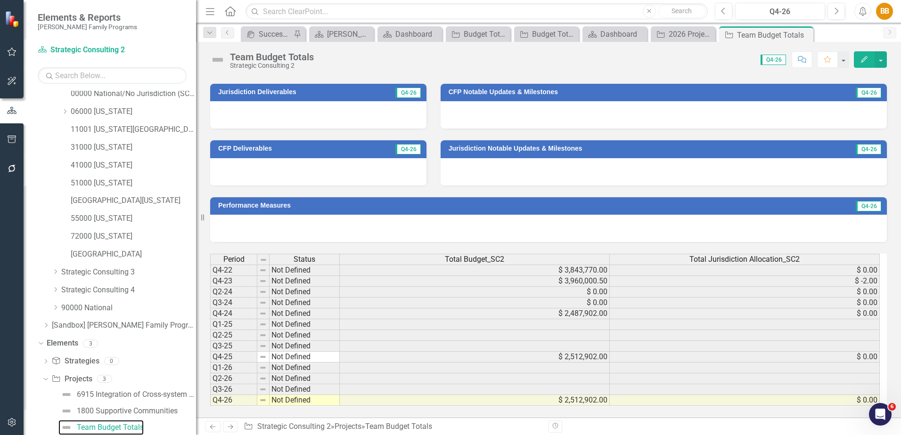
scroll to position [340, 0]
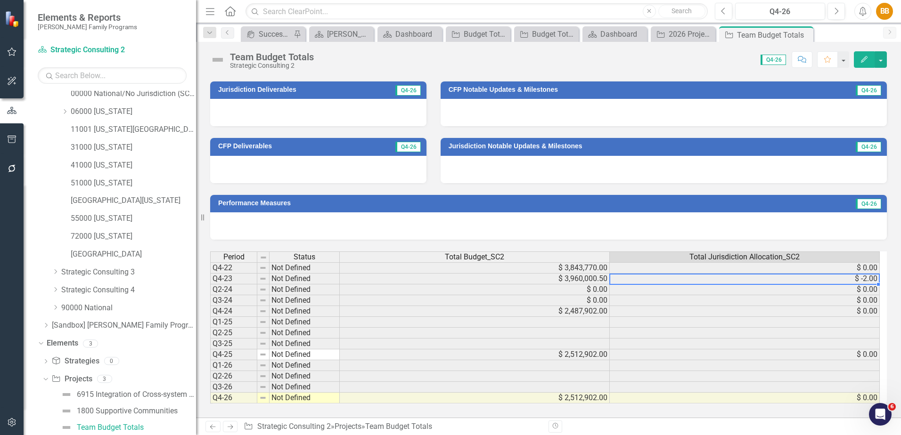
click at [824, 282] on td "$ -2.00" at bounding box center [744, 279] width 270 height 11
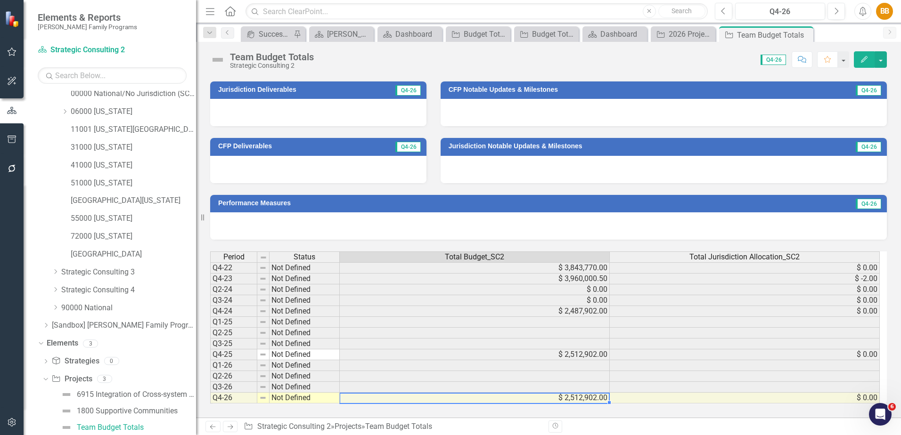
click at [560, 401] on td "$ 2,512,902.00" at bounding box center [475, 398] width 270 height 11
click at [507, 260] on div "Total Budget_SC2" at bounding box center [474, 257] width 269 height 10
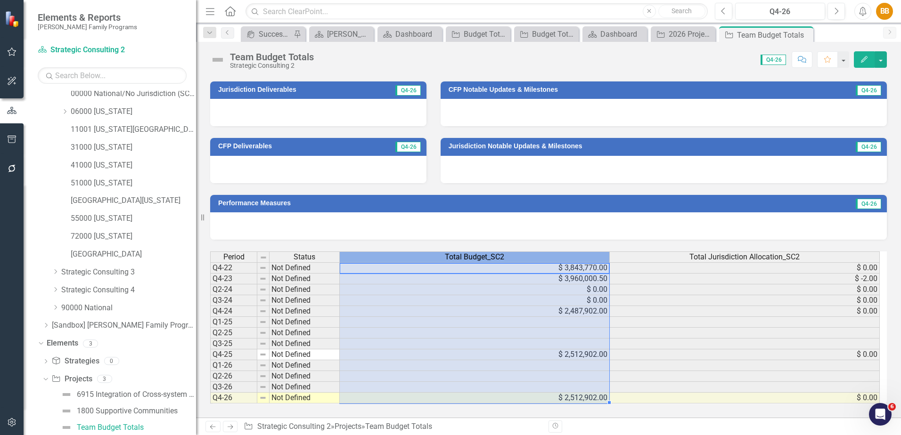
click at [507, 260] on div "Total Budget_SC2" at bounding box center [474, 257] width 269 height 10
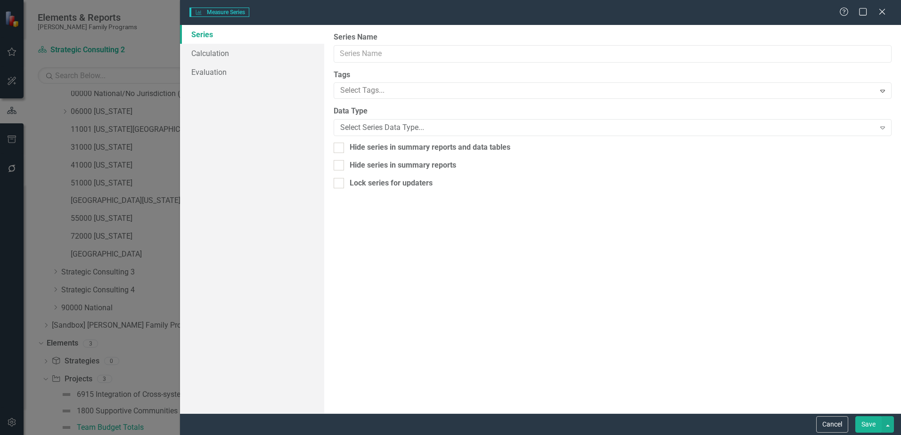
type input "Total Budget_SC2"
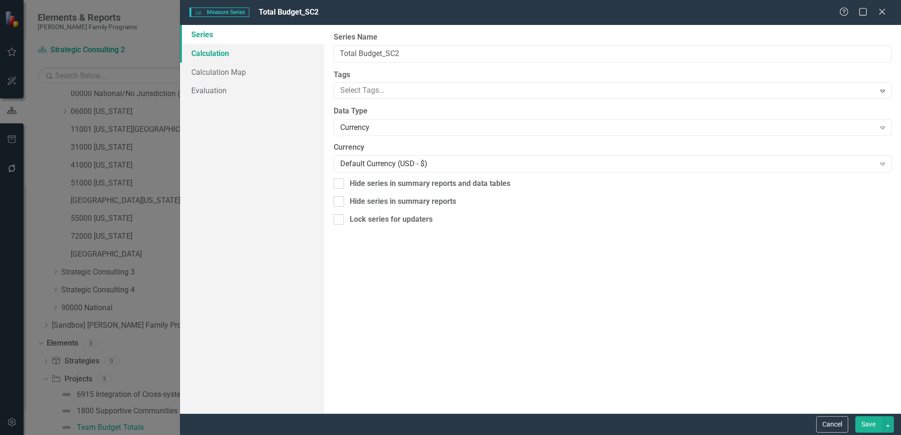
click at [208, 56] on link "Calculation" at bounding box center [252, 53] width 144 height 19
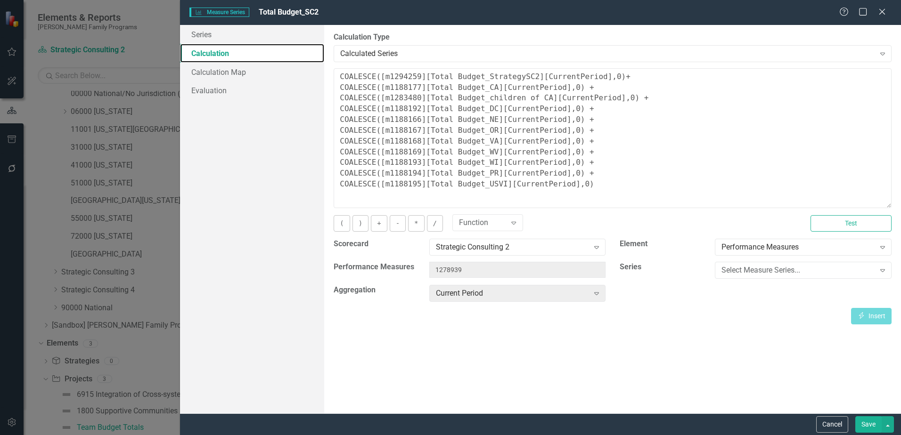
drag, startPoint x: 889, startPoint y: 126, endPoint x: 876, endPoint y: 204, distance: 79.8
click at [876, 204] on textarea "COALESCE([m1294259][Total Budget_StrategySC2][CurrentPeriod],0)+ COALESCE([m118…" at bounding box center [612, 138] width 558 height 140
click at [819, 429] on button "Cancel" at bounding box center [832, 424] width 32 height 16
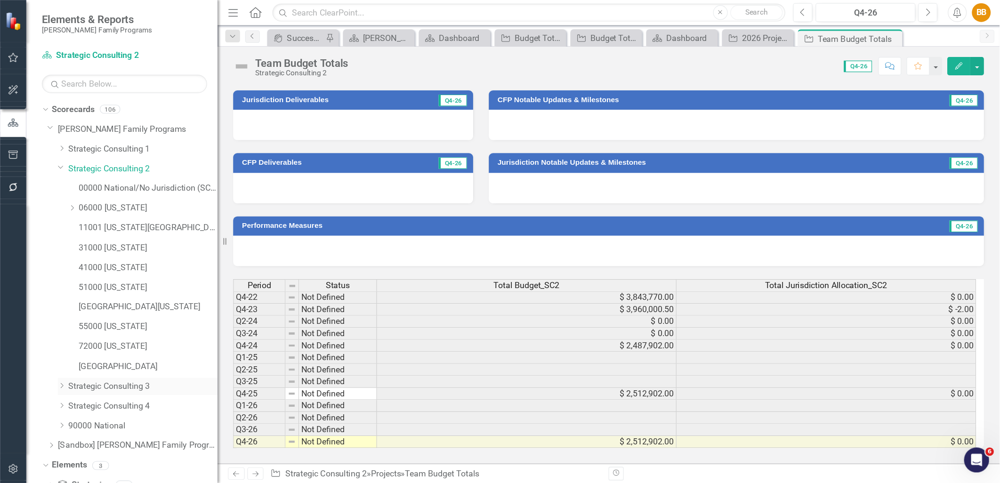
scroll to position [47, 0]
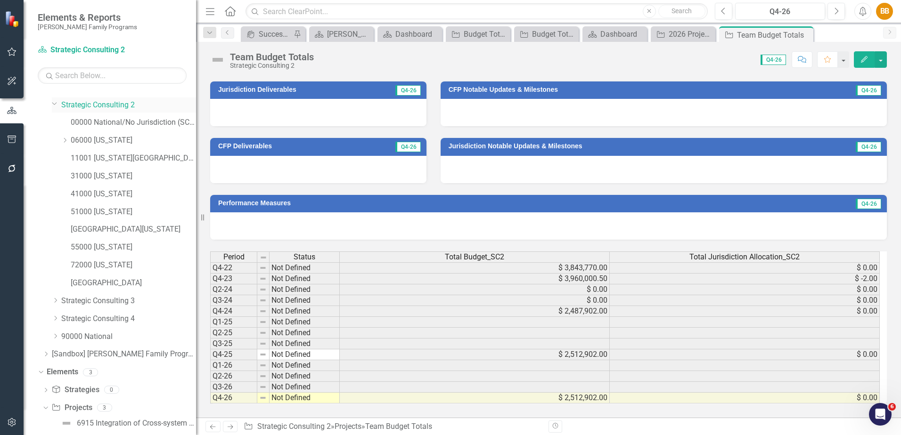
click at [100, 107] on link "Strategic Consulting 2" at bounding box center [128, 105] width 135 height 11
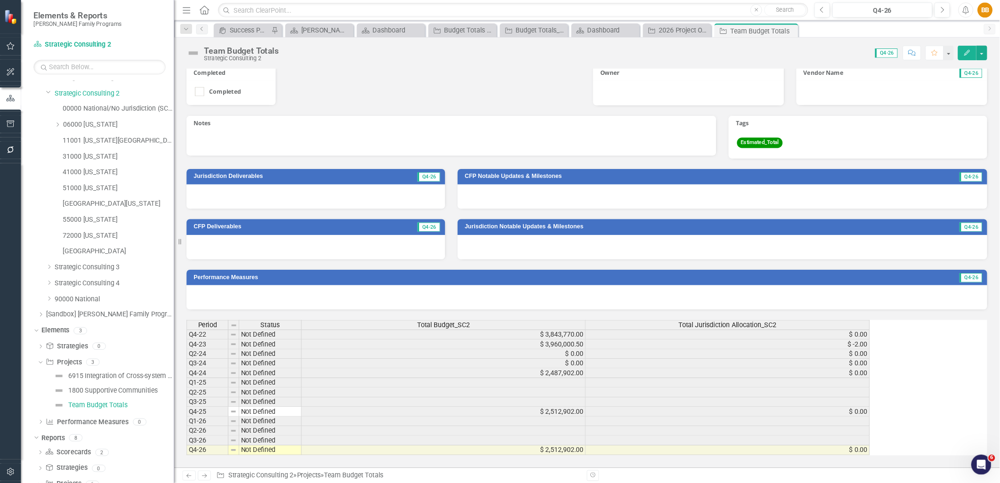
scroll to position [238, 0]
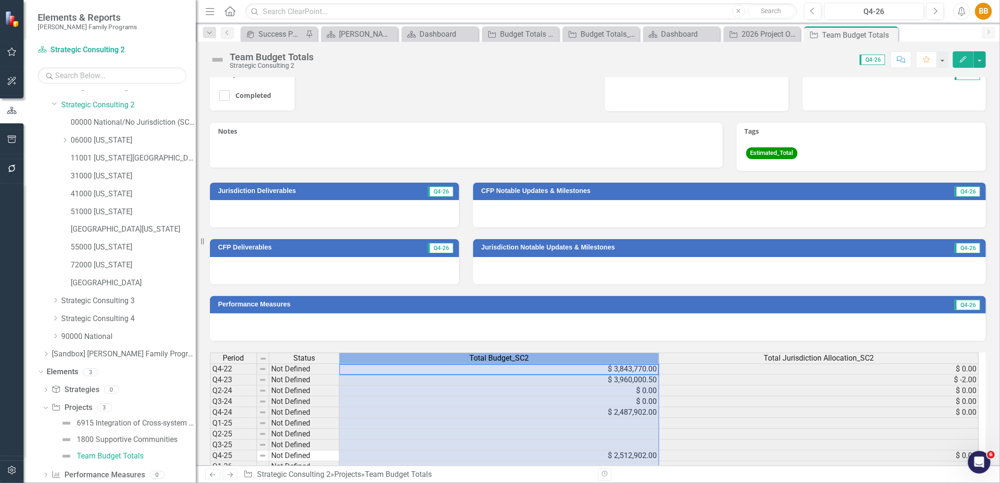
click at [547, 355] on div "Total Budget_SC2" at bounding box center [499, 358] width 319 height 10
click at [547, 354] on div "Total Budget_SC2" at bounding box center [499, 358] width 319 height 10
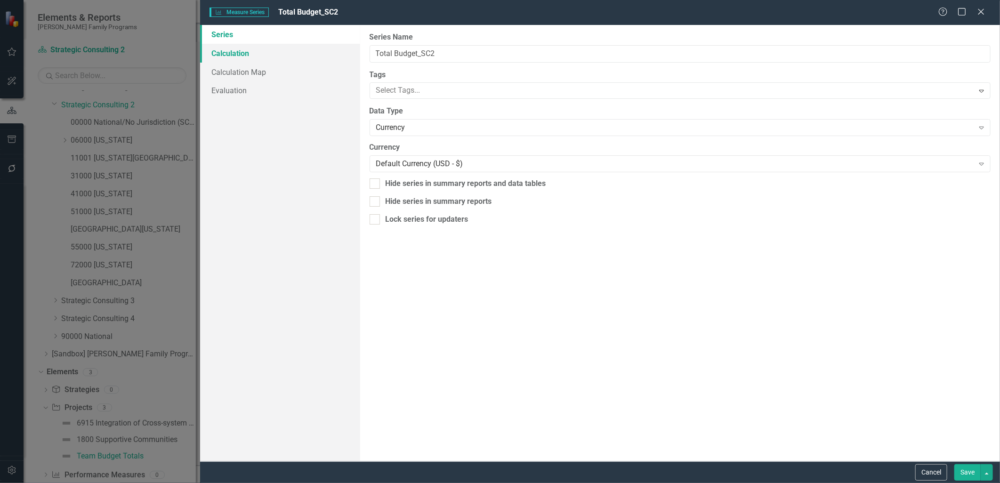
click at [296, 57] on link "Calculation" at bounding box center [280, 53] width 160 height 19
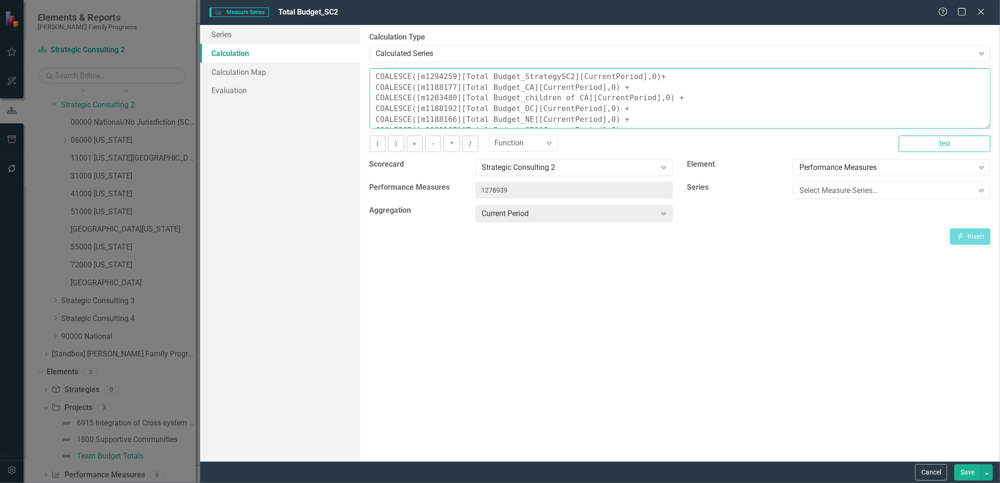
scroll to position [64, 0]
drag, startPoint x: 983, startPoint y: 125, endPoint x: 983, endPoint y: 133, distance: 8.5
click at [983, 133] on div "You can define a default calculation for this series by referencing other serie…" at bounding box center [680, 156] width 621 height 177
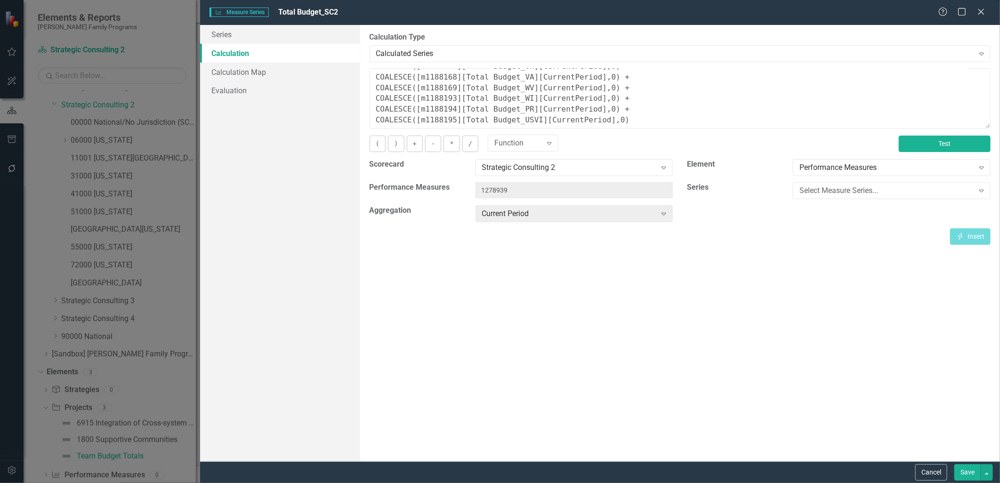
click at [976, 144] on button "Test" at bounding box center [945, 144] width 92 height 16
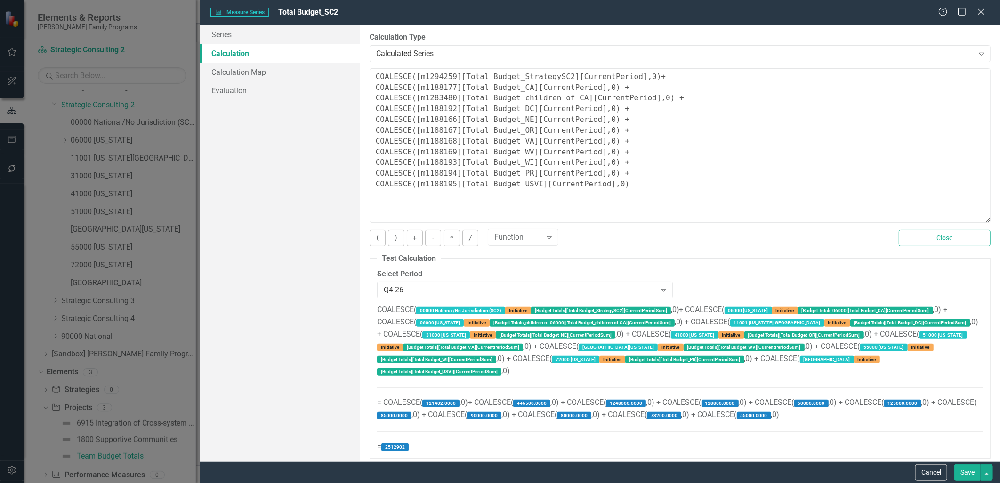
scroll to position [0, 0]
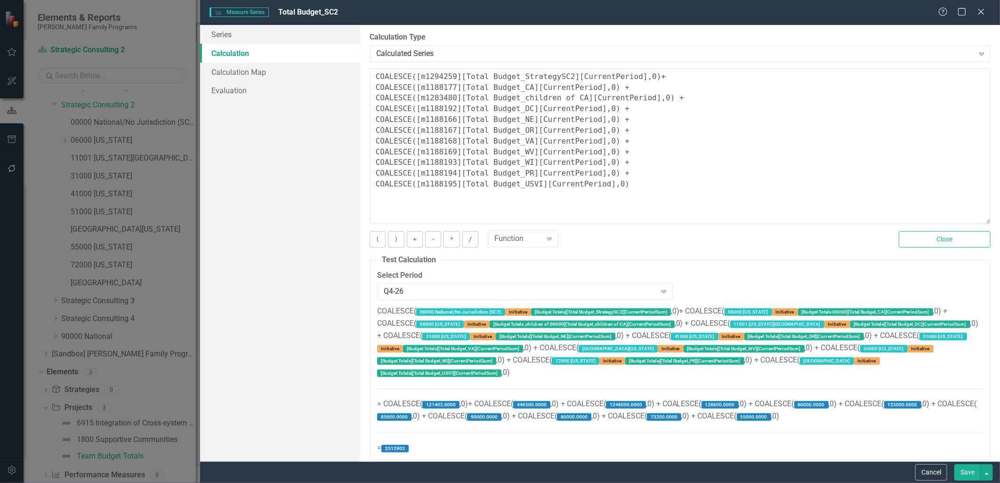
drag, startPoint x: 987, startPoint y: 124, endPoint x: 976, endPoint y: 220, distance: 96.2
click at [976, 220] on textarea "COALESCE([m1294259][Total Budget_StrategySC2][CurrentPeriod],0)+ COALESCE([m118…" at bounding box center [680, 146] width 621 height 156
click at [640, 406] on label "1248000.0000" at bounding box center [626, 405] width 40 height 8
click at [641, 404] on label "1248000.0000" at bounding box center [626, 405] width 40 height 8
click at [490, 324] on label "[Budget Totals_children of 06000][Total Budget_children of CA][CurrentPeriodSum]" at bounding box center [582, 325] width 185 height 8
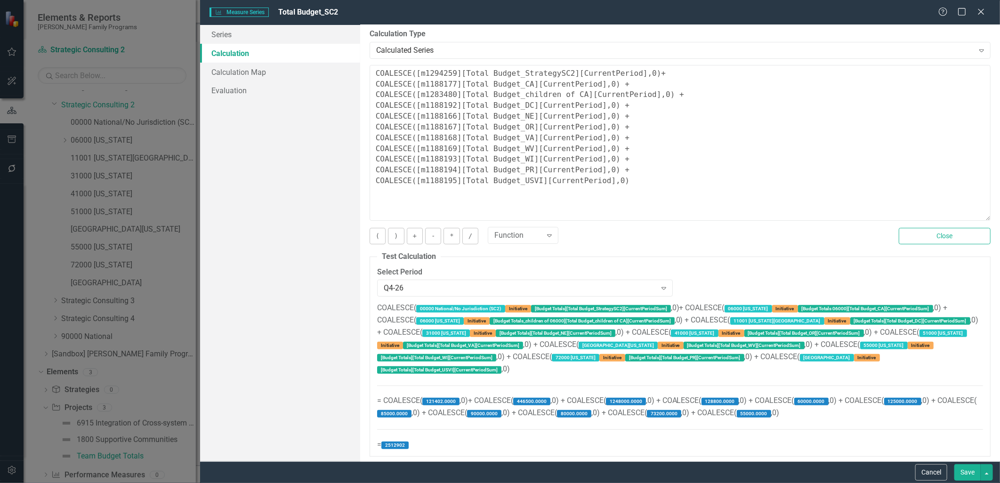
scroll to position [5, 0]
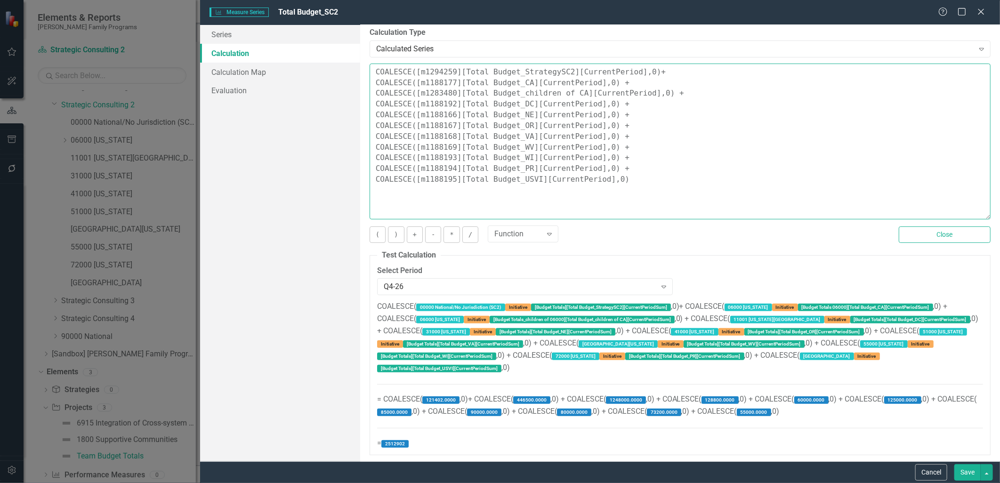
drag, startPoint x: 657, startPoint y: 92, endPoint x: 365, endPoint y: 83, distance: 292.2
click at [365, 83] on div "By default, series in ClearPoint are not calculated. So, if you leave the form …" at bounding box center [680, 243] width 640 height 437
click at [825, 139] on textarea "COALESCE([m1294259][Total Budget_StrategySC2][CurrentPeriod],0)+ COALESCE([m118…" at bounding box center [680, 142] width 621 height 156
drag, startPoint x: 673, startPoint y: 89, endPoint x: 375, endPoint y: 84, distance: 297.7
click at [375, 84] on textarea "COALESCE([m1294259][Total Budget_StrategySC2][CurrentPeriod],0)+ COALESCE([m118…" at bounding box center [680, 142] width 621 height 156
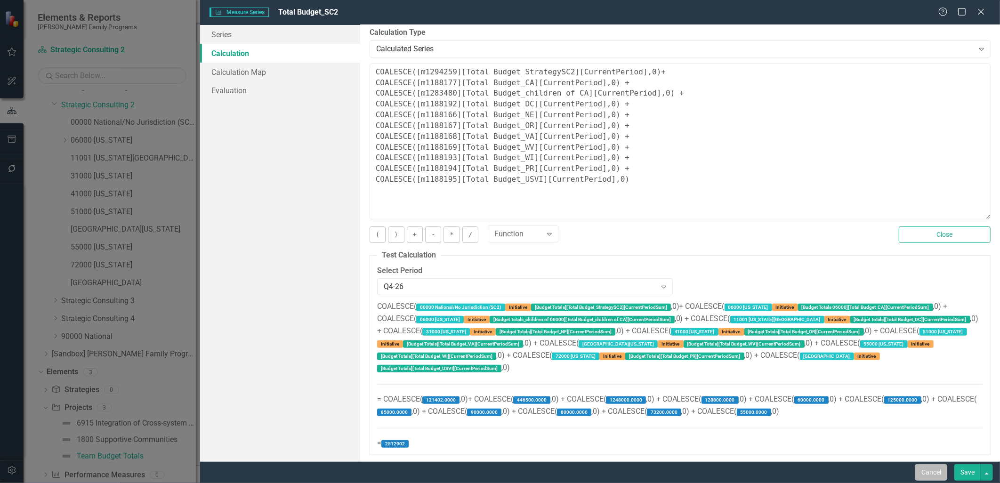
click at [928, 464] on button "Cancel" at bounding box center [932, 472] width 32 height 16
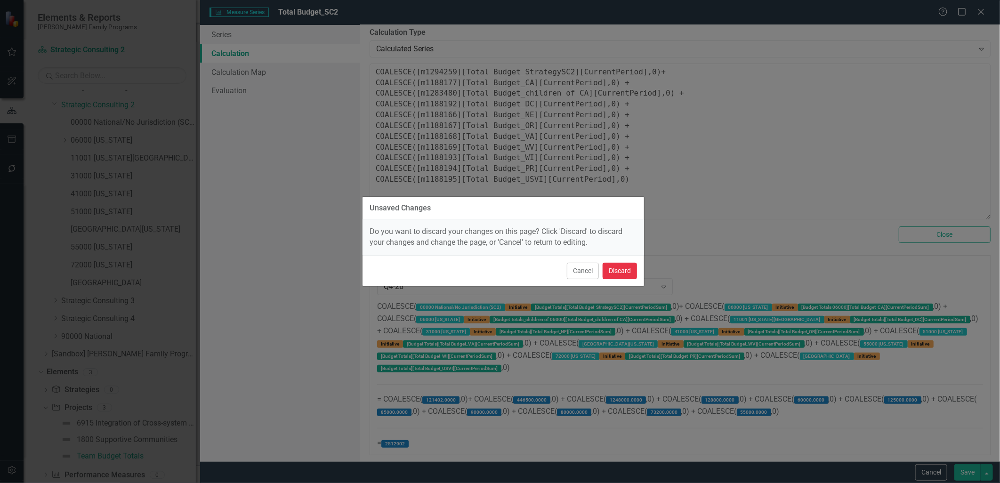
click at [630, 276] on button "Discard" at bounding box center [620, 271] width 34 height 16
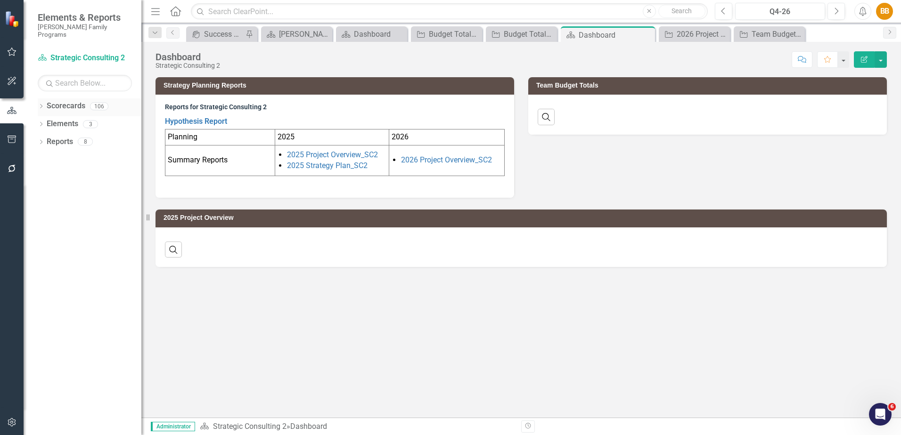
click at [39, 105] on icon "Dropdown" at bounding box center [41, 107] width 7 height 5
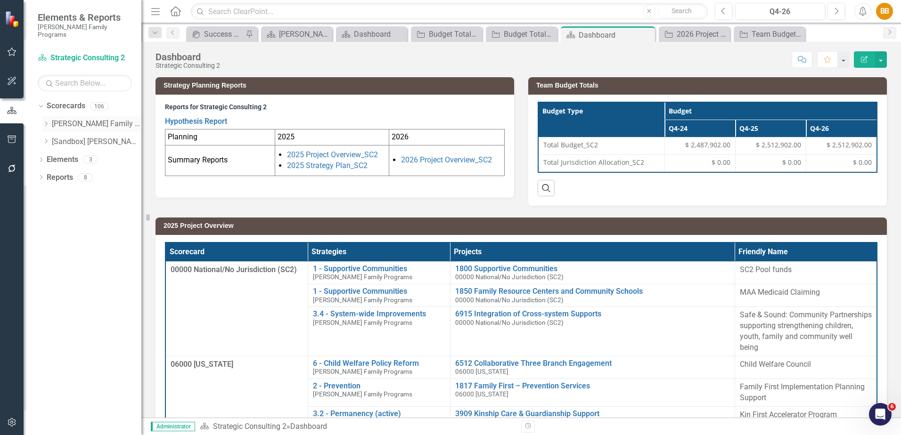
click at [46, 121] on icon "Dropdown" at bounding box center [45, 124] width 7 height 6
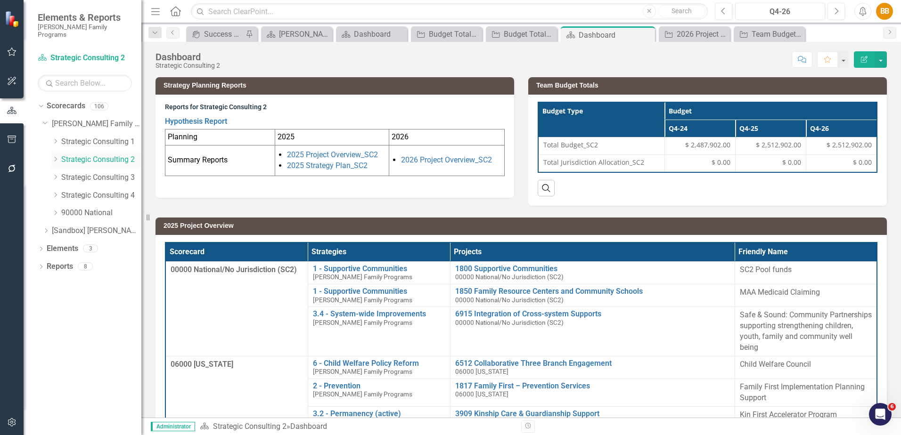
click at [57, 156] on icon "Dropdown" at bounding box center [55, 159] width 7 height 6
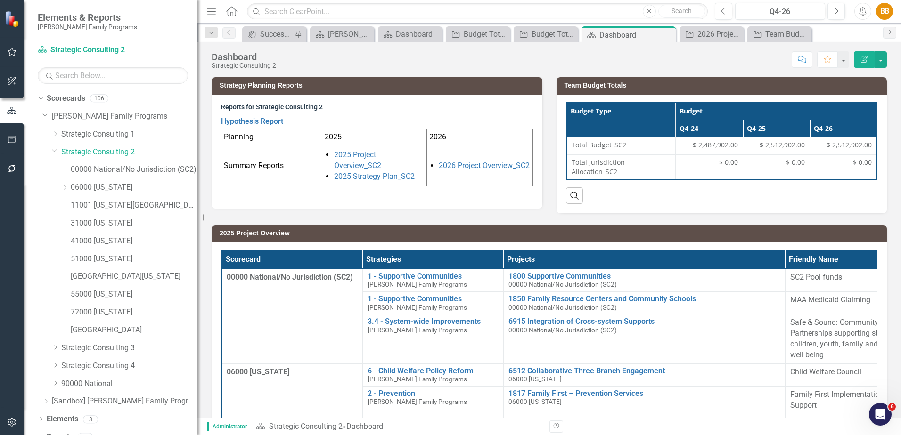
drag, startPoint x: 143, startPoint y: 160, endPoint x: 197, endPoint y: 161, distance: 54.6
click at [197, 161] on div "Resize" at bounding box center [201, 217] width 8 height 435
click at [62, 187] on icon "Dropdown" at bounding box center [64, 188] width 7 height 6
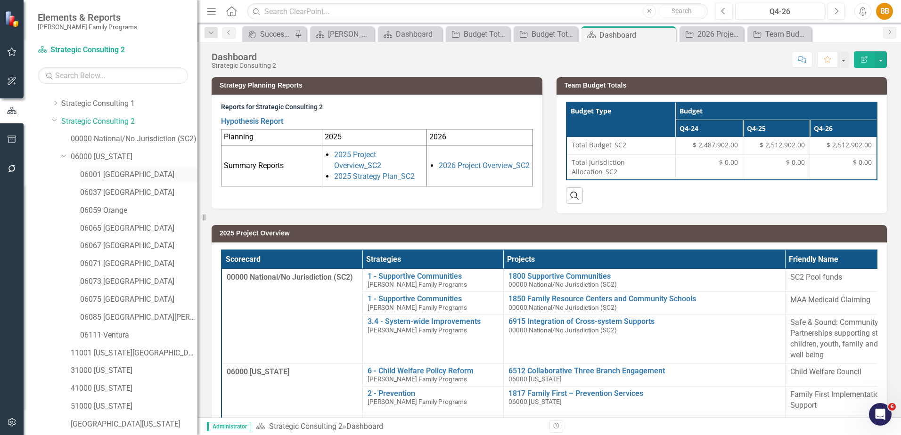
scroll to position [47, 0]
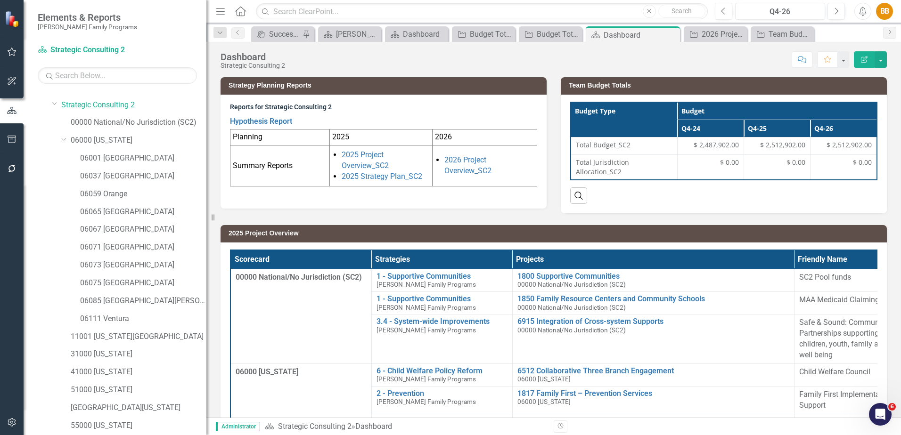
drag, startPoint x: 198, startPoint y: 207, endPoint x: 206, endPoint y: 206, distance: 8.5
click at [206, 206] on div "Resize" at bounding box center [210, 217] width 8 height 435
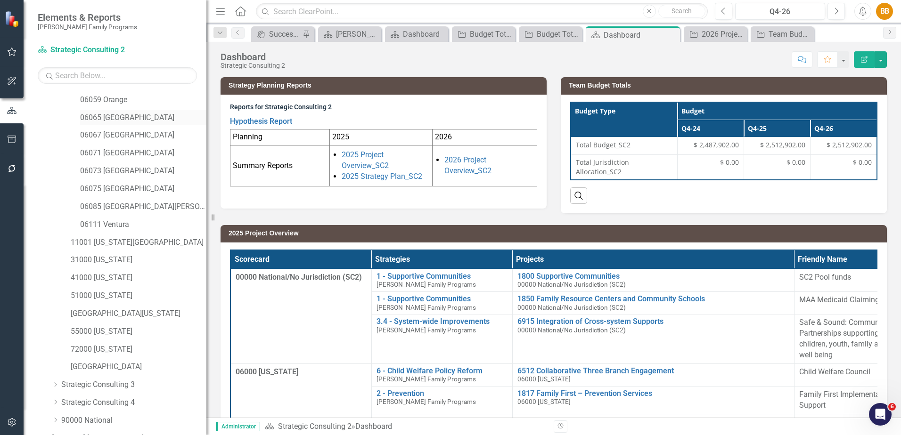
scroll to position [94, 0]
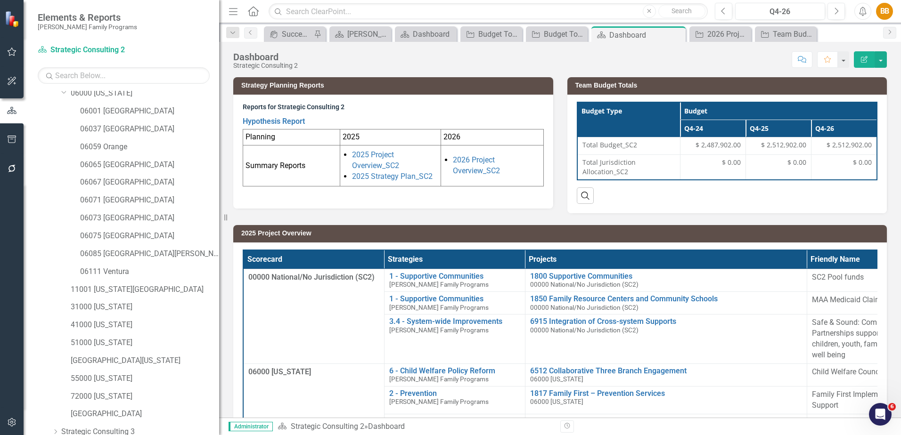
drag, startPoint x: 207, startPoint y: 202, endPoint x: 220, endPoint y: 204, distance: 13.4
click at [220, 204] on div "Resize" at bounding box center [223, 217] width 8 height 435
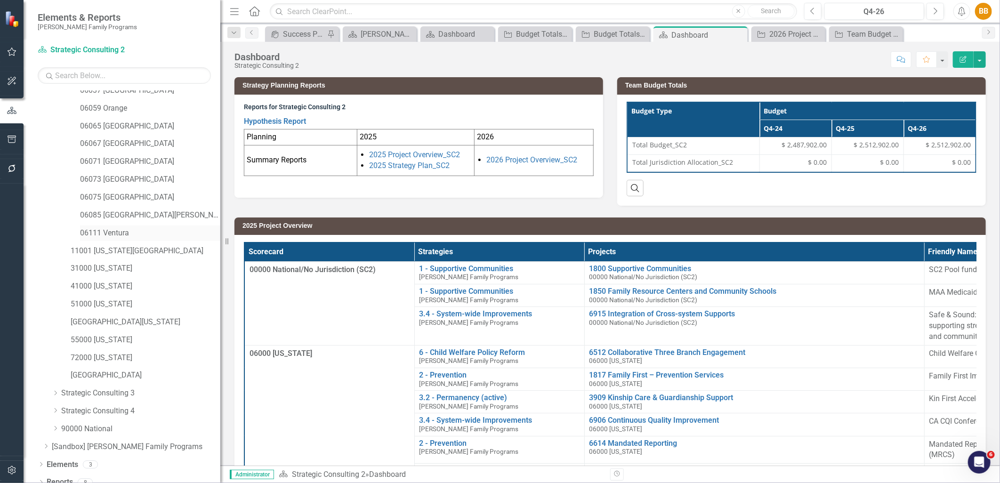
scroll to position [142, 0]
